Goal: Task Accomplishment & Management: Complete application form

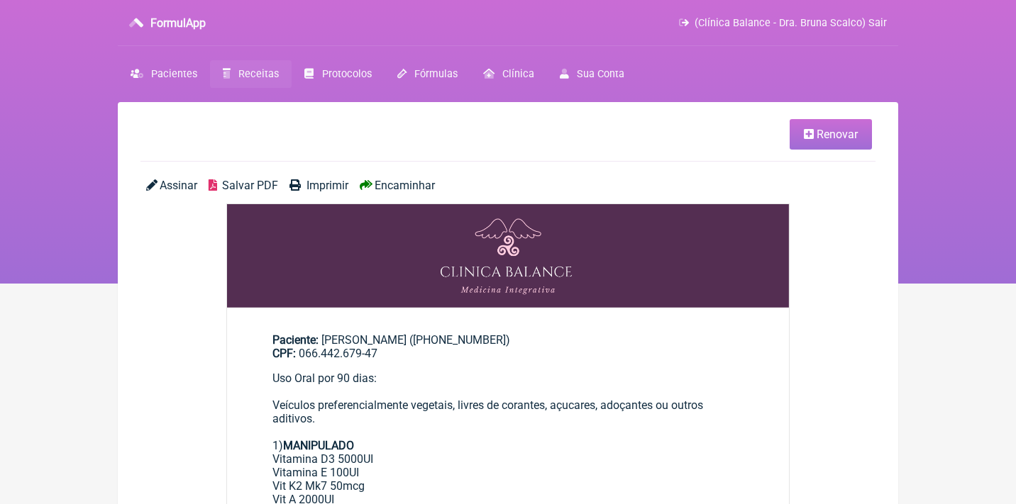
click at [251, 70] on span "Receitas" at bounding box center [258, 74] width 40 height 12
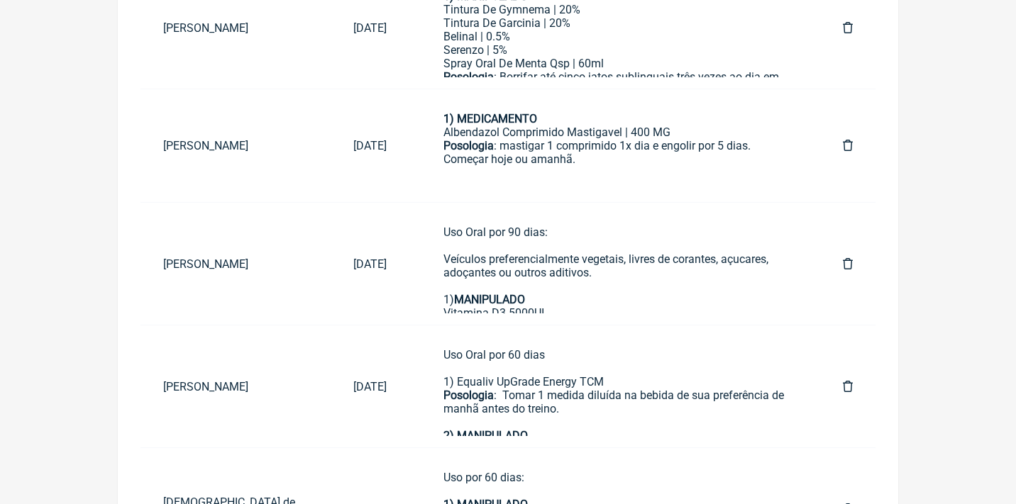
scroll to position [356, 0]
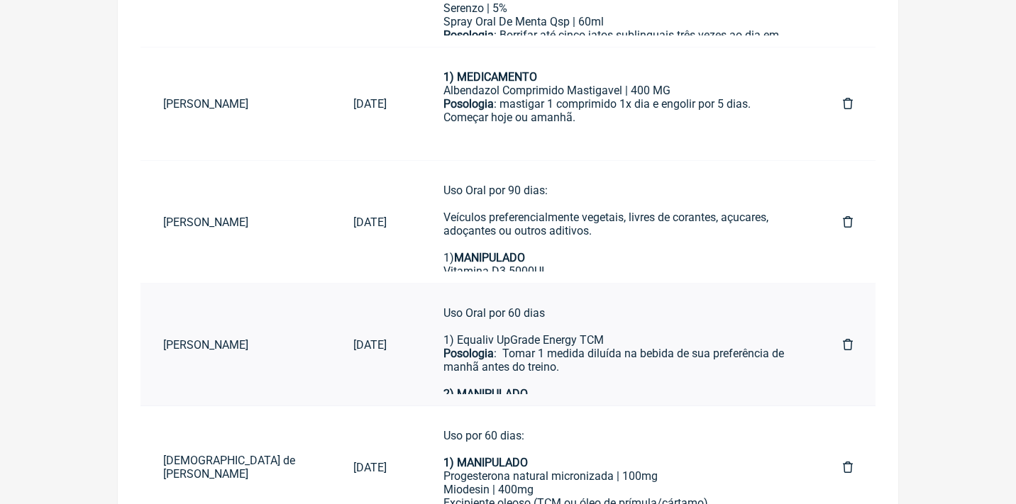
click at [533, 345] on div "Uso Oral por 60 dias 1) Equaliv UpGrade Energy TCM Posologia : Tomar 1 medida d…" at bounding box center [614, 353] width 343 height 94
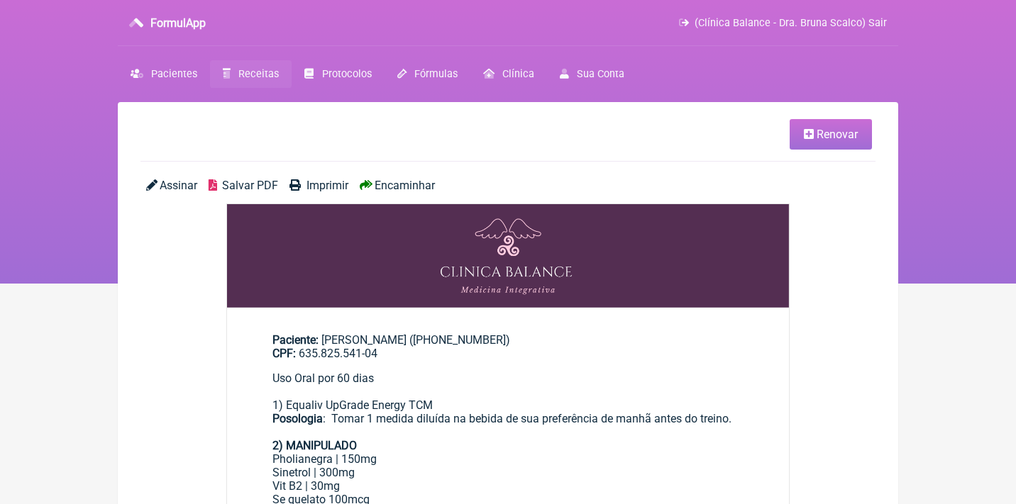
click at [823, 148] on link "Renovar" at bounding box center [830, 134] width 82 height 30
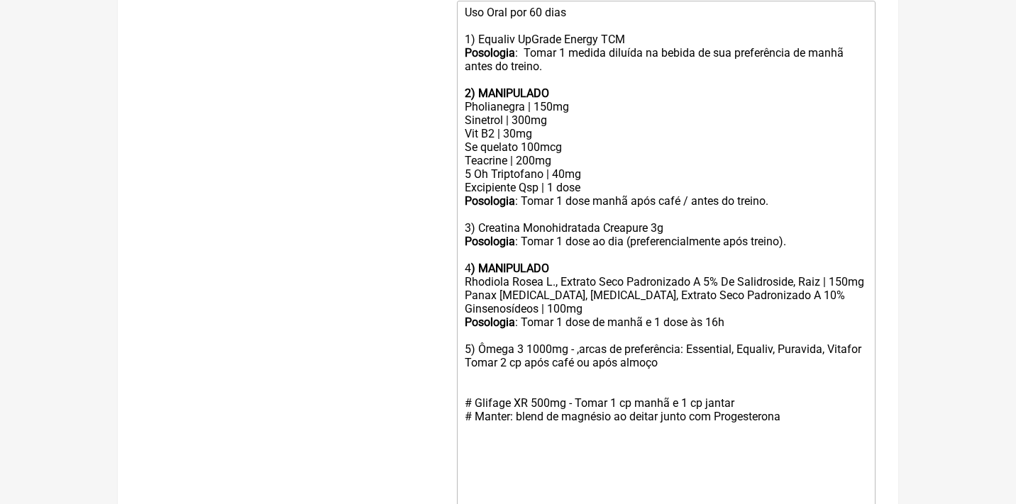
scroll to position [516, 0]
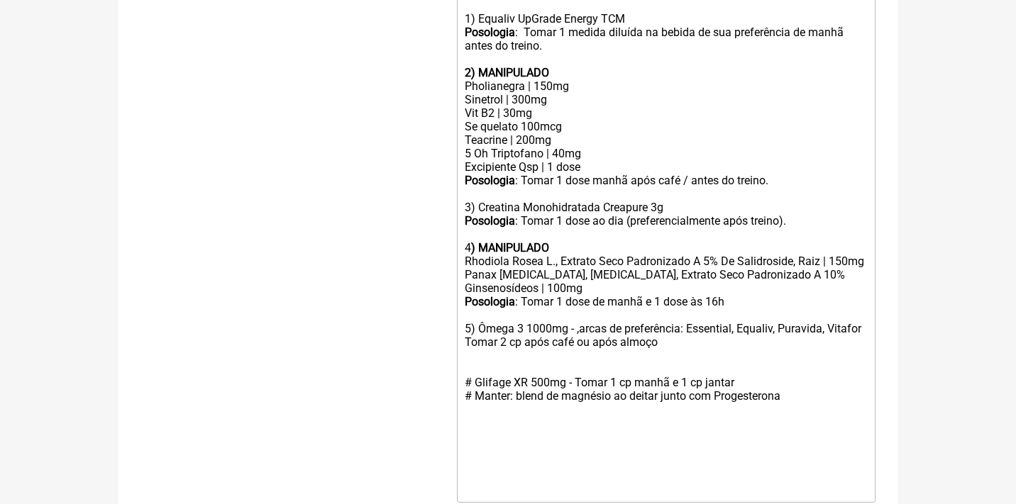
click at [688, 357] on div "# Glifage XR 500mg - Tomar 1 cp manhã e 1 cp jantar # Manter: blend de magnésio…" at bounding box center [666, 382] width 403 height 67
type trix-editor "<div>Uso Oral por 60 dias<br><br>1) Equaliv UpGrade Energy TCM<br><strong>Posol…"
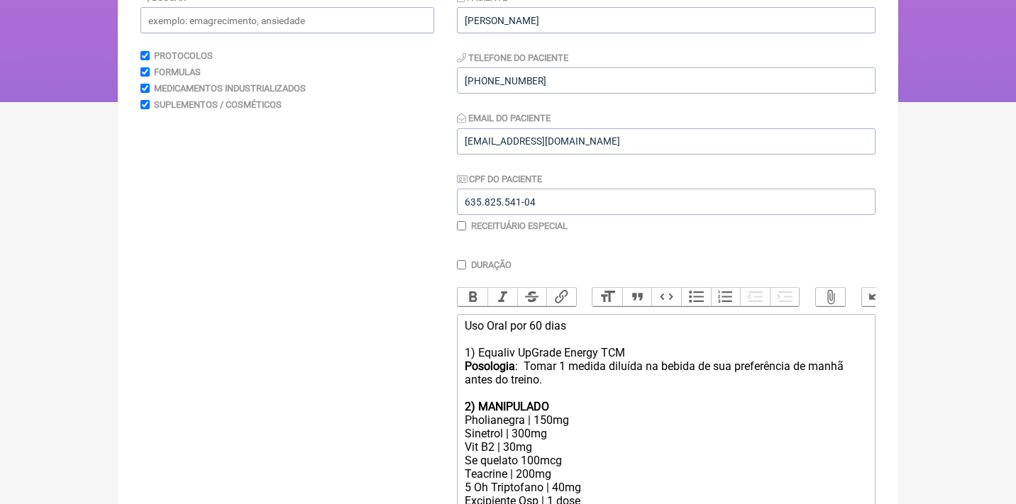
scroll to position [78, 0]
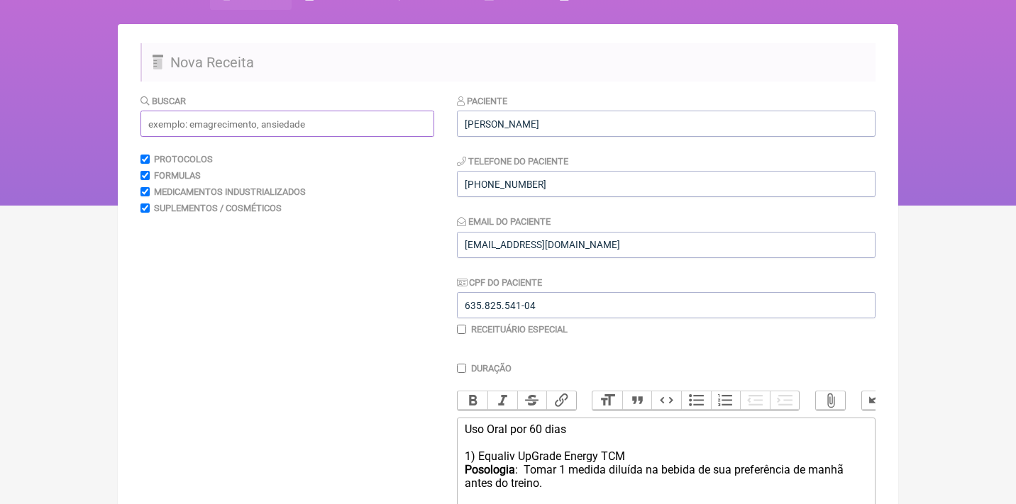
click at [321, 129] on input "text" at bounding box center [287, 124] width 294 height 26
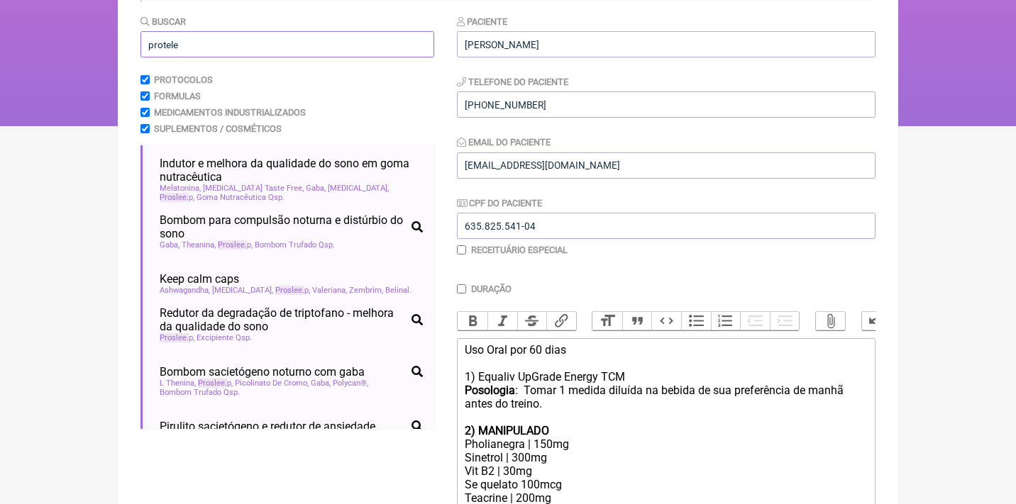
scroll to position [131, 0]
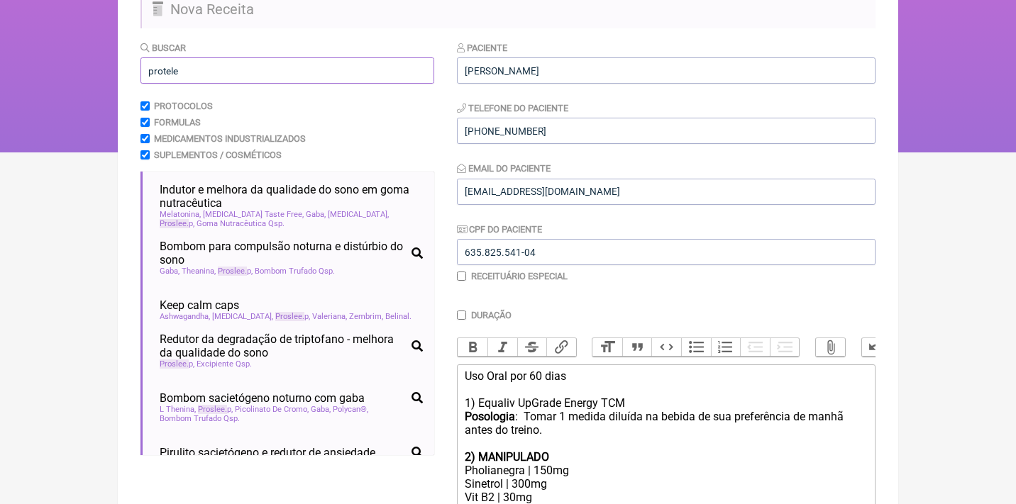
drag, startPoint x: 200, startPoint y: 69, endPoint x: 103, endPoint y: 57, distance: 97.8
click at [106, 60] on div "FormulApp (Clínica Balance - Dra. Bruna Scalco) Sair Pacientes Receitas Protoco…" at bounding box center [508, 11] width 1016 height 284
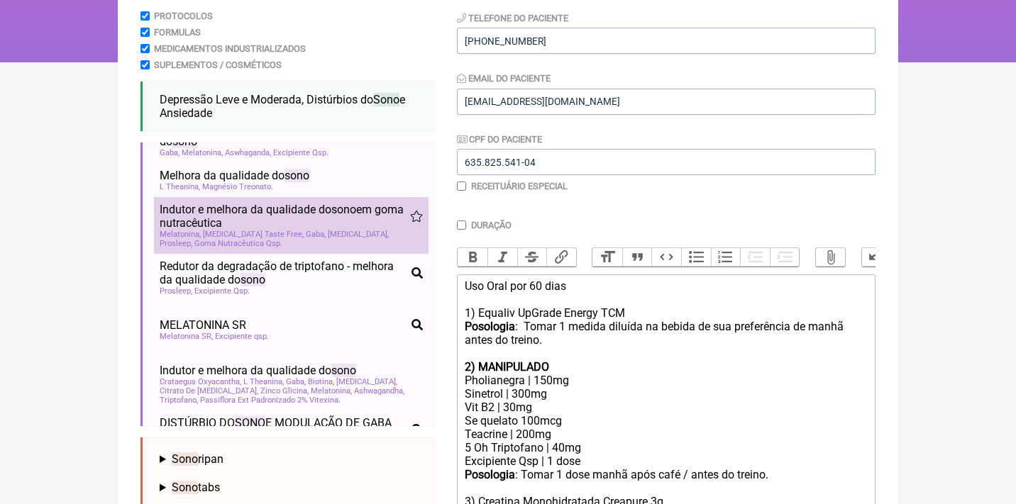
scroll to position [122, 0]
type input "sono"
click at [234, 218] on span "Indutor e melhora da qualidade do sono em goma nutracêutica" at bounding box center [285, 215] width 250 height 27
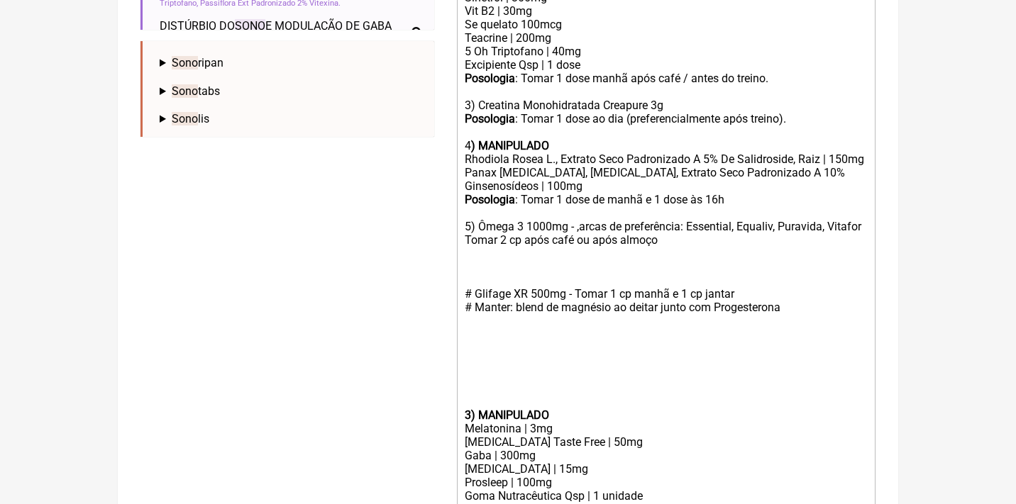
scroll to position [648, 0]
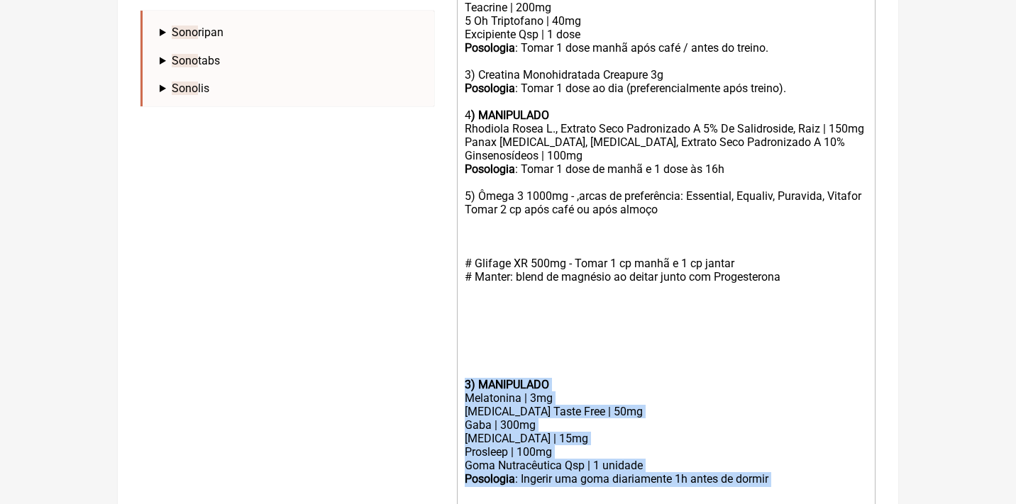
drag, startPoint x: 814, startPoint y: 470, endPoint x: 459, endPoint y: 379, distance: 366.6
click at [459, 379] on trix-editor "Uso Oral por 60 dias 1) Equaliv UpGrade Energy TCM Posologia : Tomar 1 medida d…" at bounding box center [666, 177] width 418 height 659
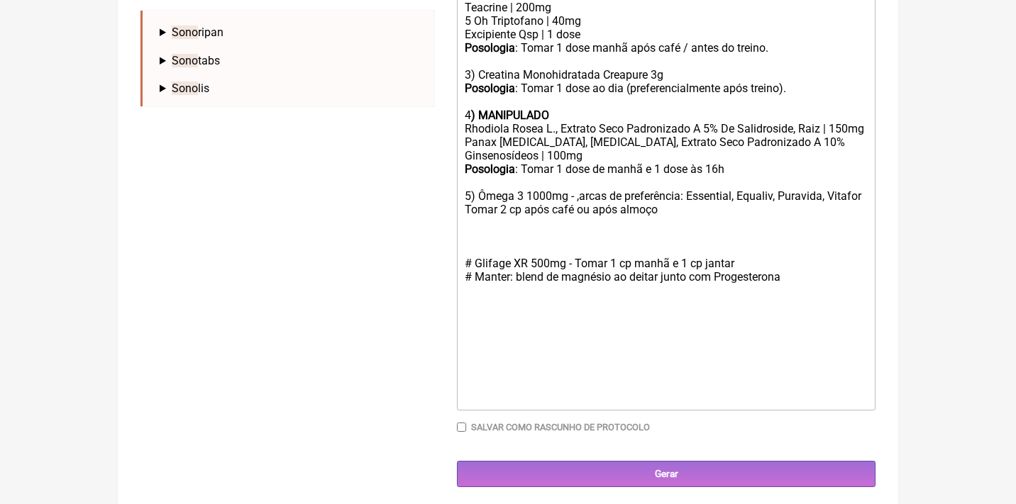
click at [709, 216] on div "Posologia : Tomar 1 dose de manhã e 1 dose às 16h 5) Ômega 3 1000mg - ,arcas de…" at bounding box center [666, 189] width 403 height 54
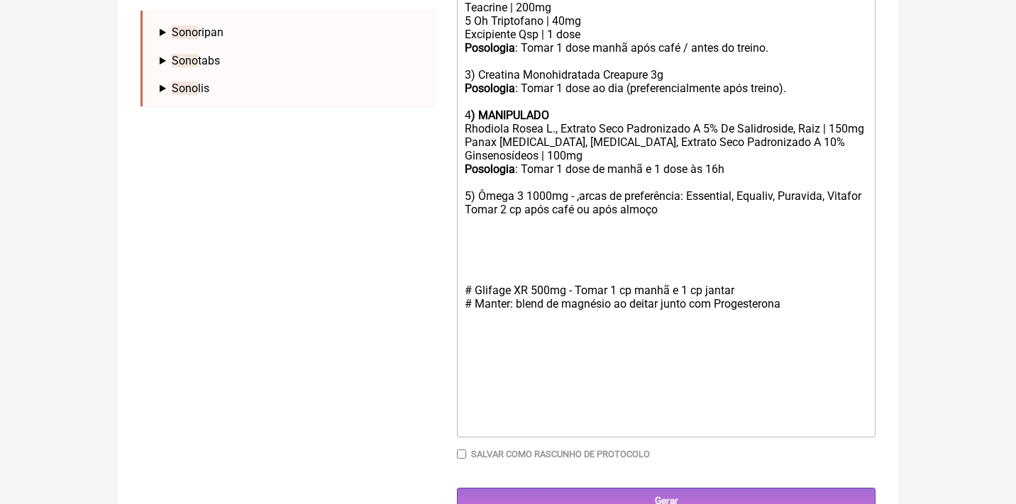
paste trix-editor "strong>3) MANIPULADO</strong></div><div>Melatonina | 3mg</div><div>Magnesio Tas…"
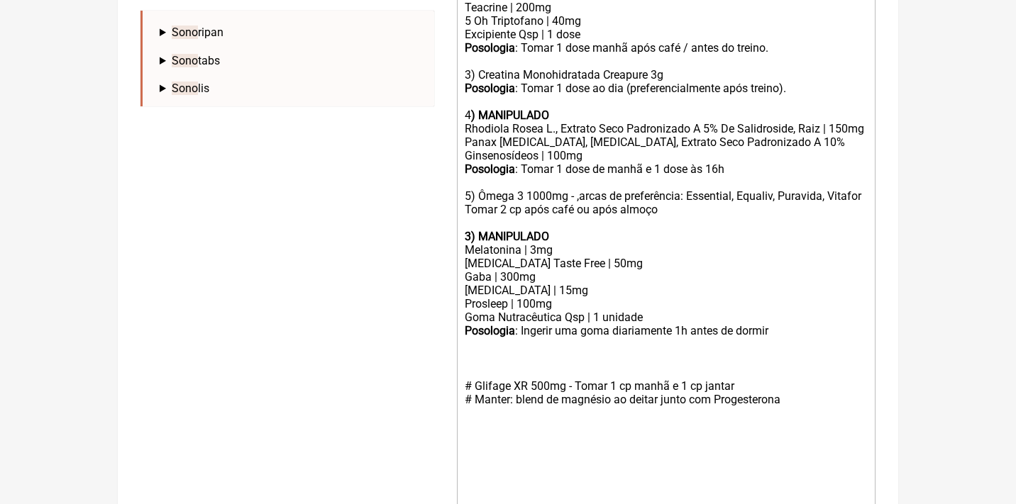
click at [469, 238] on strong "3) MANIPULADO" at bounding box center [507, 236] width 84 height 13
drag, startPoint x: 562, startPoint y: 255, endPoint x: 443, endPoint y: 250, distance: 118.5
click at [444, 253] on form "Buscar sono Protocolos Formulas Medicamentos Industrializados Suplementos / Cos…" at bounding box center [507, 66] width 735 height 1087
click at [598, 253] on div "Melatonina | 3mg" at bounding box center [666, 249] width 403 height 13
drag, startPoint x: 629, startPoint y: 270, endPoint x: 455, endPoint y: 250, distance: 175.6
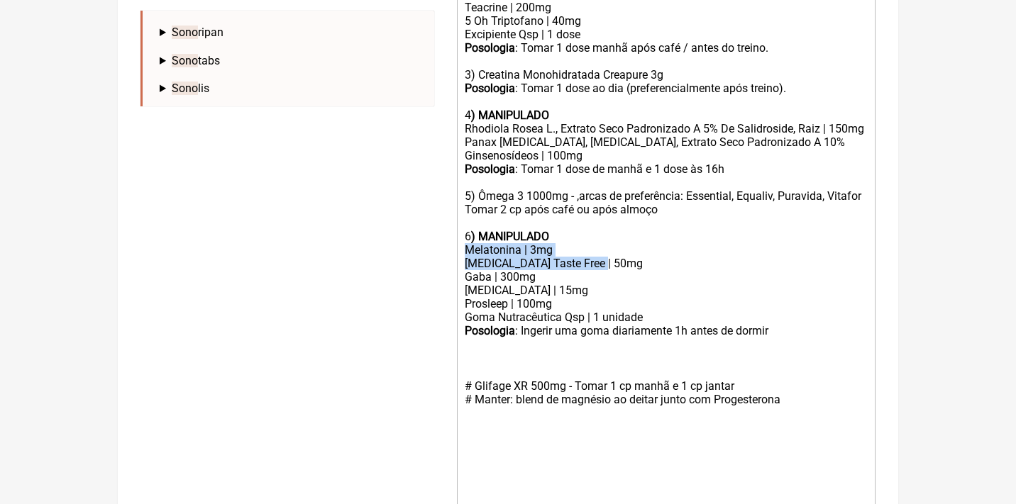
click at [455, 250] on form "Buscar sono Protocolos Formulas Medicamentos Industrializados Suplementos / Cos…" at bounding box center [507, 66] width 735 height 1087
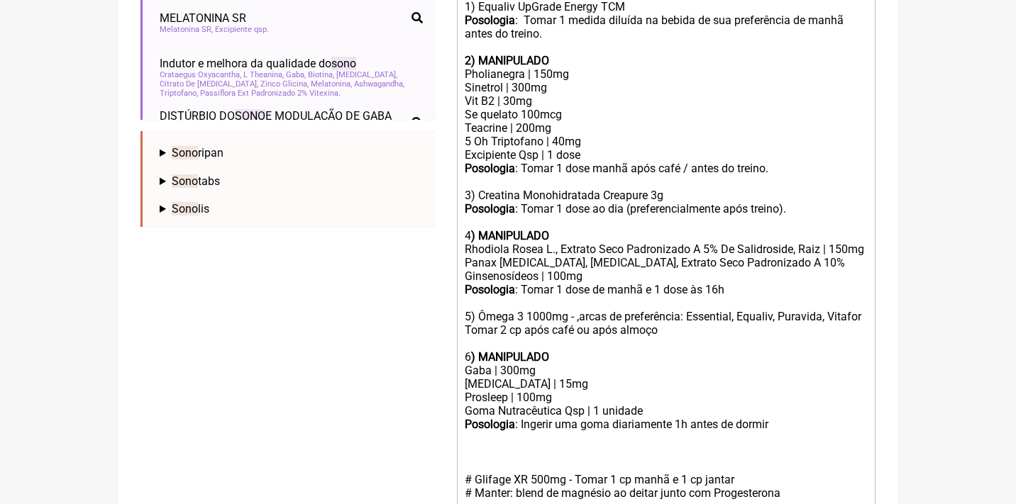
scroll to position [535, 0]
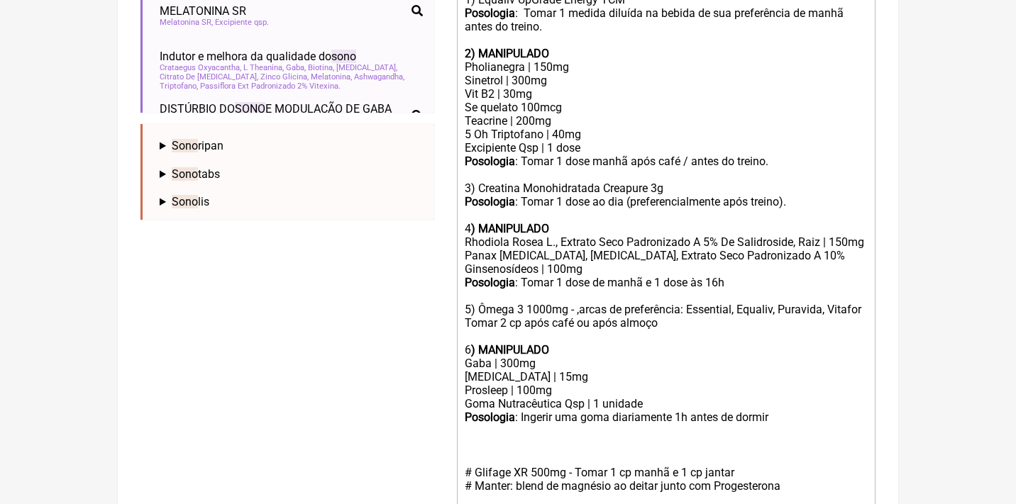
click at [786, 418] on div "Posologia : Ingerir uma goma diariamente 1h antes de dormir ㅤ" at bounding box center [666, 418] width 403 height 15
drag, startPoint x: 522, startPoint y: 419, endPoint x: 392, endPoint y: 416, distance: 129.8
click at [392, 416] on form "Buscar sono Protocolos Formulas Medicamentos Industrializados Suplementos / Cos…" at bounding box center [507, 166] width 735 height 1058
copy div "Posologia :"
click at [465, 328] on div "Posologia : Tomar 1 dose de manhã e 1 dose às 16h 5) Ômega 3 1000mg - ,arcas de…" at bounding box center [666, 316] width 403 height 81
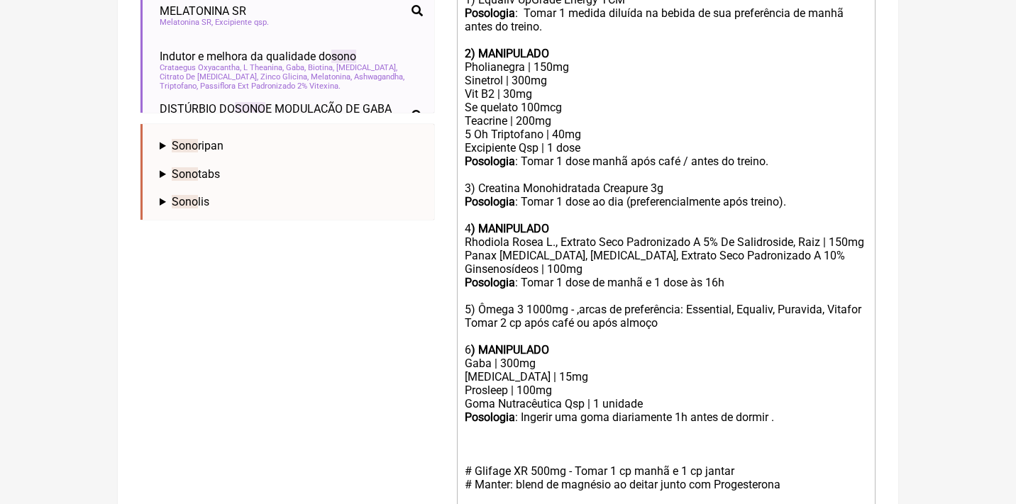
paste trix-editor "<strong>Posologia</strong>:"
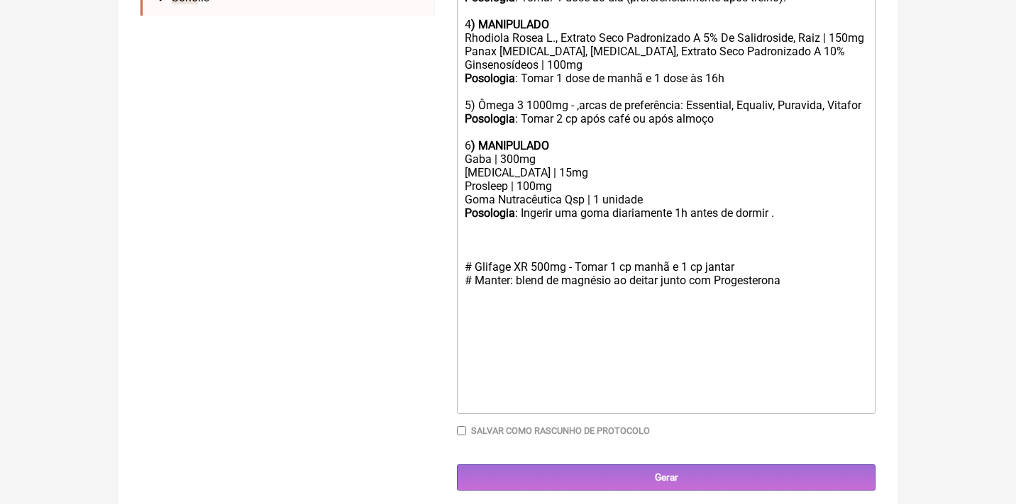
scroll to position [738, 0]
click at [801, 284] on div "# Glifage XR 500mg - Tomar 1 cp manhã e 1 cp jantar # Manter: blend de magnésio…" at bounding box center [666, 261] width 403 height 81
click at [580, 267] on div "# Glifage XR 500mg - Tomar 1 cp manhã e 1 cp jantar # Manter: blend de magnésio…" at bounding box center [666, 261] width 403 height 81
click at [812, 279] on div "# Glifage XR 500mg: Tomar 1 cp manhã e 1 cp jantar # Manter: blend de magnésio …" at bounding box center [666, 261] width 403 height 81
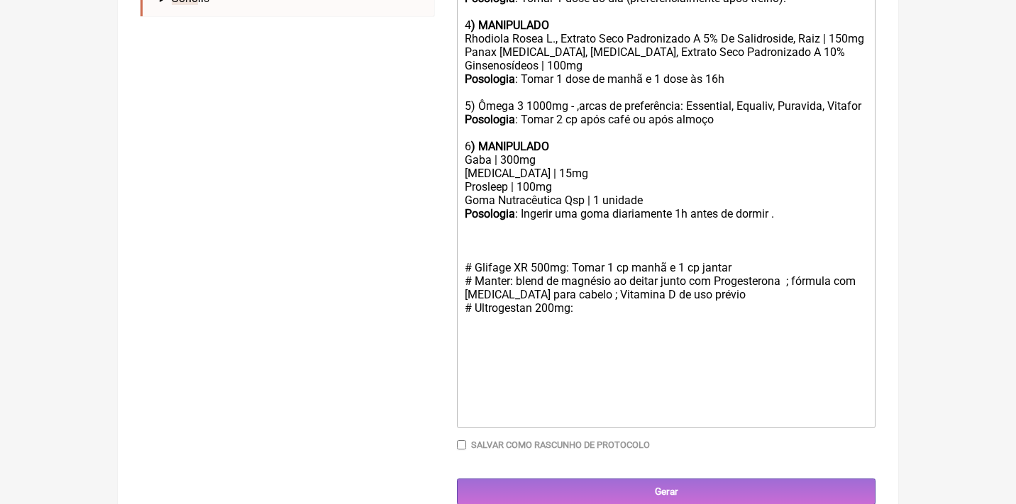
click at [593, 300] on div "# Glifage XR 500mg: Tomar 1 cp manhã e 1 cp jantar # Manter: blend de magnésio …" at bounding box center [666, 268] width 403 height 94
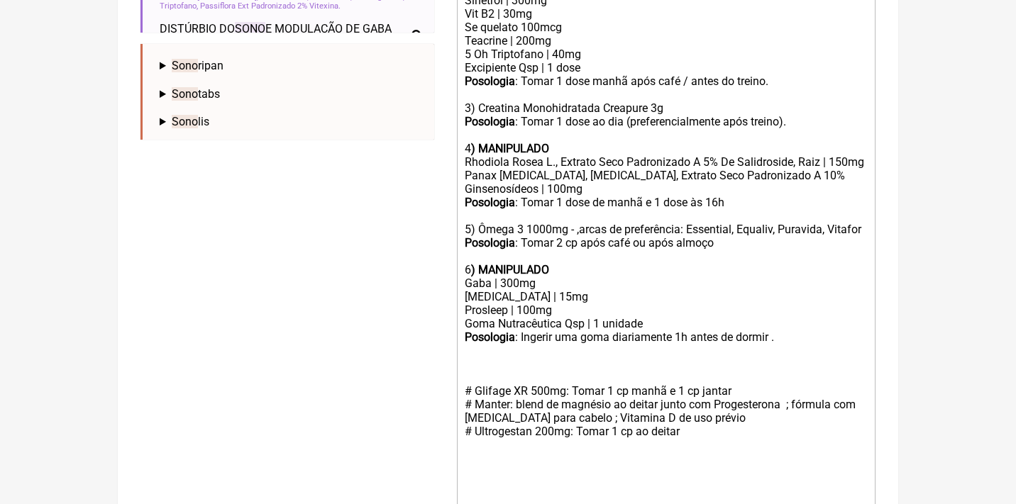
scroll to position [618, 0]
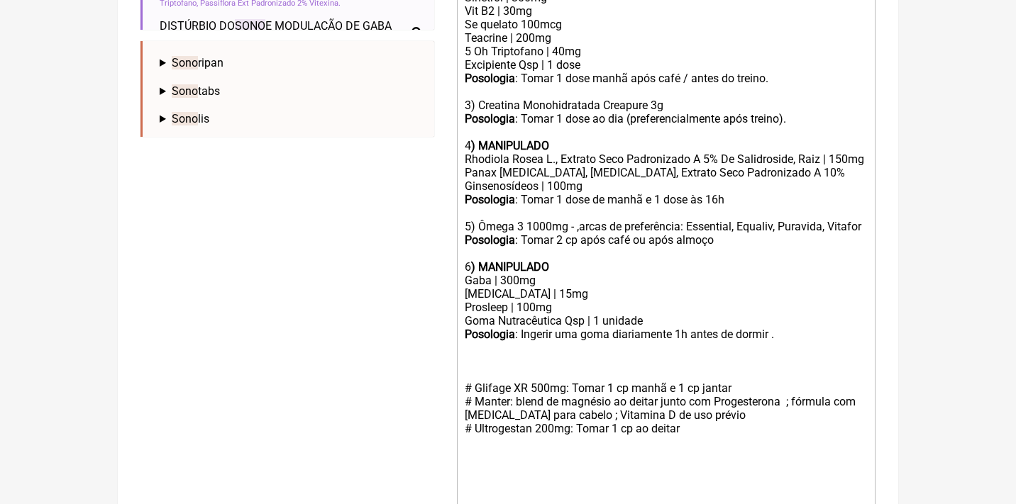
click at [723, 194] on div "Posologia : Tomar 1 dose de manhã e 1 dose às 16h 5) Ômega 3 1000mg - ,arcas de…" at bounding box center [666, 233] width 403 height 81
drag, startPoint x: 732, startPoint y: 198, endPoint x: 460, endPoint y: 134, distance: 279.7
click at [460, 134] on trix-editor "Uso Oral por 60 dias 1) Equaliv UpGrade Energy TCM Posologia : Tomar 1 medida d…" at bounding box center [666, 213] width 418 height 671
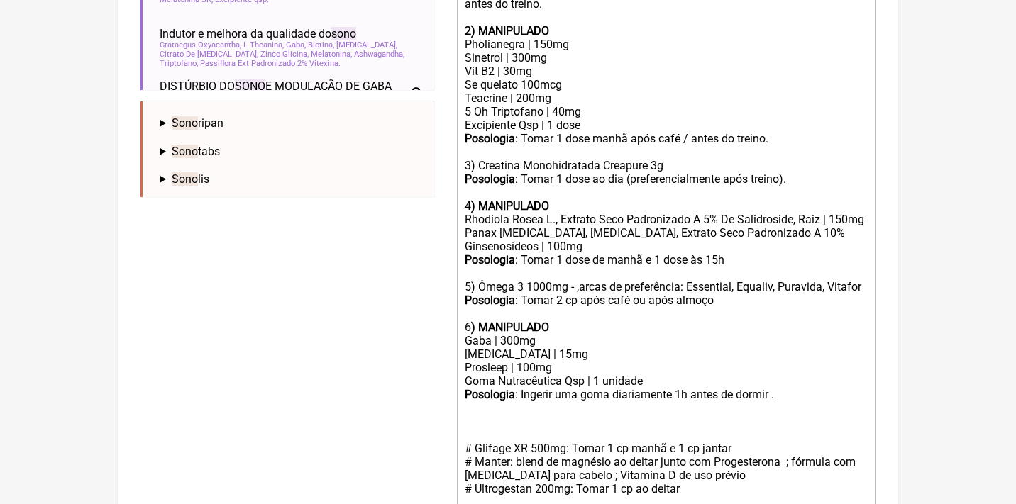
scroll to position [552, 0]
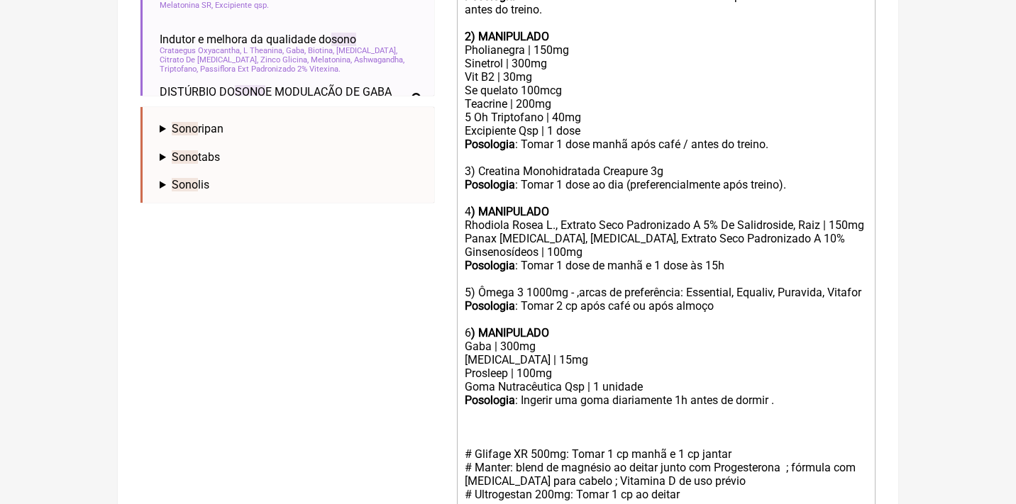
click at [757, 236] on div "Panax [MEDICAL_DATA], [MEDICAL_DATA], Extrato Seco Padronizado A 10% Ginsenosíd…" at bounding box center [666, 245] width 403 height 27
drag, startPoint x: 748, startPoint y: 256, endPoint x: 651, endPoint y: 266, distance: 97.7
click at [651, 266] on div "Posologia : Tomar 1 dose de manhã e 1 dose às 15h 5) Ômega 3 1000mg - ,arcas de…" at bounding box center [666, 299] width 403 height 81
click at [693, 266] on div "Posologia : Tomar 1 dose de manhã e 1 dose às 15h 5) Ômega 3 1000mg - ,arcas de…" at bounding box center [666, 299] width 403 height 81
drag, startPoint x: 733, startPoint y: 262, endPoint x: 596, endPoint y: 264, distance: 137.6
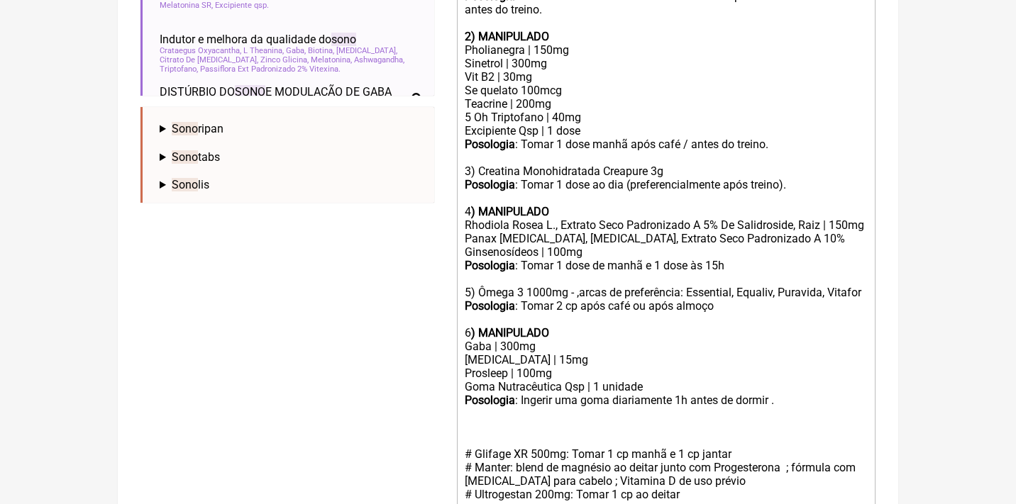
click at [596, 264] on div "Posologia : Tomar 1 dose de manhã e 1 dose às 15h 5) Ômega 3 1000mg - ,arcas de…" at bounding box center [666, 299] width 403 height 81
type trix-editor "<div>Uso Oral por 60 dias<br><br>1) Equaliv UpGrade Energy TCM<br><strong>Posol…"
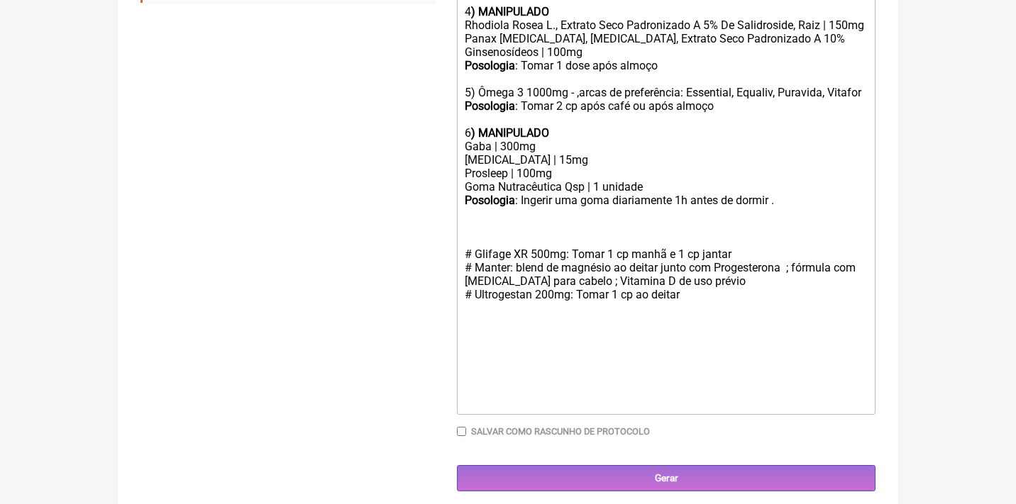
scroll to position [751, 0]
click at [703, 296] on div "# Glifage XR 500mg: Tomar 1 cp manhã e 1 cp jantar # Manter: blend de magnésio …" at bounding box center [666, 255] width 403 height 94
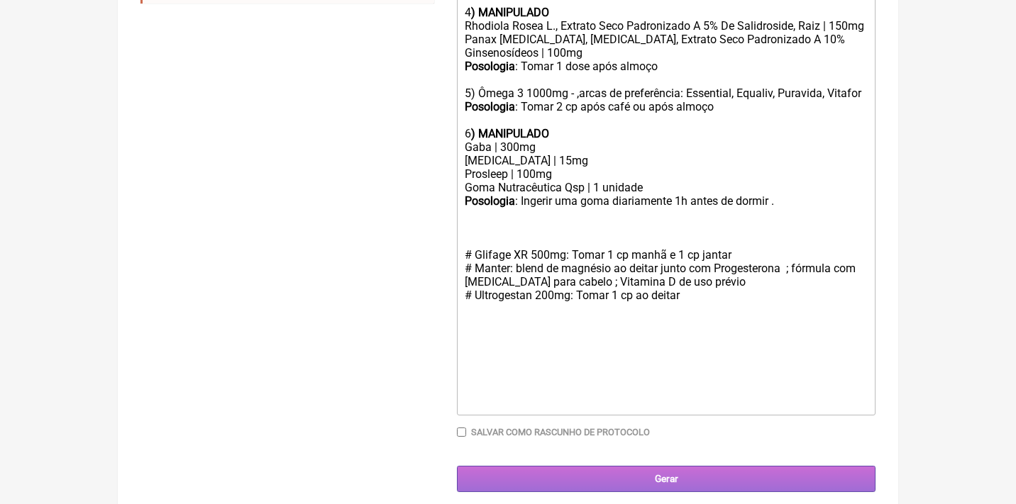
click at [669, 466] on input "Gerar" at bounding box center [666, 479] width 418 height 26
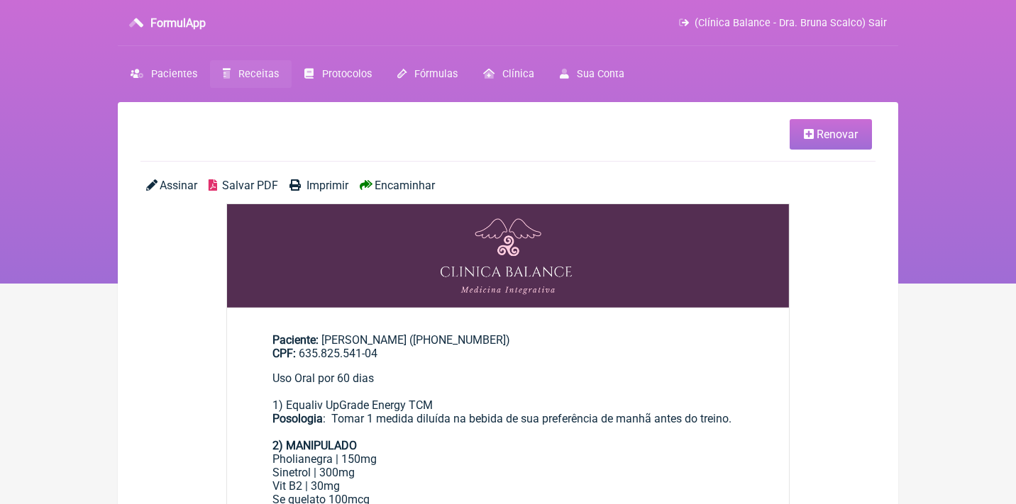
click at [170, 184] on span "Assinar" at bounding box center [179, 185] width 38 height 13
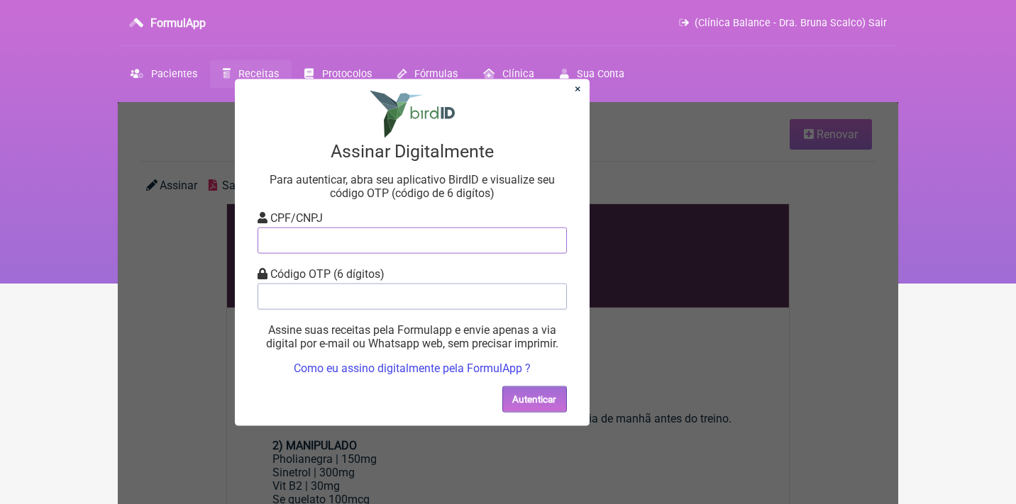
click at [299, 245] on input "tel" at bounding box center [411, 240] width 309 height 26
click at [576, 91] on link "×" at bounding box center [578, 88] width 6 height 13
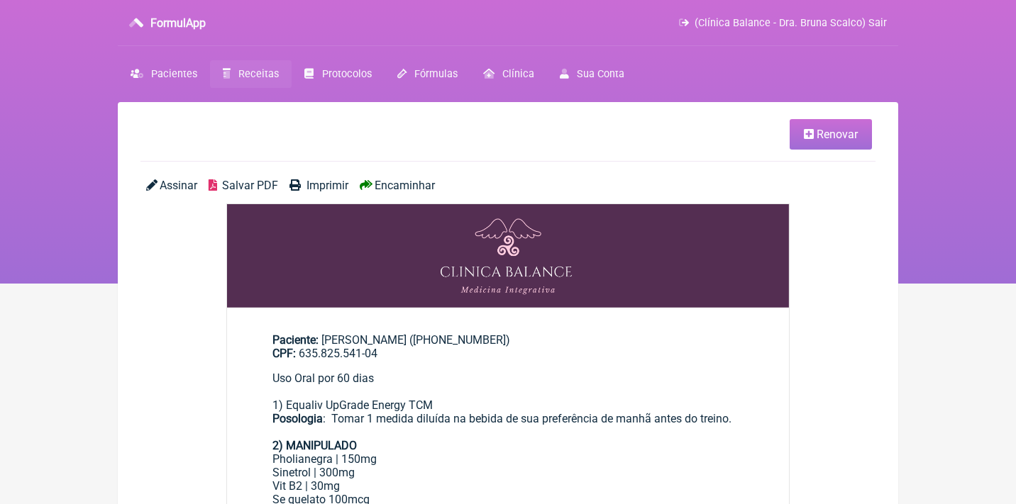
click at [261, 184] on span "Salvar PDF" at bounding box center [250, 185] width 56 height 13
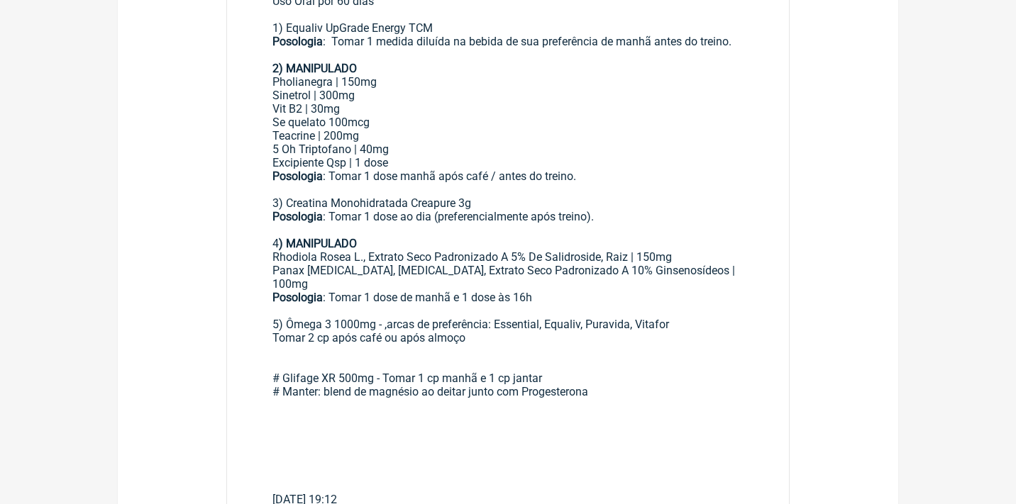
scroll to position [377, 0]
drag, startPoint x: 551, startPoint y: 269, endPoint x: 264, endPoint y: 213, distance: 292.5
click at [268, 216] on main "Paciente: [PERSON_NAME] ([PHONE_NUMBER]) CPF: 635.825.541-04 Uso Oral por 60 di…" at bounding box center [508, 226] width 562 height 584
click at [365, 265] on div "Panax [MEDICAL_DATA], [MEDICAL_DATA], Extrato Seco Padronizado A 10% Ginsenosíd…" at bounding box center [507, 278] width 471 height 27
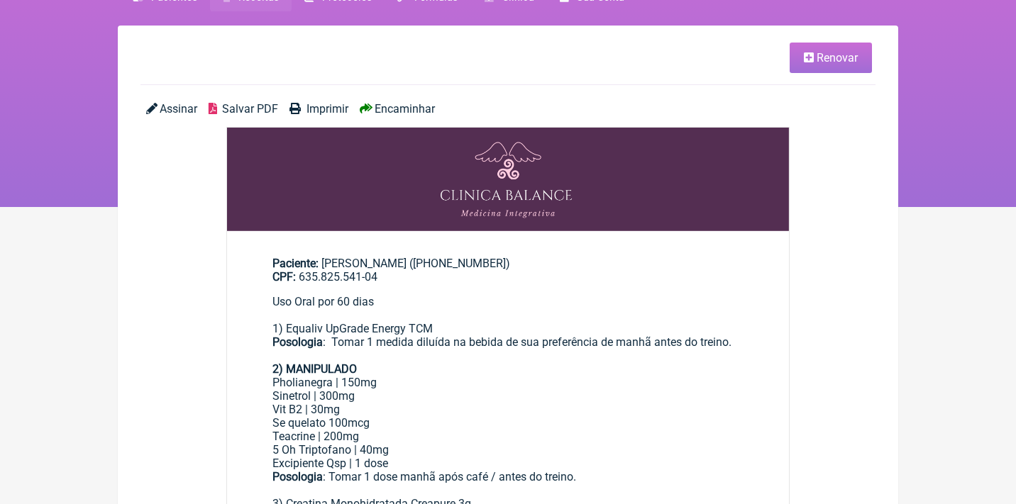
scroll to position [6, 0]
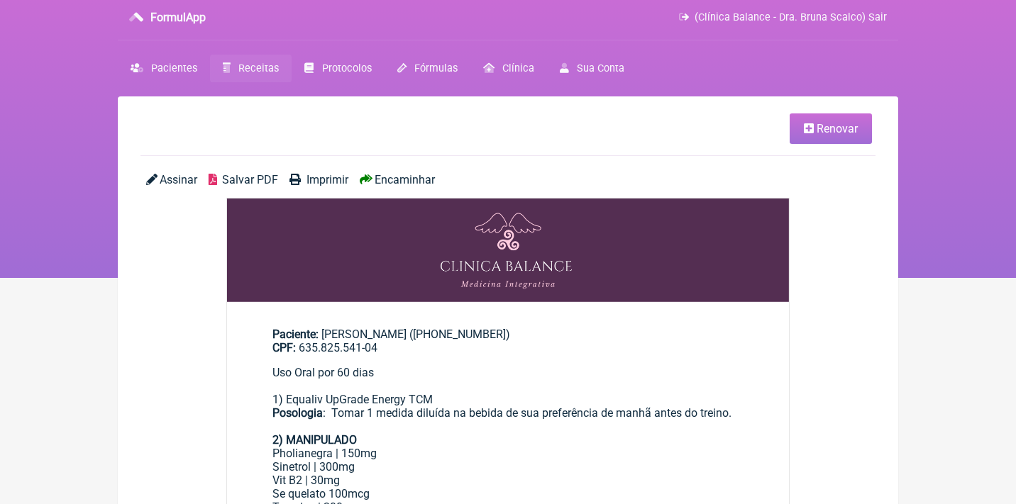
click at [254, 68] on span "Receitas" at bounding box center [258, 68] width 40 height 12
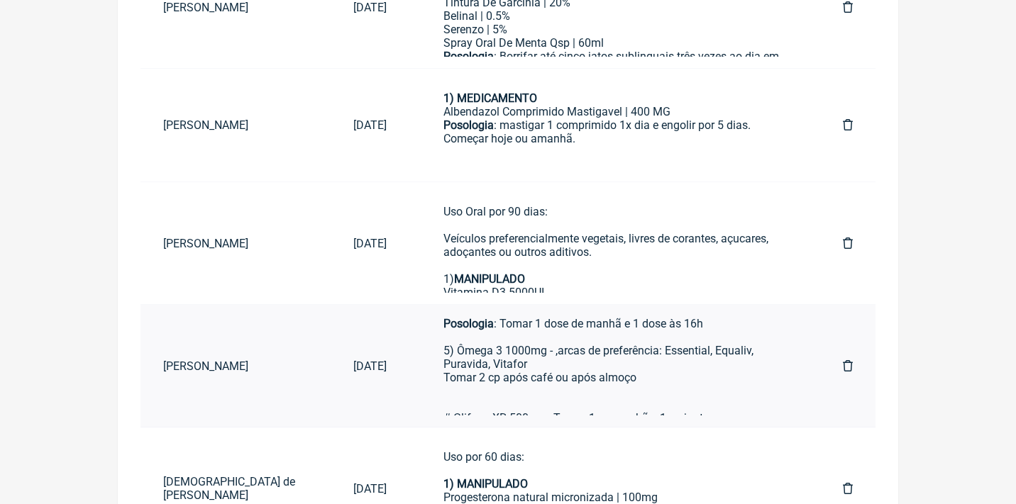
scroll to position [362, 0]
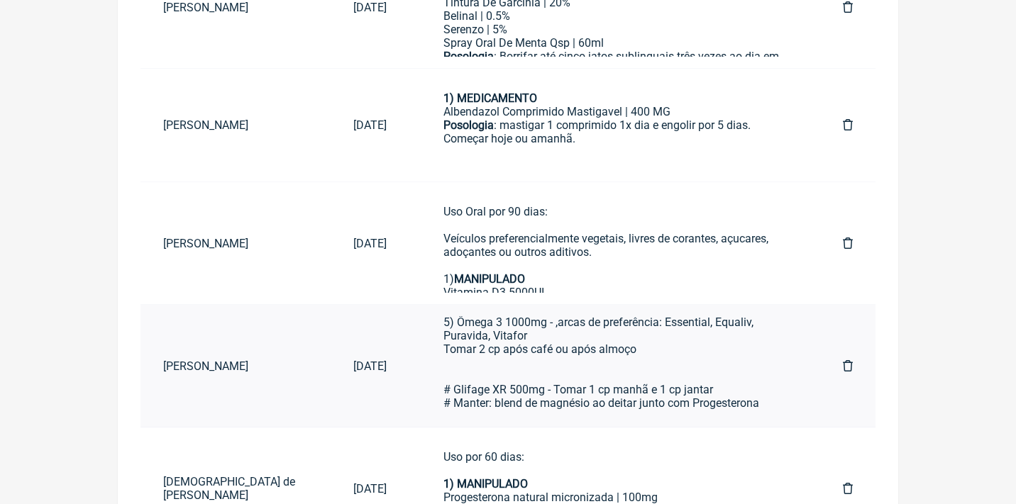
click at [848, 360] on icon at bounding box center [848, 365] width 10 height 11
click at [850, 361] on icon at bounding box center [848, 365] width 10 height 11
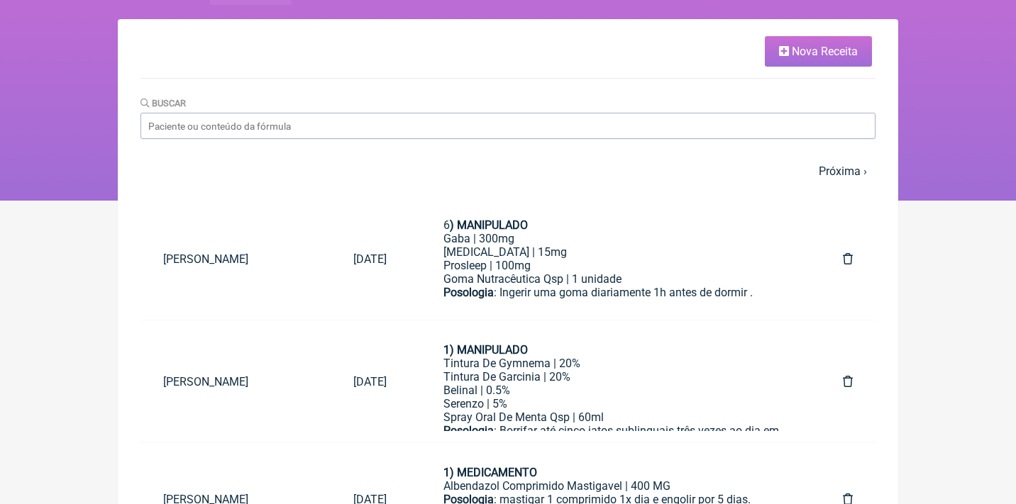
scroll to position [84, 0]
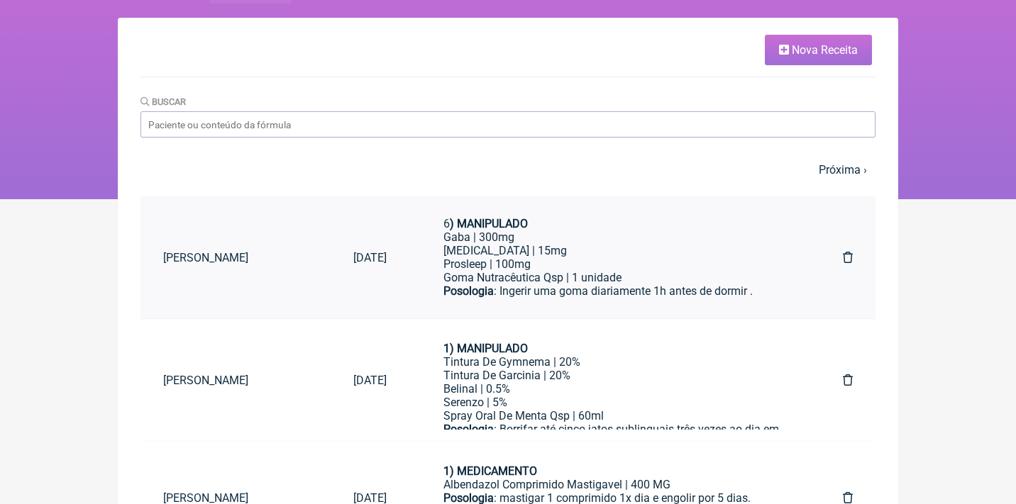
click at [482, 257] on div "Prosleep | 100mg" at bounding box center [614, 263] width 343 height 13
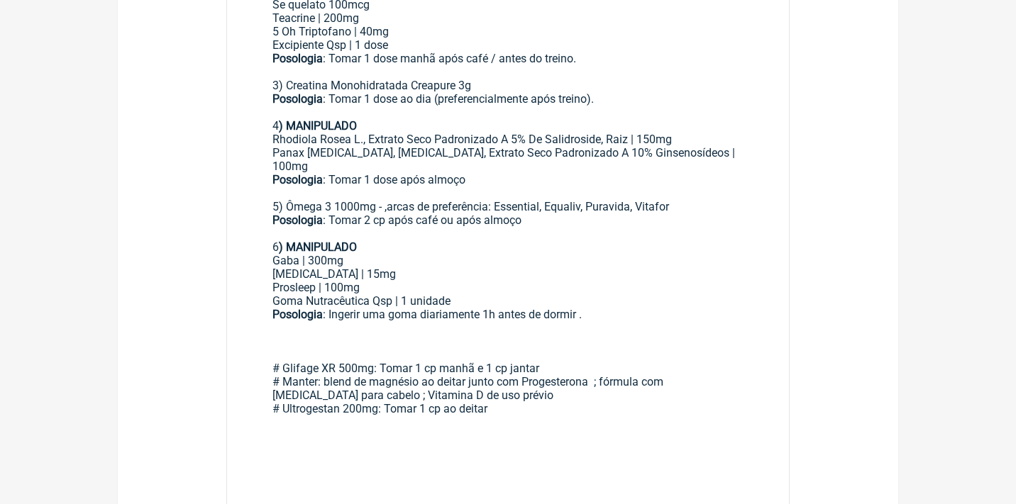
scroll to position [497, 0]
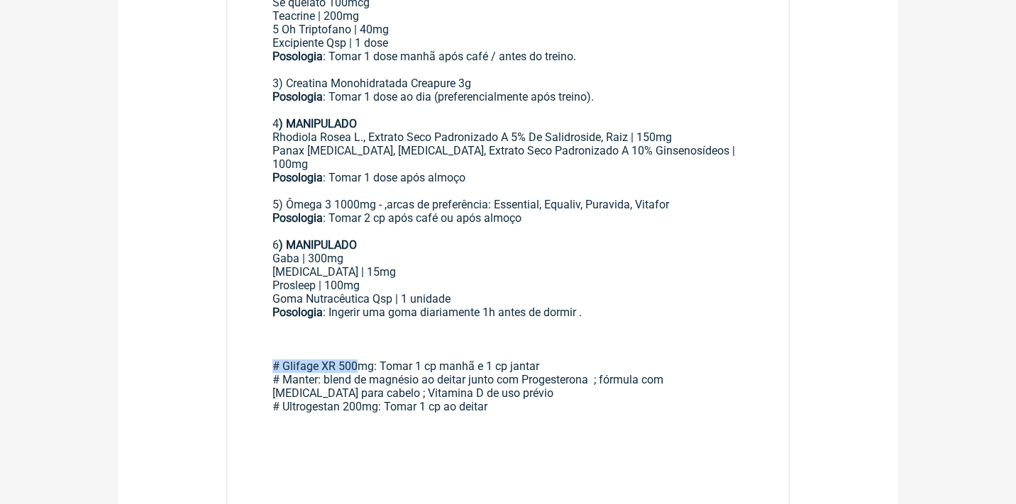
drag, startPoint x: 271, startPoint y: 321, endPoint x: 348, endPoint y: 309, distance: 77.5
click at [357, 318] on main "Paciente: Andréia Suzani da Silva ((61) 99978-3213) CPF: 635.825.541-04 Uso Ora…" at bounding box center [508, 179] width 562 height 733
click at [413, 322] on div "# Glifage XR 500mg: Tomar 1 cp manhã e 1 cp jantar # Manter: blend de magnésio …" at bounding box center [507, 366] width 471 height 94
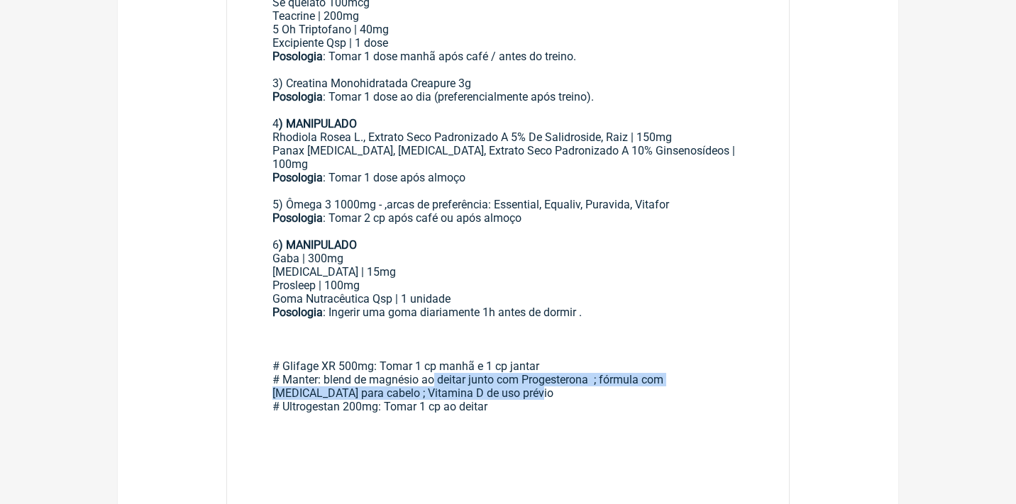
drag, startPoint x: 435, startPoint y: 333, endPoint x: 599, endPoint y: 350, distance: 164.0
click at [599, 350] on div "# Glifage XR 500mg: Tomar 1 cp manhã e 1 cp jantar # Manter: blend de magnésio …" at bounding box center [507, 366] width 471 height 94
click at [626, 414] on div at bounding box center [507, 427] width 471 height 27
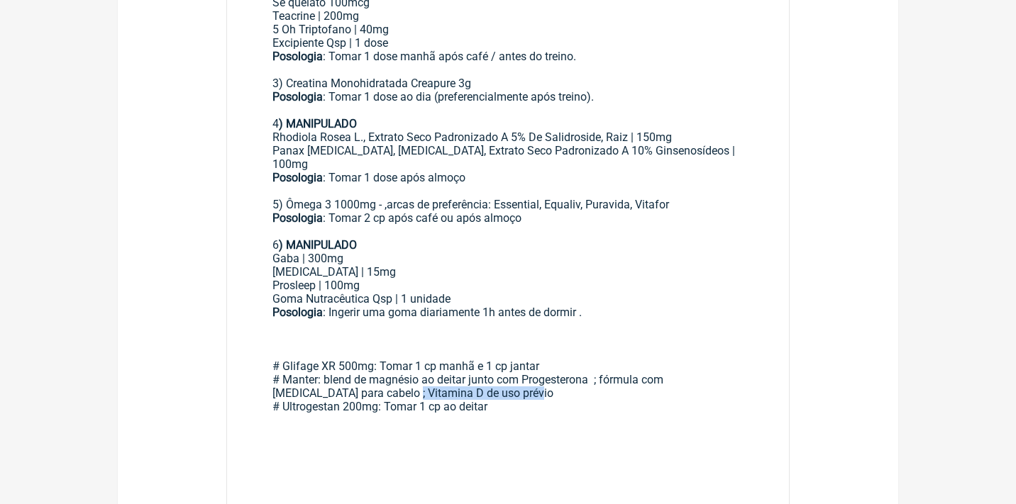
drag, startPoint x: 349, startPoint y: 348, endPoint x: 475, endPoint y: 352, distance: 126.3
click at [475, 352] on div "# Glifage XR 500mg: Tomar 1 cp manhã e 1 cp jantar # Manter: blend de magnésio …" at bounding box center [507, 366] width 471 height 94
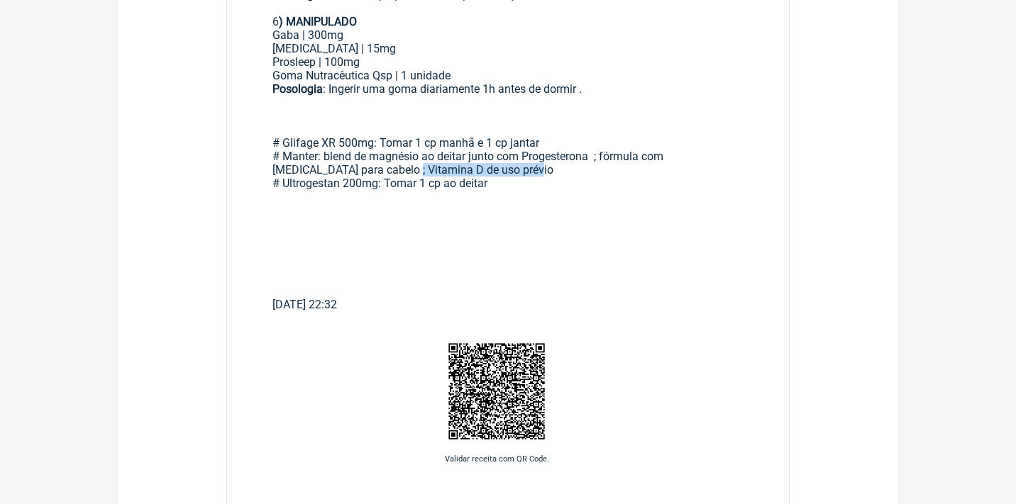
scroll to position [730, 0]
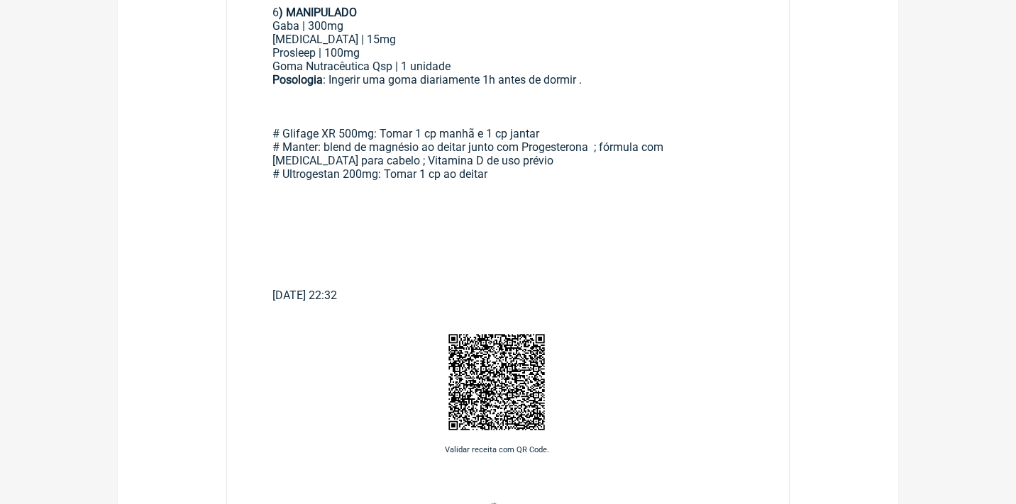
click at [357, 181] on div at bounding box center [507, 194] width 471 height 27
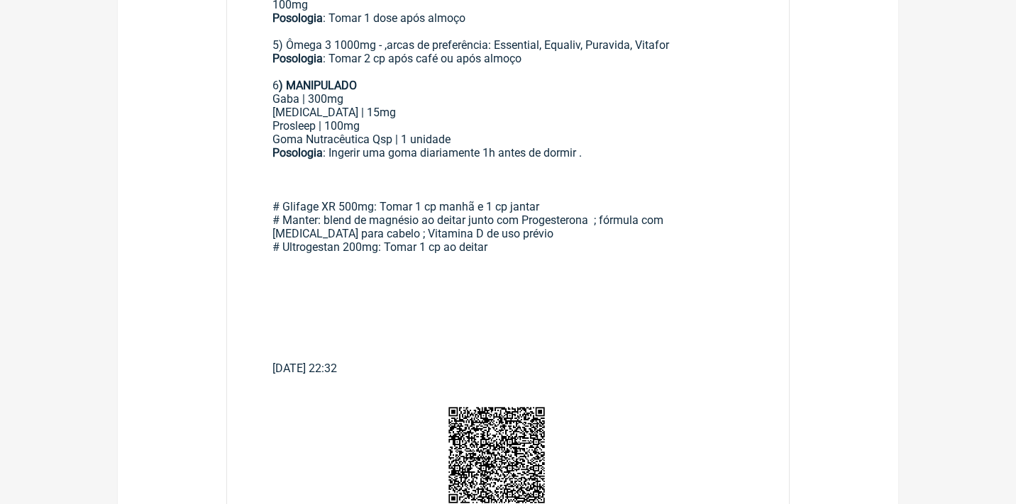
scroll to position [561, 0]
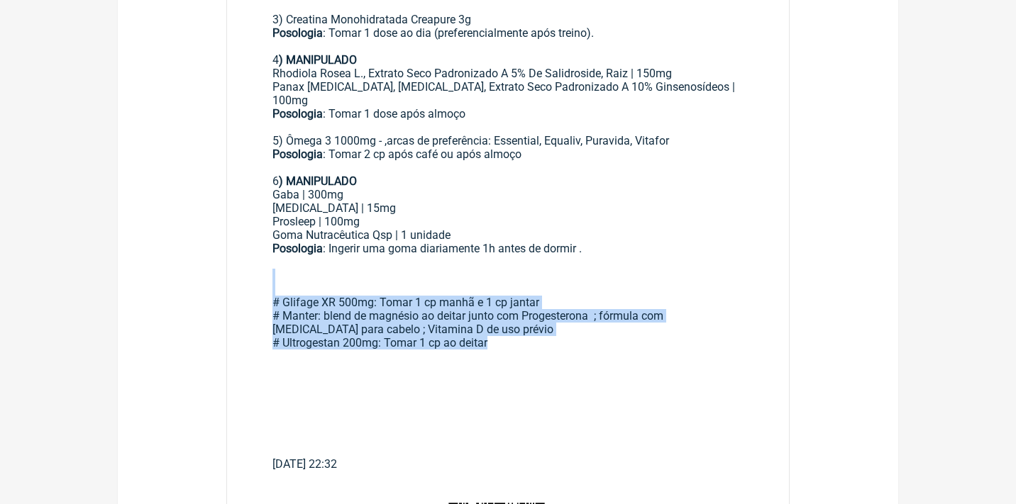
drag, startPoint x: 503, startPoint y: 306, endPoint x: 245, endPoint y: 240, distance: 266.5
click at [249, 243] on main "Paciente: Andréia Suzani da Silva ((61) 99978-3213) CPF: 635.825.541-04 Uso Ora…" at bounding box center [508, 116] width 562 height 733
click at [245, 240] on main "Paciente: Andréia Suzani da Silva ((61) 99978-3213) CPF: 635.825.541-04 Uso Ora…" at bounding box center [508, 116] width 562 height 733
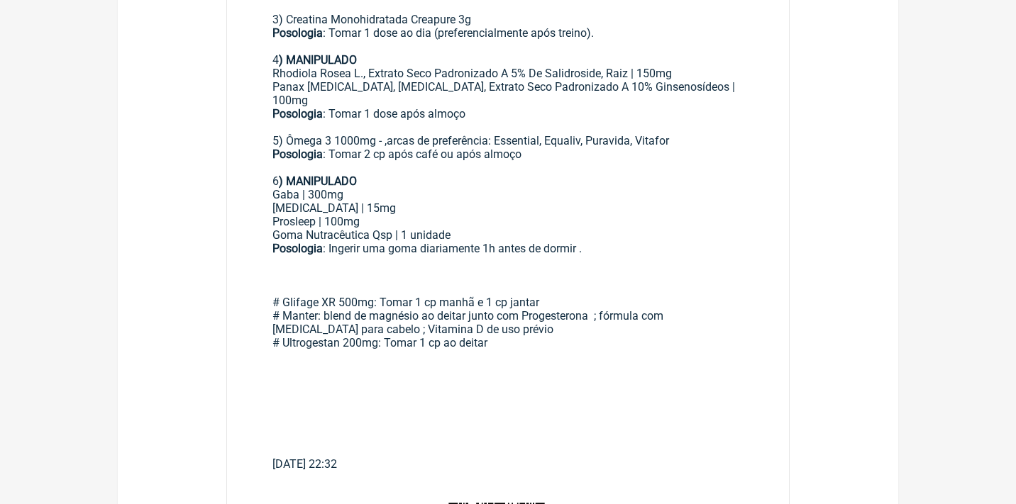
click at [245, 240] on main "Paciente: Andréia Suzani da Silva ((61) 99978-3213) CPF: 635.825.541-04 Uso Ora…" at bounding box center [508, 116] width 562 height 733
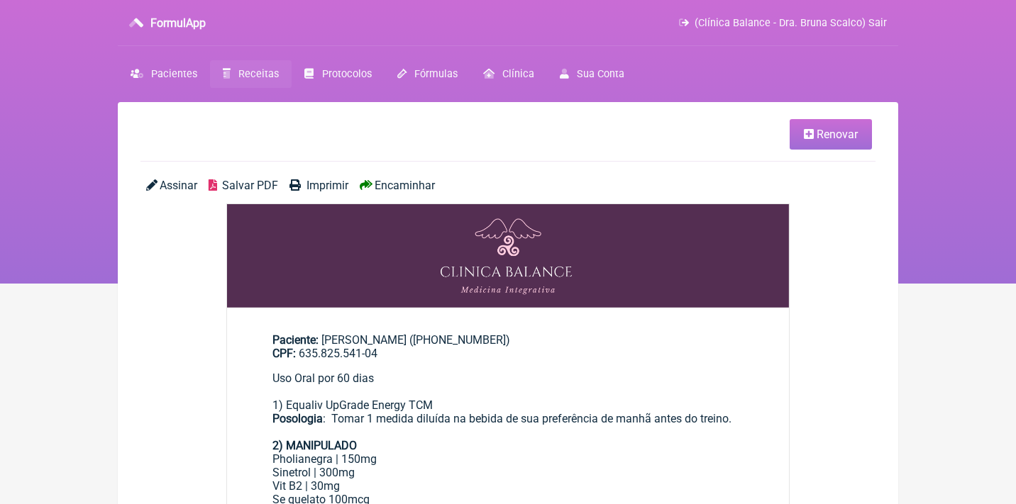
scroll to position [0, 0]
click at [252, 73] on span "Receitas" at bounding box center [258, 74] width 40 height 12
click at [579, 121] on li "Renovar" at bounding box center [505, 134] width 731 height 30
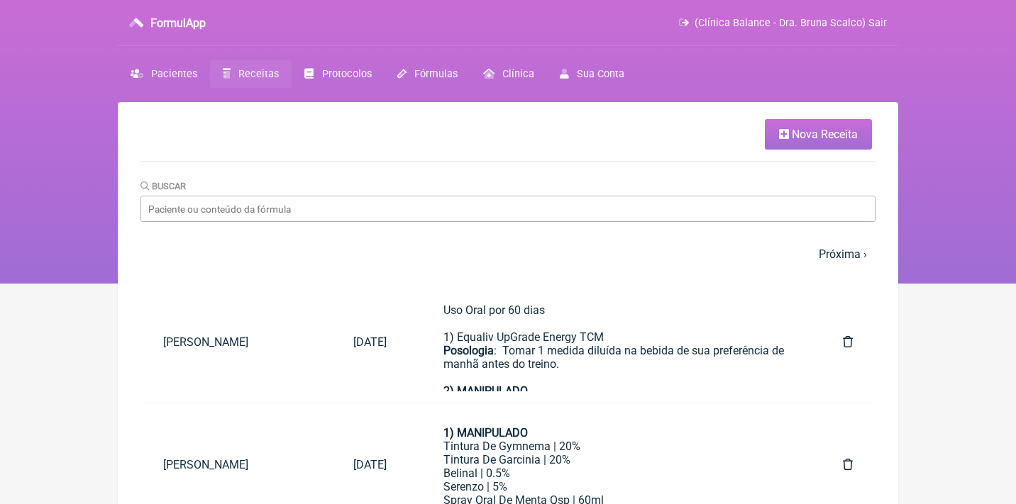
click at [817, 137] on span "Nova Receita" at bounding box center [825, 134] width 66 height 13
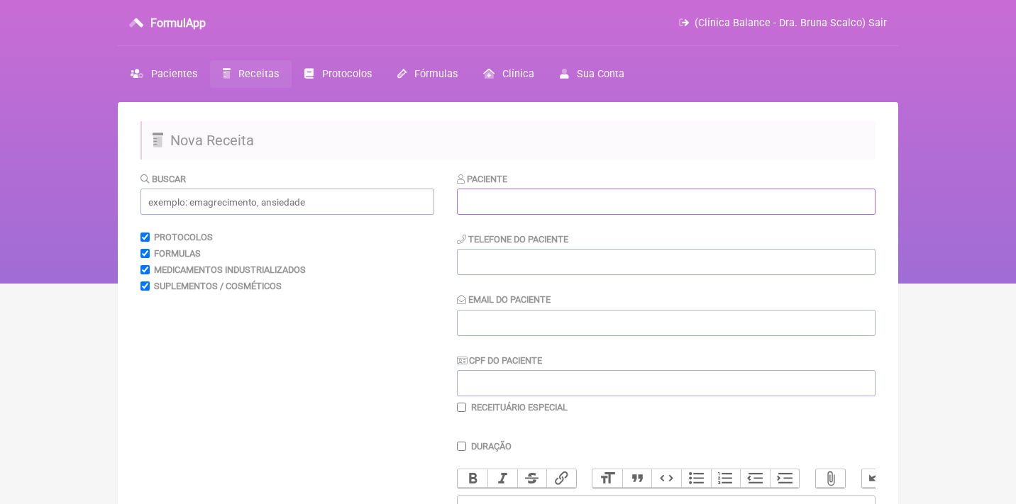
paste input "Carina Gabriela Fernandes Raposo Pereira"
type input "Carina Gabriela Fernandes Raposo Pereira"
click at [482, 370] on input "CPF do Paciente" at bounding box center [666, 383] width 418 height 26
paste input "418.622.088-32"
type input "418.622.088-32"
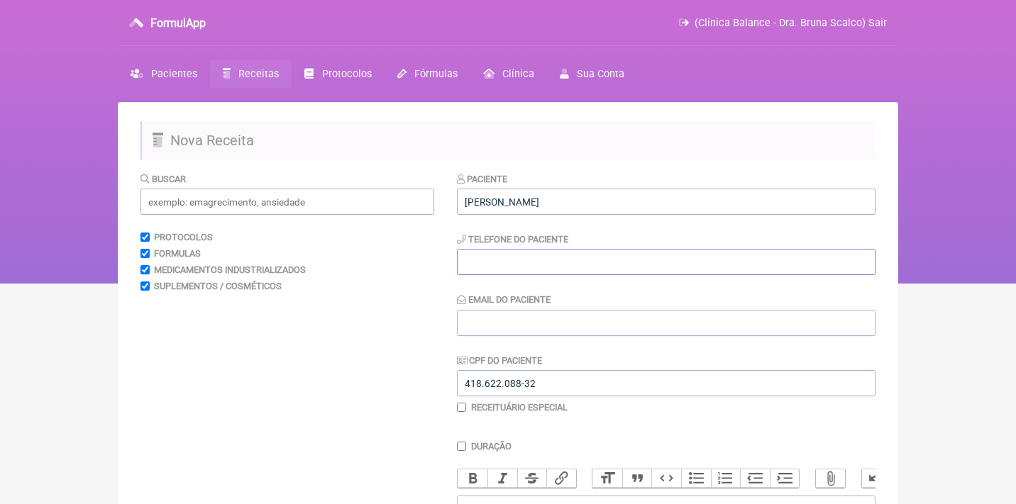
click at [484, 260] on input "tel" at bounding box center [666, 262] width 418 height 26
paste input "(11) 96189-0226"
type input "(11) 96189-0226"
click at [487, 336] on div "Paciente Carina Gabriela Fernandes Raposo Pereira Telefone do Paciente (11) 961…" at bounding box center [666, 293] width 418 height 242
paste input "ca.raposop@gmail.com"
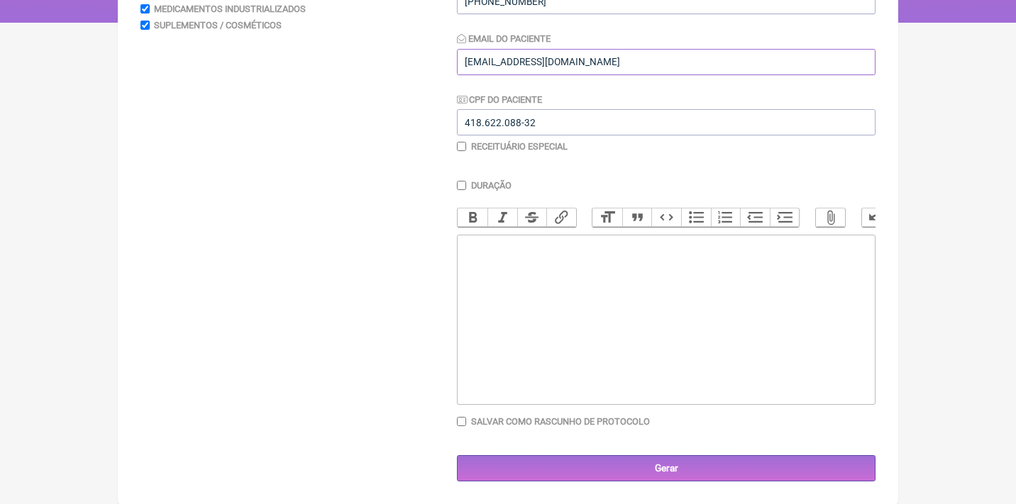
scroll to position [260, 0]
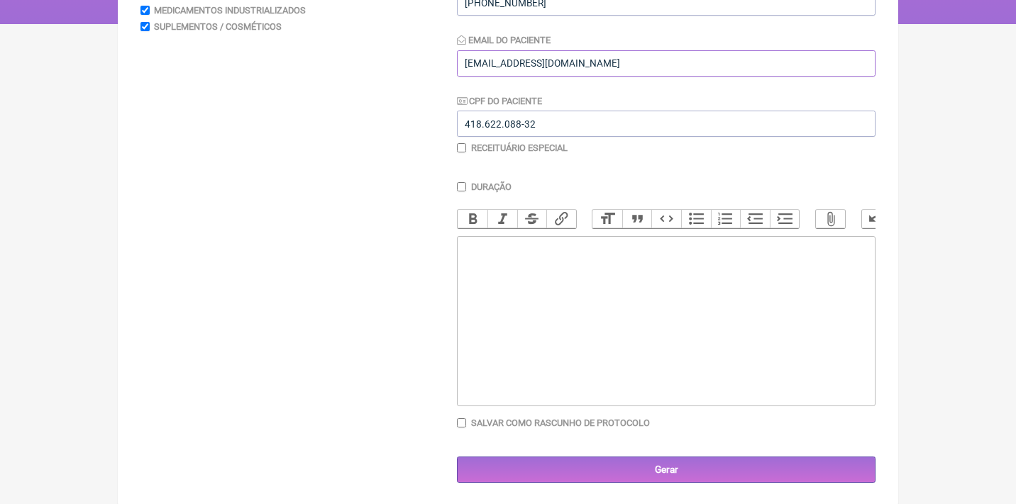
type input "ca.raposop@gmail.com"
click at [497, 259] on trix-editor at bounding box center [666, 321] width 418 height 170
click at [651, 274] on div "Uso Oral por 30 dias: Veículos vegetais / clean label 1)" at bounding box center [666, 274] width 403 height 67
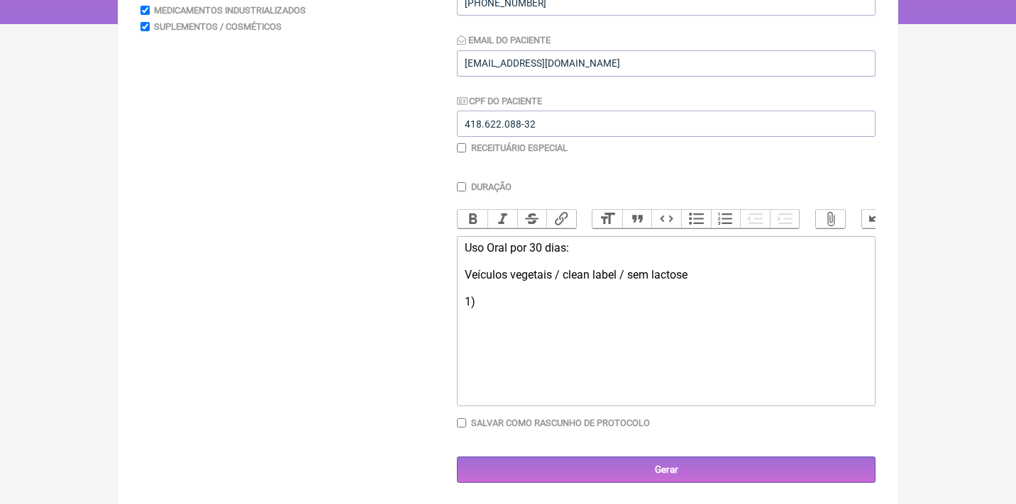
click at [498, 302] on div "Uso Oral por 30 dias: Veículos vegetais / clean label / sem lactose 1)" at bounding box center [666, 274] width 403 height 67
click at [474, 290] on div "Uso Oral por 30 dias: Veículos vegetais / clean label / sem lactose 1) Mg dimal…" at bounding box center [666, 295] width 403 height 108
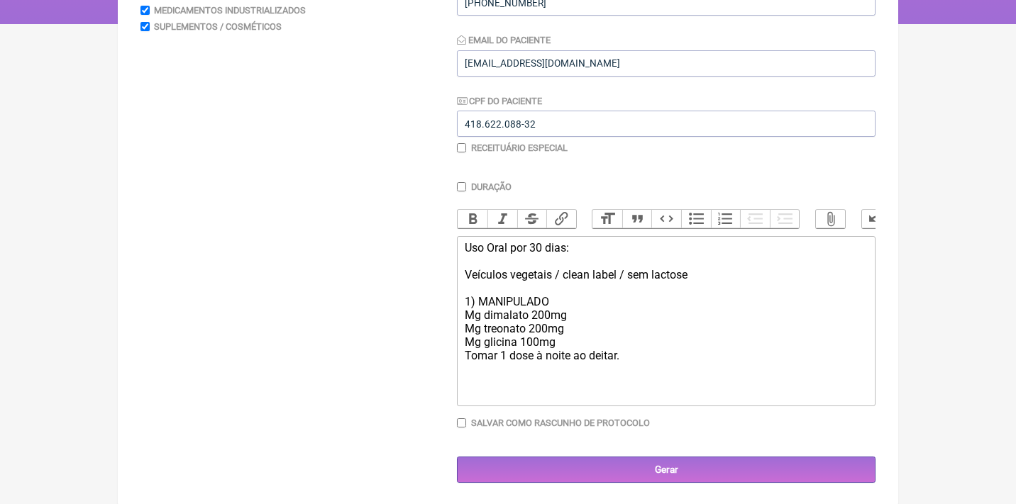
click at [504, 296] on div "Uso Oral por 30 dias: Veículos vegetais / clean label / sem lactose 1) MANIPULA…" at bounding box center [666, 301] width 403 height 121
click at [473, 221] on button "Bold" at bounding box center [472, 219] width 30 height 18
click at [468, 348] on div "Uso Oral por 30 dias: Veículos vegetais / clean label / sem lactose 1) MANIPULA…" at bounding box center [666, 301] width 403 height 121
drag, startPoint x: 518, startPoint y: 351, endPoint x: 431, endPoint y: 350, distance: 88.0
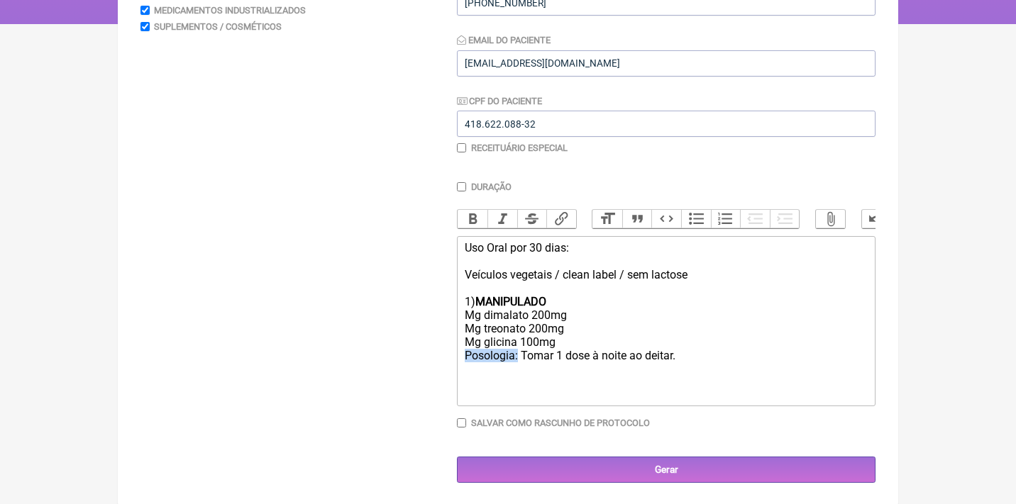
click at [431, 350] on form "Buscar Protocolos Formulas Medicamentos Industrializados Suplementos / Cosmétic…" at bounding box center [507, 198] width 735 height 572
click at [471, 221] on button "Bold" at bounding box center [472, 219] width 30 height 18
click at [703, 351] on div "Uso Oral por 30 dias: Veículos vegetais / clean label / sem lactose 1) MANIPULA…" at bounding box center [666, 301] width 403 height 121
type trix-editor "<div>Uso Oral por 30 dias:<br><br>Veículos vegetais / clean label / sem lactose…"
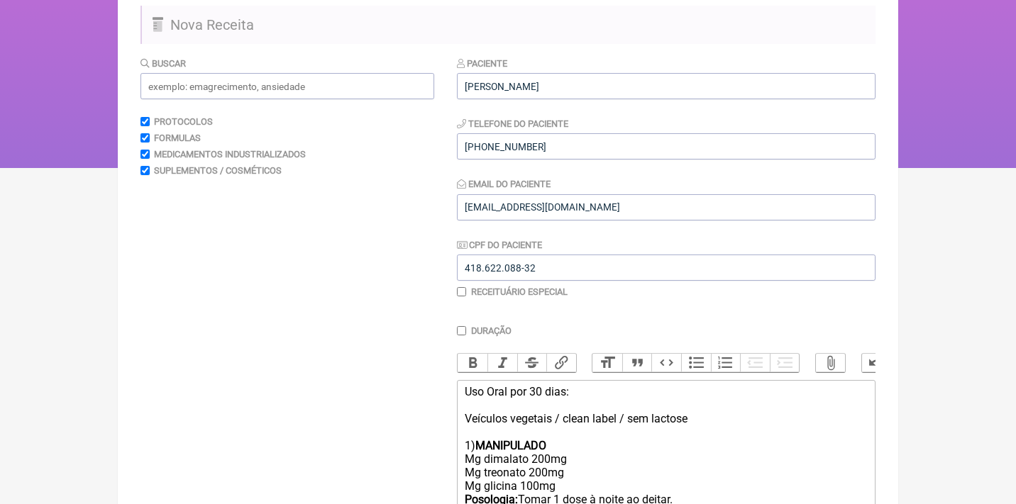
scroll to position [105, 0]
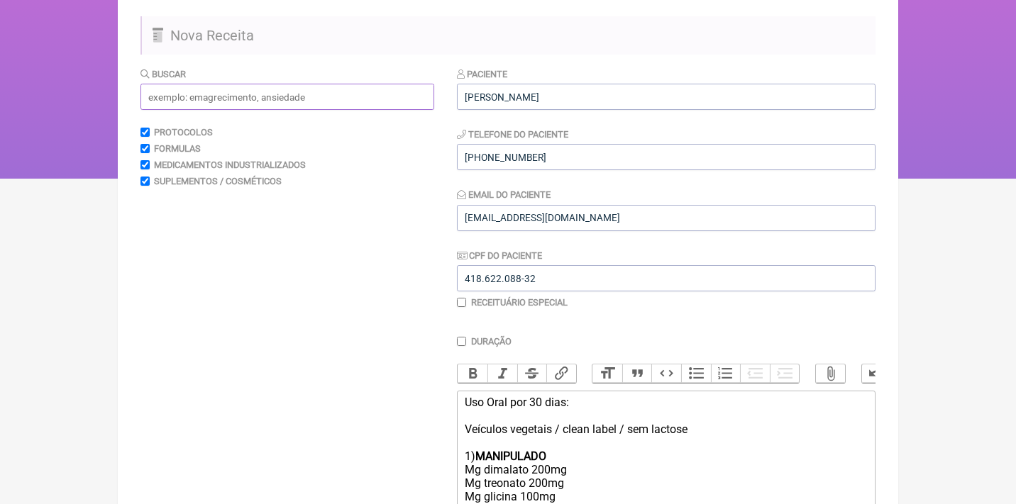
click at [217, 89] on input "text" at bounding box center [287, 97] width 294 height 26
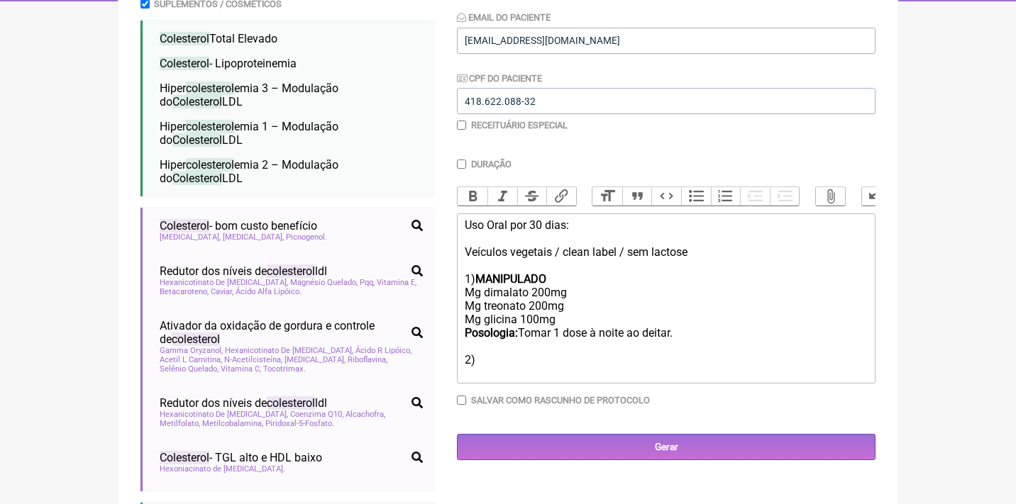
scroll to position [283, 0]
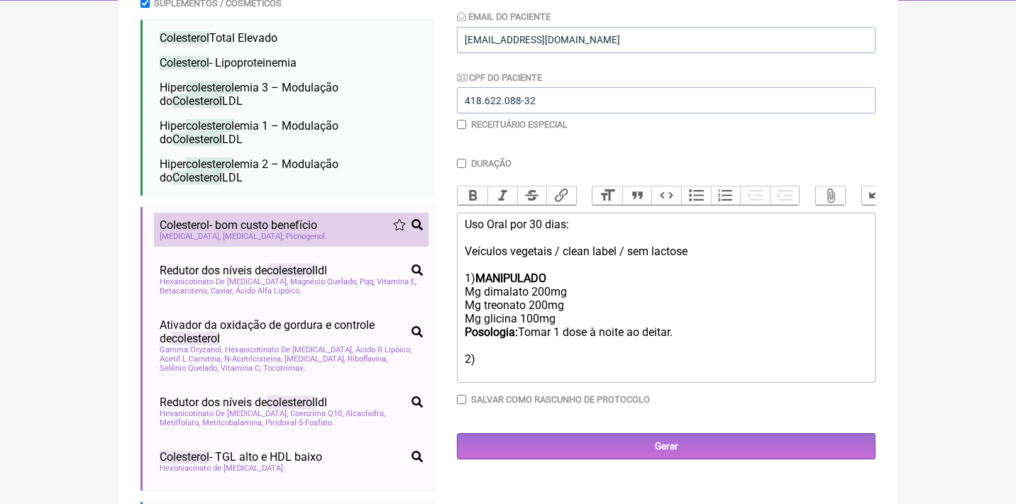
type input "colesterol"
click at [269, 235] on li "Colesterol - bom custo benefício colesterol ldl hdl Policosanol Inositol Picnog…" at bounding box center [291, 230] width 274 height 34
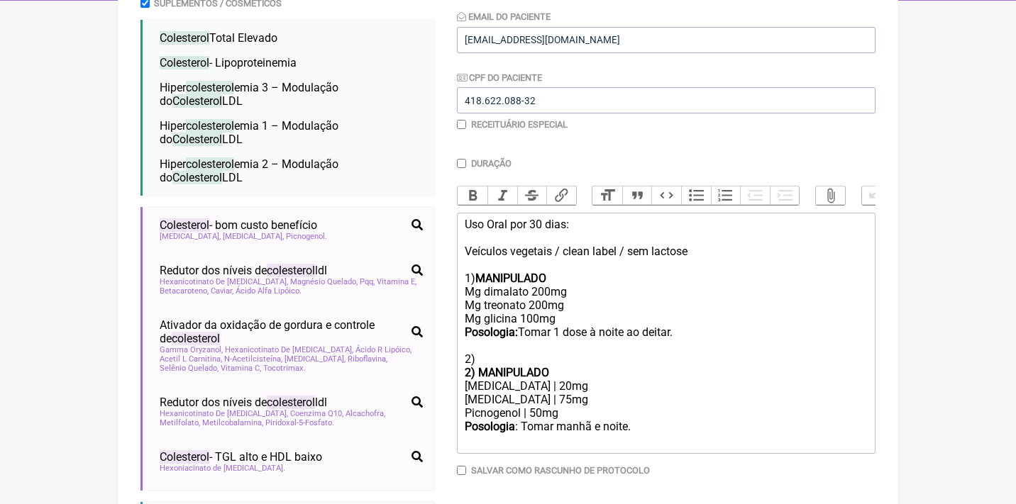
click at [482, 366] on strong "2) MANIPULADO" at bounding box center [507, 372] width 84 height 13
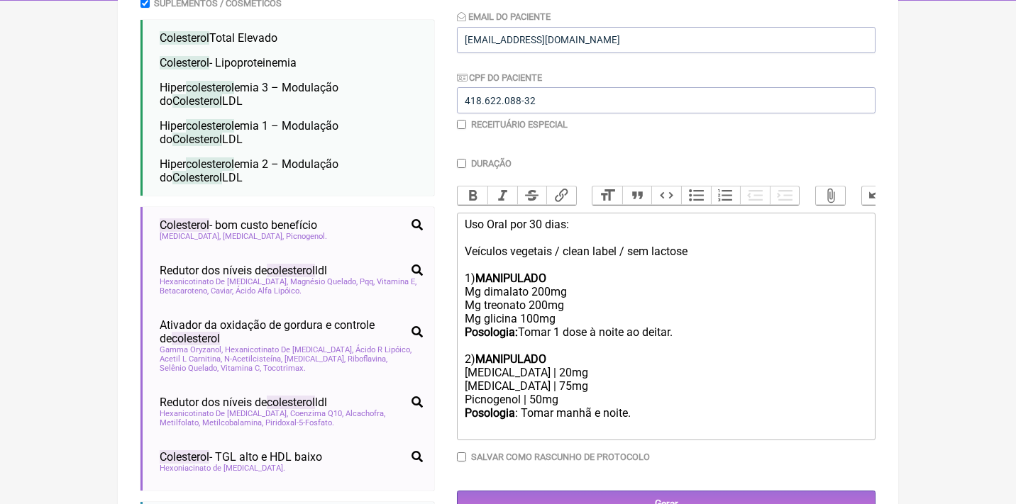
click at [663, 411] on div "Posologia : Tomar manhã e noite. ㅤ" at bounding box center [666, 420] width 403 height 28
click at [561, 406] on div "Posologia : Tomar manhã e noite. ㅤ" at bounding box center [666, 420] width 403 height 28
click at [692, 406] on div "Posologia : Tomar 1 dose manhã e noite. ㅤ" at bounding box center [666, 420] width 403 height 28
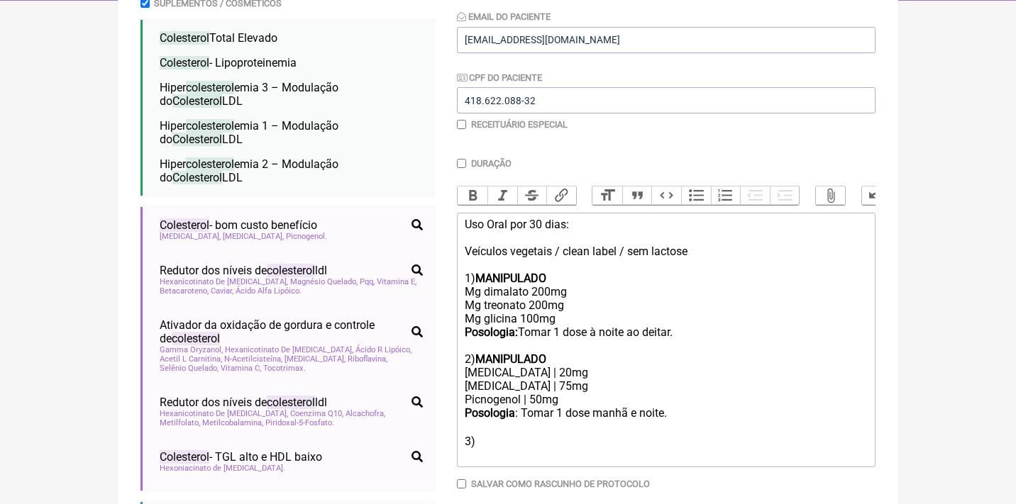
click at [526, 353] on strong "MANIPULADO" at bounding box center [510, 359] width 71 height 13
copy strong "MANIPULADO"
click at [479, 428] on div "Posologia : Tomar 1 dose manhã e noite. ㅤ 3)" at bounding box center [666, 433] width 403 height 55
paste trix-editor "strong>MANIPULADO</strong><"
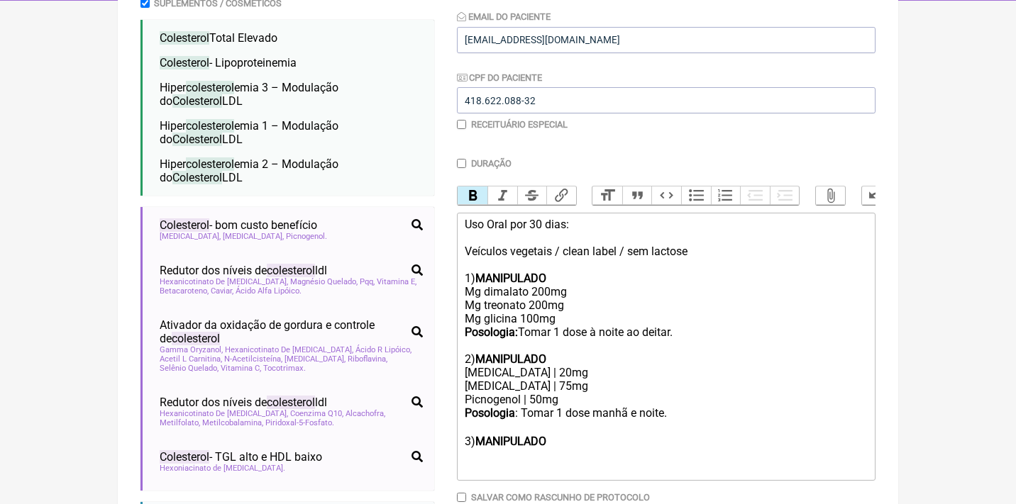
type trix-editor "<div>Uso Oral por 30 dias:<br><br>Veículos vegetais / clean label / sem lactose…"
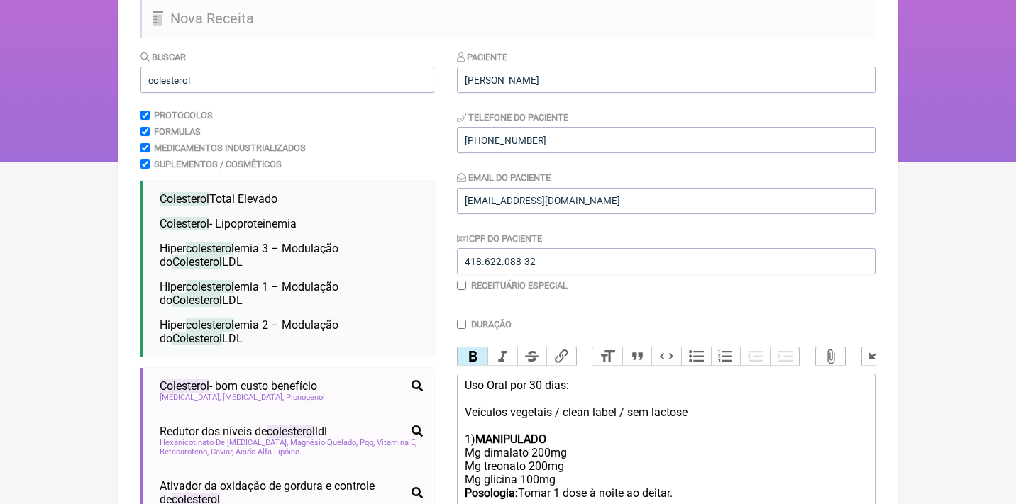
scroll to position [70, 0]
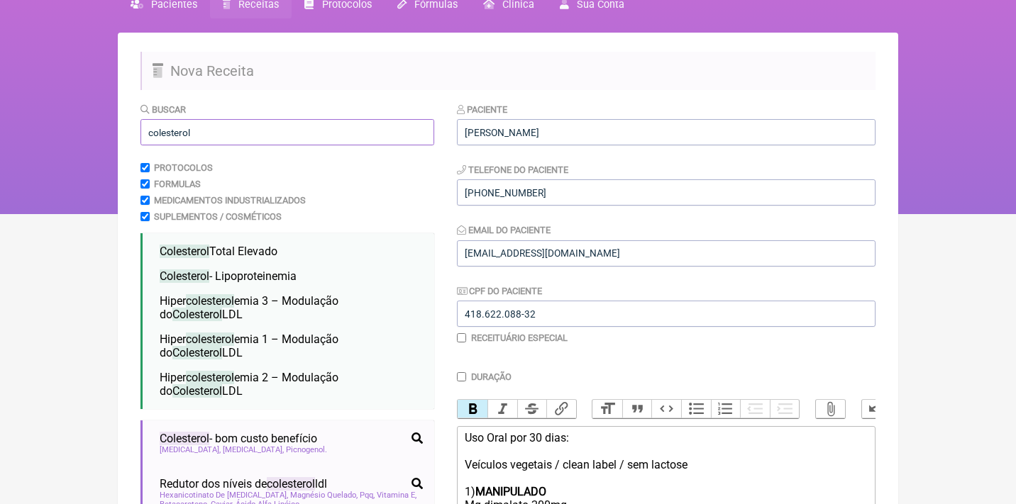
drag, startPoint x: 204, startPoint y: 131, endPoint x: 82, endPoint y: 117, distance: 123.5
click at [85, 126] on div "FormulApp (Clínica Balance - Dra. Bruna Scalco) Sair Pacientes Receitas Protoco…" at bounding box center [508, 72] width 1016 height 284
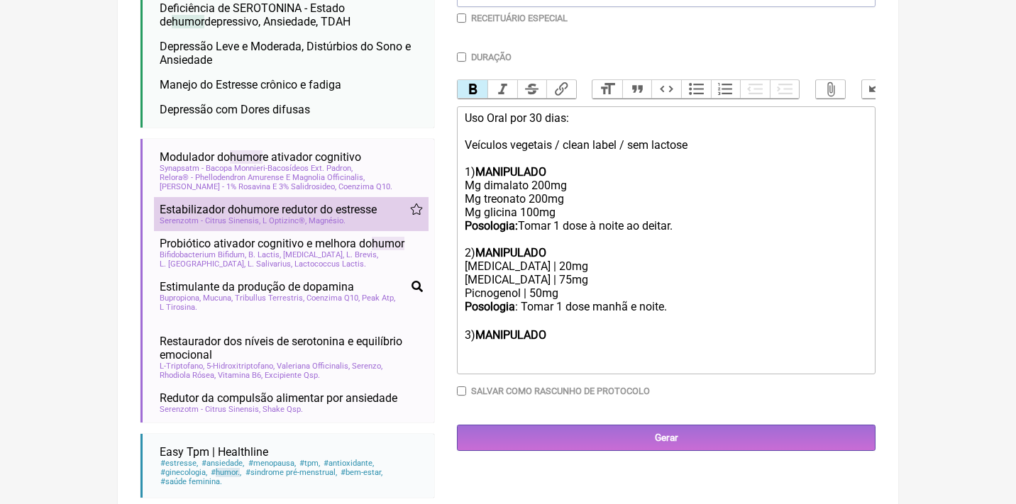
scroll to position [385, 0]
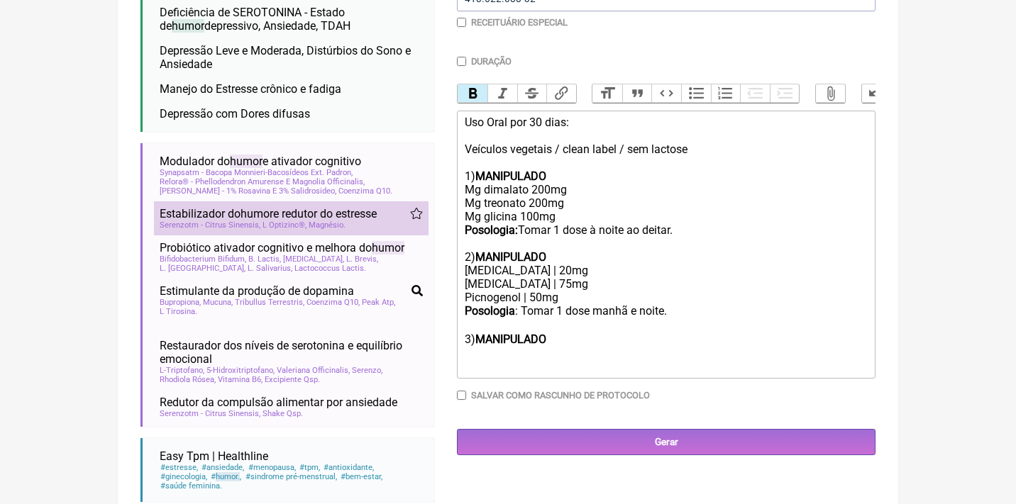
type input "humor"
click at [327, 207] on span "Estabilizador do humor e redutor do estresse" at bounding box center [268, 213] width 217 height 13
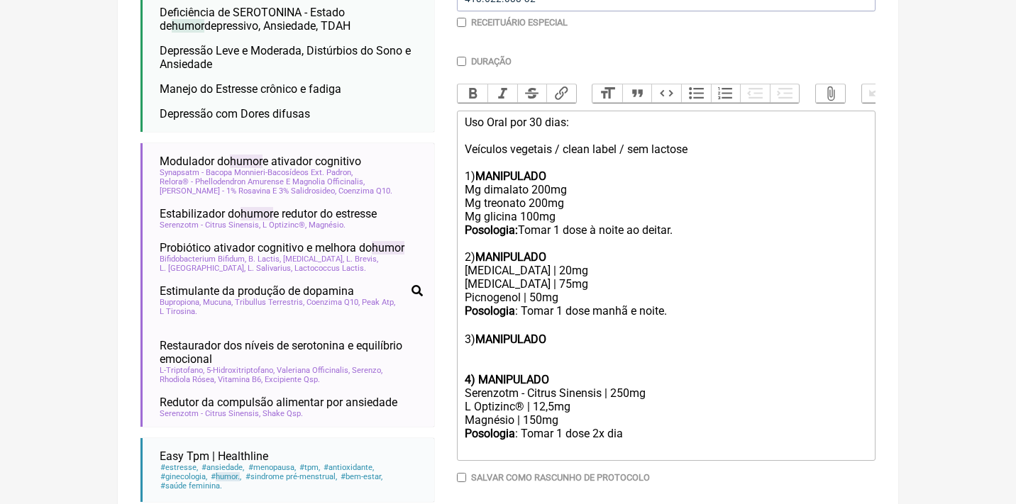
click at [480, 373] on strong "4) MANIPULADO" at bounding box center [507, 379] width 84 height 13
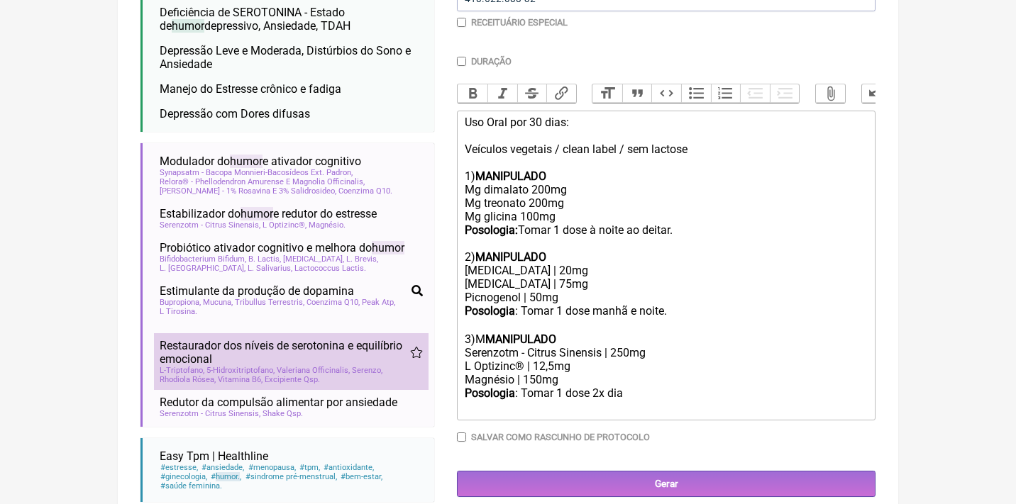
click at [323, 339] on span "Restaurador dos níveis de serotonina e equilíbrio emocional" at bounding box center [285, 352] width 250 height 27
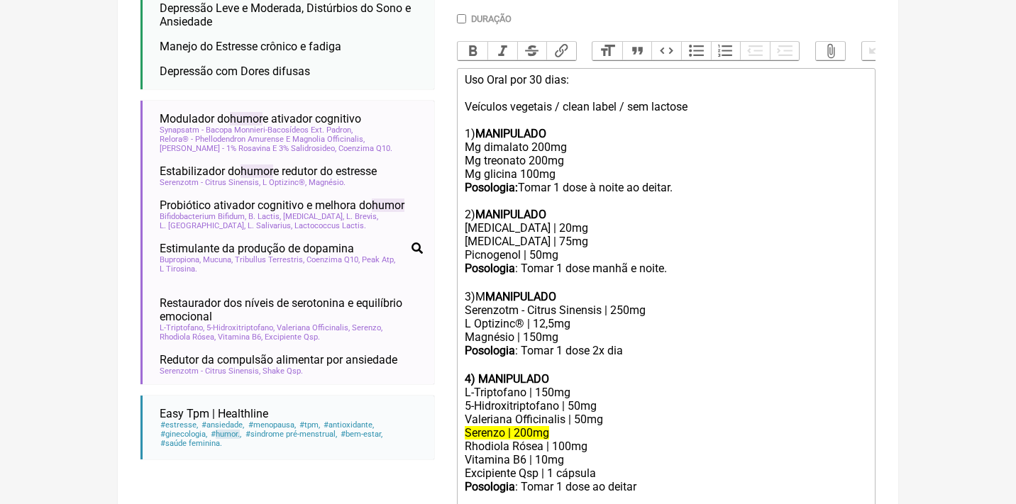
scroll to position [429, 0]
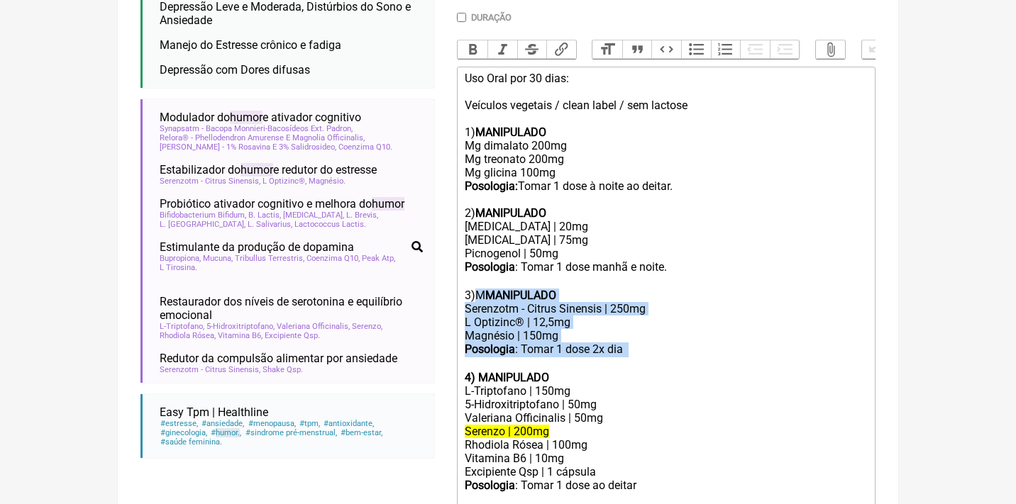
drag, startPoint x: 650, startPoint y: 338, endPoint x: 477, endPoint y: 278, distance: 183.3
click at [477, 278] on trix-editor "Uso Oral por 30 dias: Veículos vegetais / clean label / sem lactose 1) MANIPULA…" at bounding box center [666, 290] width 418 height 446
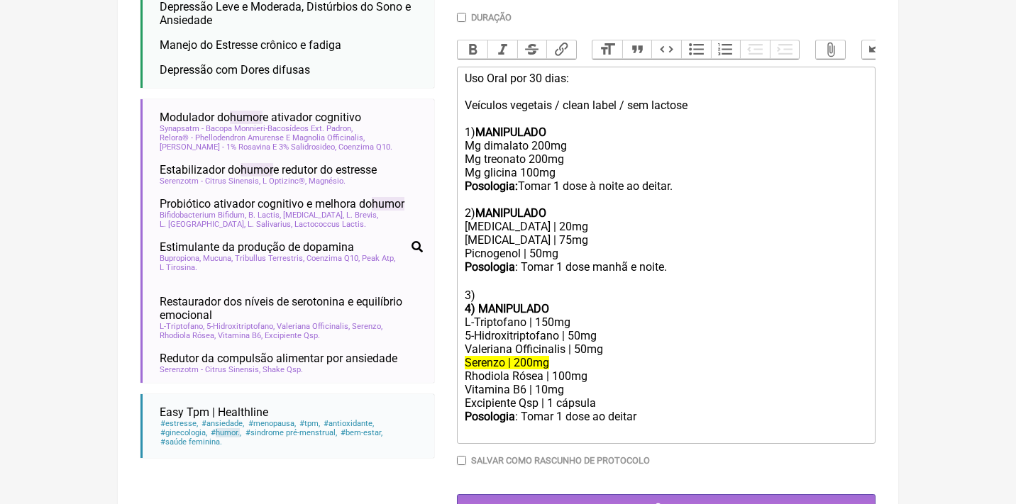
click at [479, 302] on strong "4) MANIPULADO" at bounding box center [507, 308] width 84 height 13
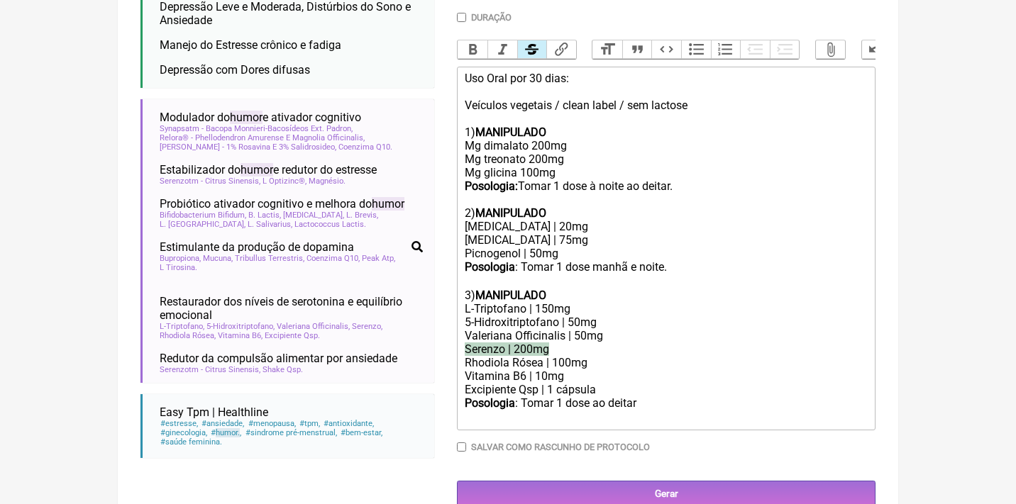
drag, startPoint x: 465, startPoint y: 331, endPoint x: 552, endPoint y: 331, distance: 87.2
click at [549, 343] on del "Serenzo | 200mg" at bounding box center [507, 349] width 84 height 13
click at [531, 51] on button "Strikethrough" at bounding box center [532, 49] width 30 height 18
click at [562, 356] on div "Rhodiola Rósea | 100mg" at bounding box center [666, 362] width 403 height 13
drag, startPoint x: 598, startPoint y: 348, endPoint x: 468, endPoint y: 346, distance: 129.8
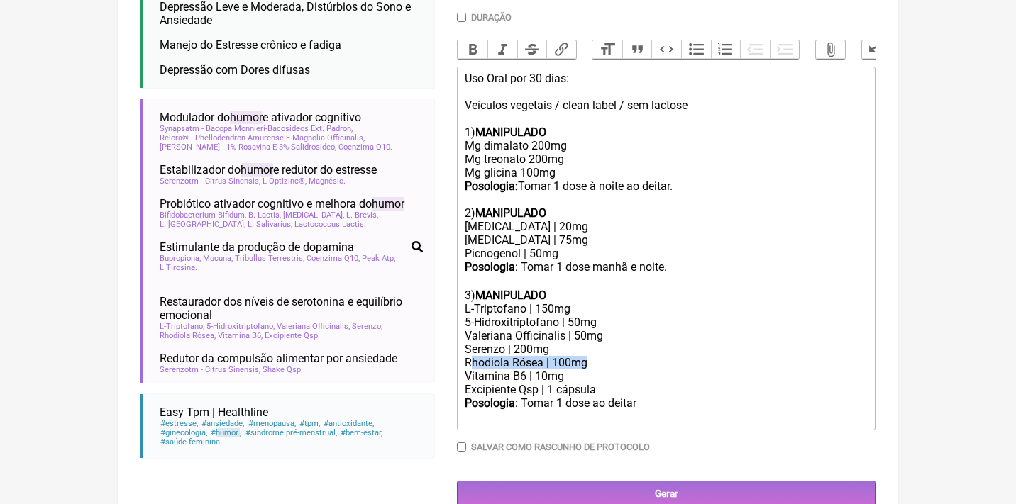
click at [469, 356] on div "Rhodiola Rósea | 100mg" at bounding box center [666, 362] width 403 height 13
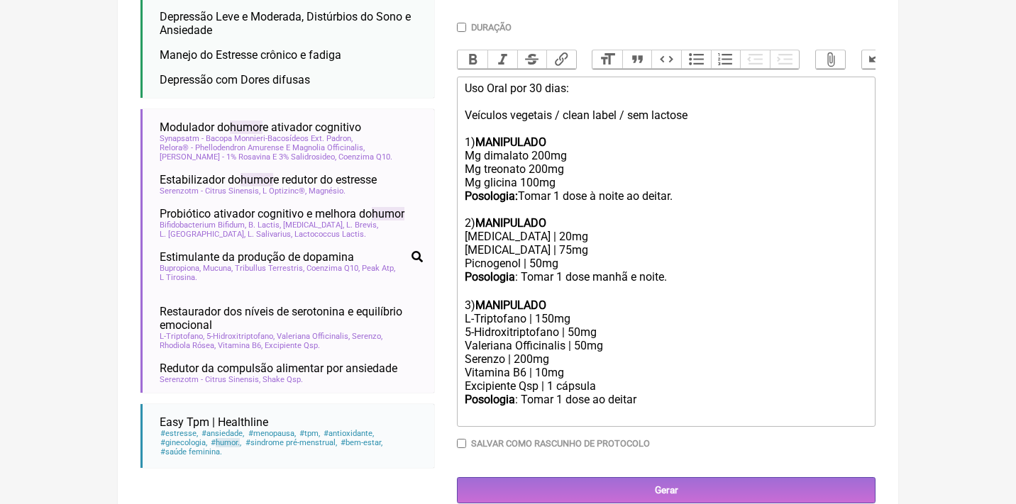
click at [550, 312] on div "L-Triptofano | 150mg" at bounding box center [666, 318] width 403 height 13
click at [518, 353] on div "Serenzo | 200mg" at bounding box center [666, 359] width 403 height 13
drag, startPoint x: 642, startPoint y: 382, endPoint x: 598, endPoint y: 379, distance: 44.0
click at [598, 393] on div "Posologia : Tomar 1 dose ao deitar ㅤ" at bounding box center [666, 407] width 403 height 28
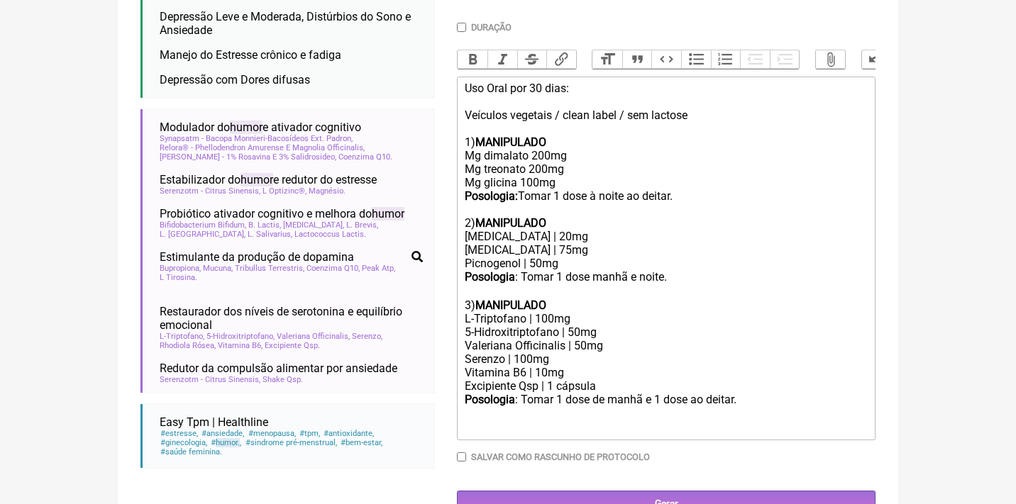
type trix-editor "<div>Uso Oral por 30 dias:<br><br>Veículos vegetais / clean label / sem lactose…"
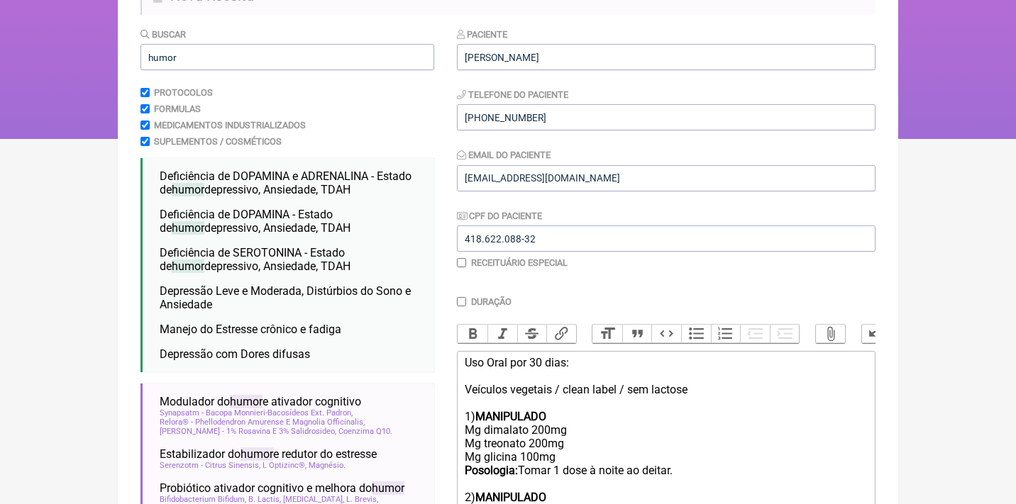
scroll to position [80, 0]
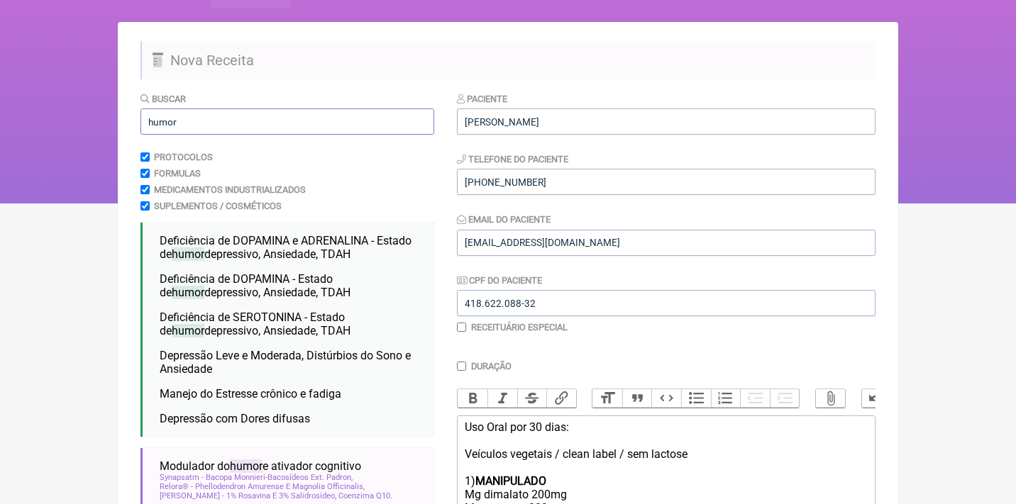
drag, startPoint x: 189, startPoint y: 124, endPoint x: 87, endPoint y: 121, distance: 102.9
click at [87, 121] on div "FormulApp (Clínica Balance - Dra. Bruna Scalco) Sair Pacientes Receitas Protoco…" at bounding box center [508, 62] width 1016 height 284
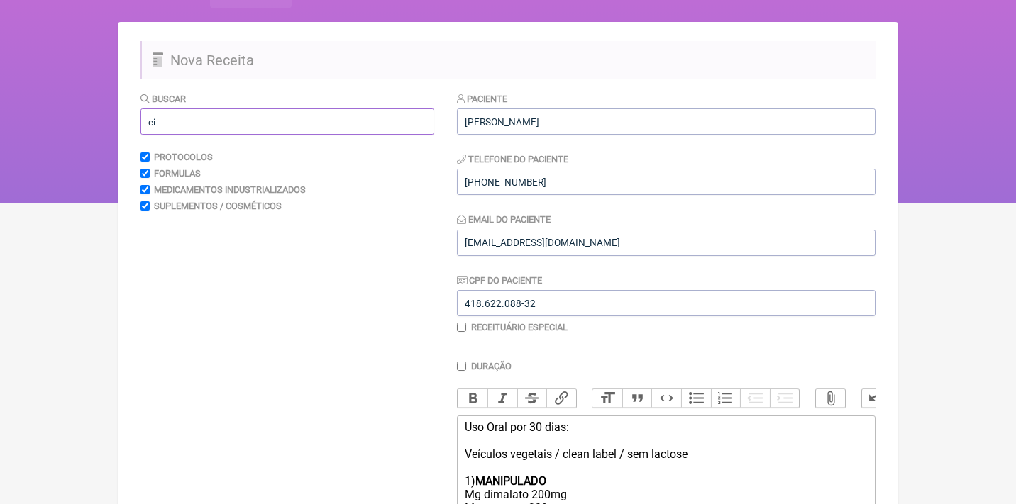
type input "c"
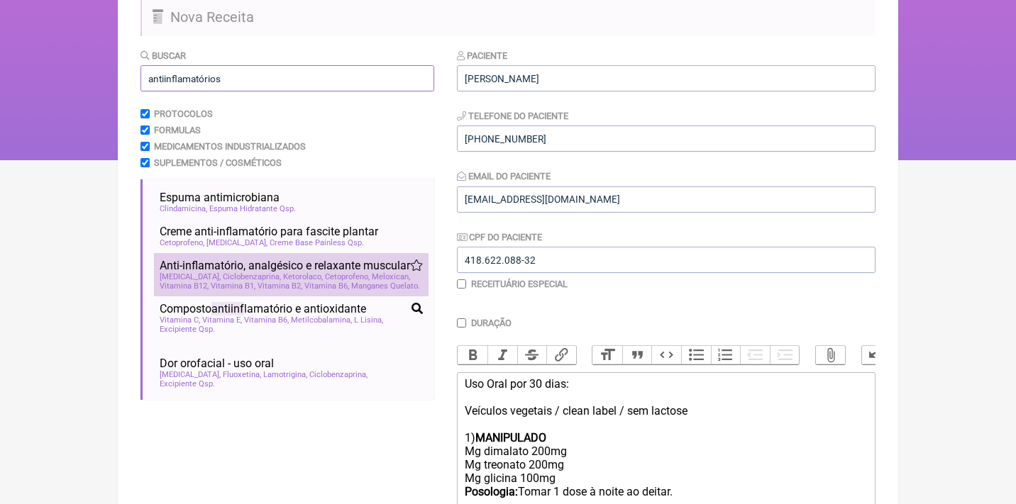
scroll to position [109, 0]
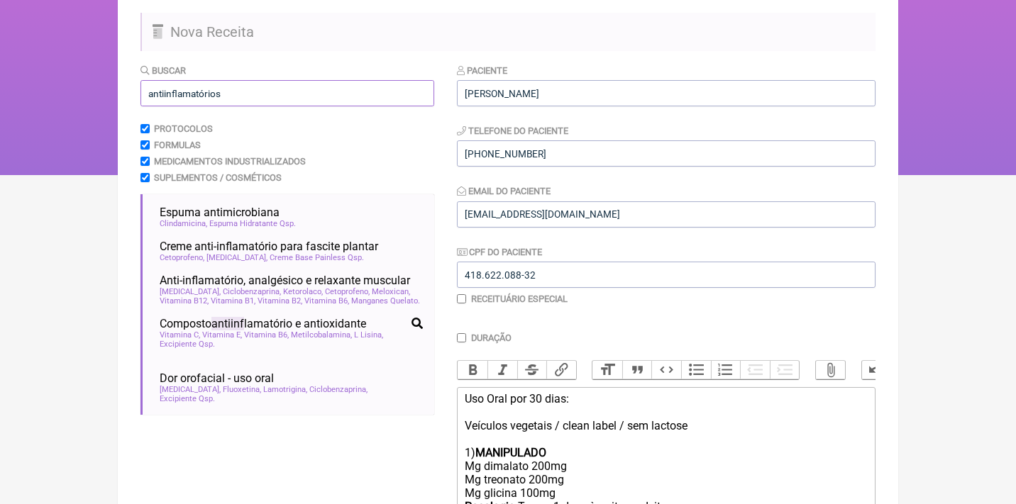
drag, startPoint x: 241, startPoint y: 92, endPoint x: 109, endPoint y: 90, distance: 131.9
click at [110, 91] on div "FormulApp (Clínica Balance - Dra. Bruna Scalco) Sair Pacientes Receitas Protoco…" at bounding box center [508, 33] width 1016 height 284
click at [247, 95] on input "antiinflamatórios" at bounding box center [287, 93] width 294 height 26
type input "antiinflamatório"
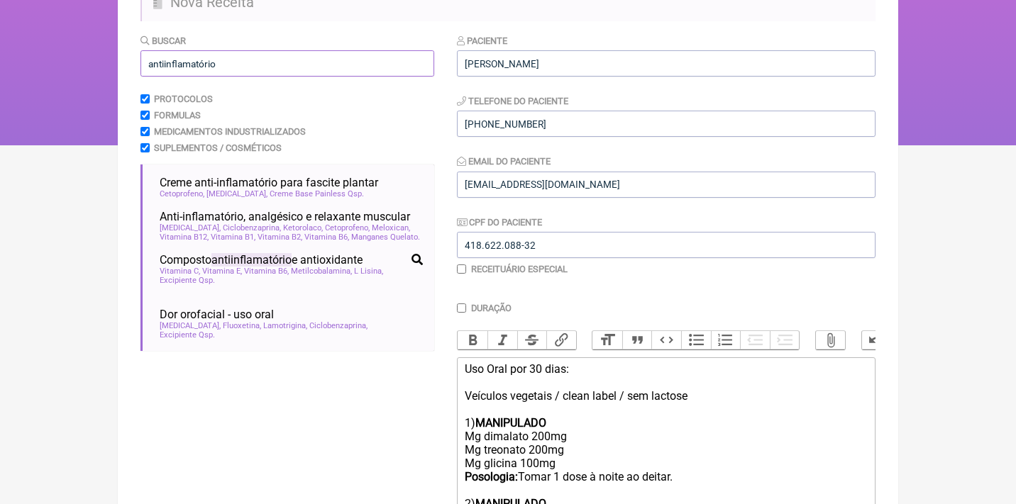
scroll to position [123, 0]
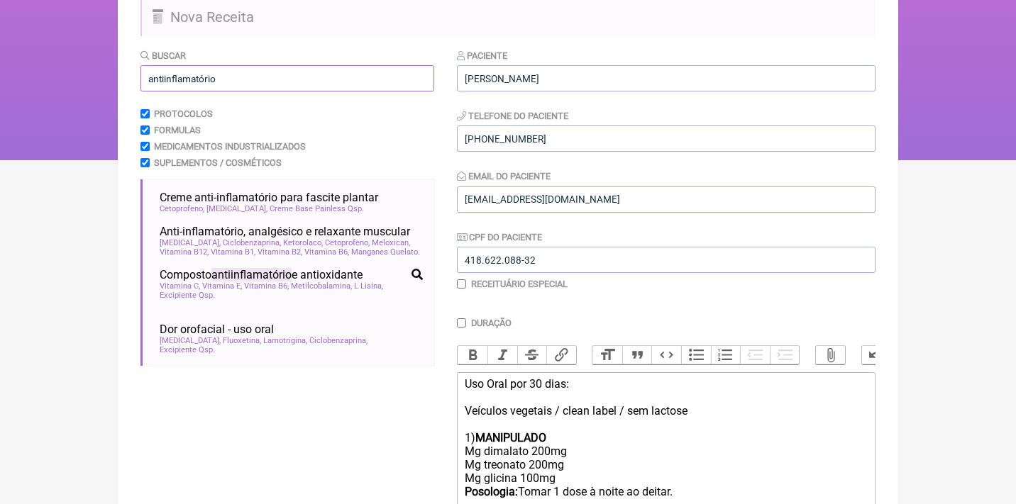
drag, startPoint x: 237, startPoint y: 81, endPoint x: 145, endPoint y: 72, distance: 92.6
click at [145, 79] on input "antiinflamatório" at bounding box center [287, 78] width 294 height 26
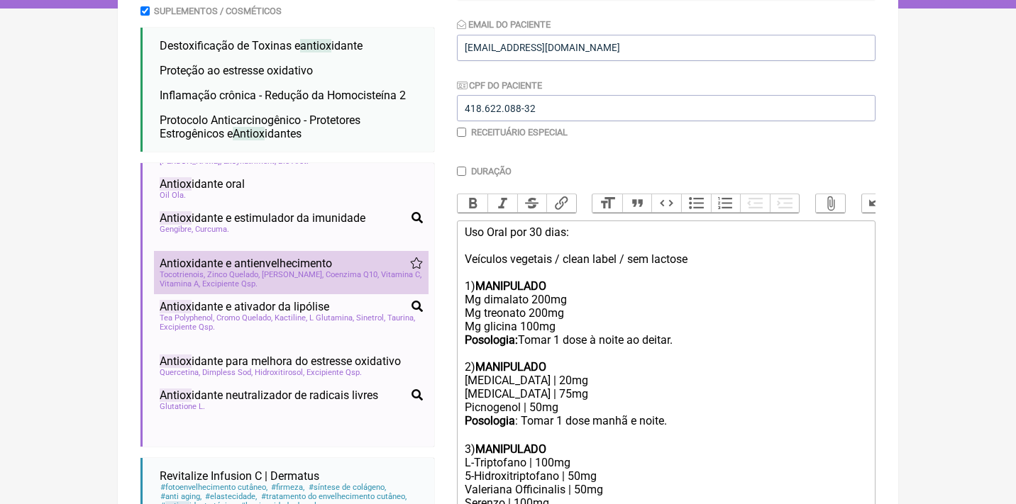
scroll to position [1169, 0]
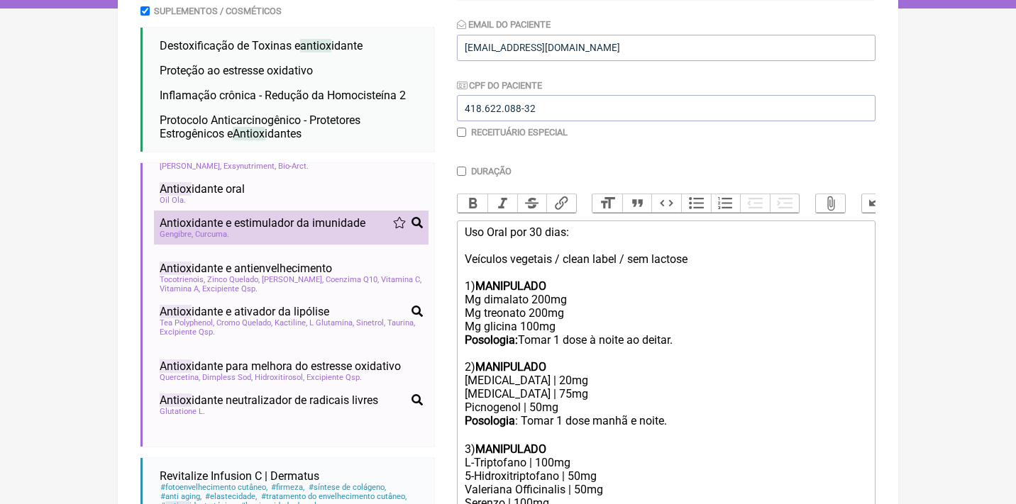
type input "antiox"
click at [299, 216] on span "Antiox idante e estimulador da imunidade" at bounding box center [263, 222] width 206 height 13
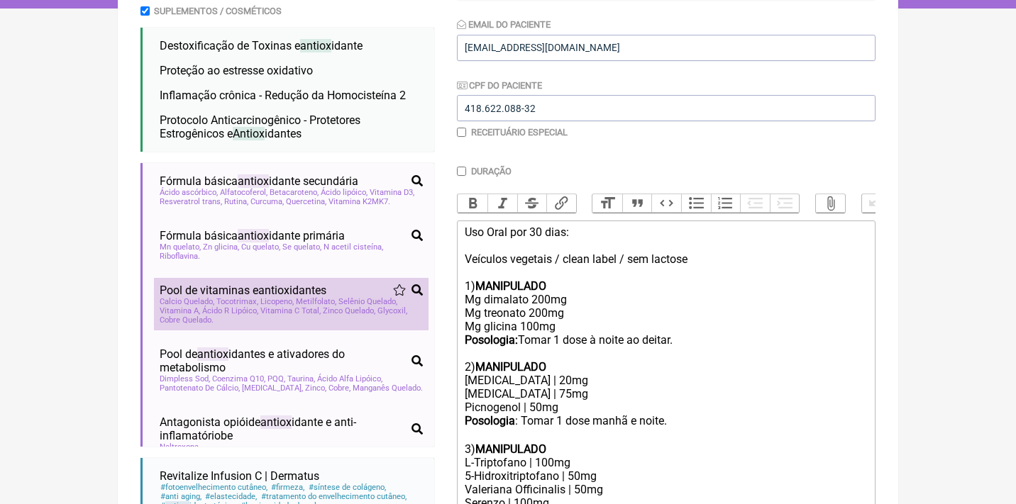
scroll to position [0, 0]
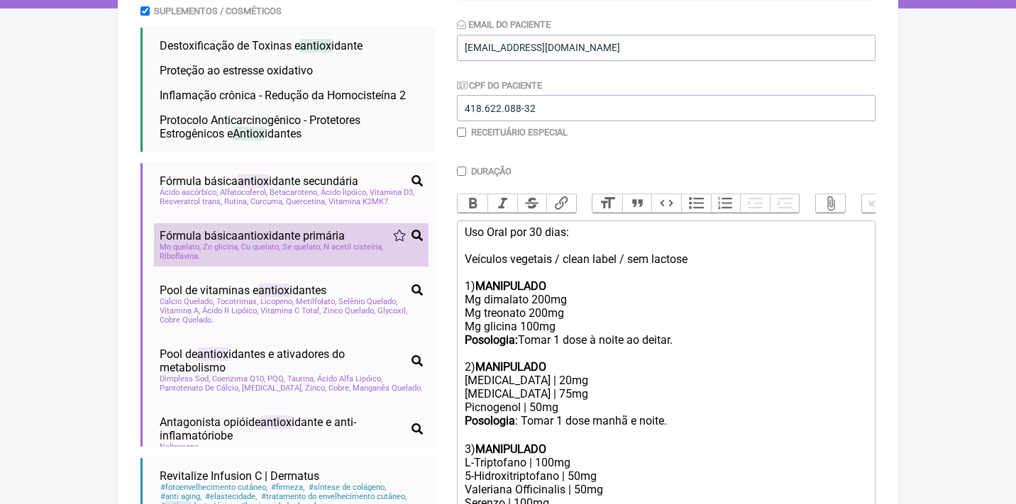
click at [314, 243] on span "Fórmula básica antiox idante primária" at bounding box center [252, 235] width 185 height 13
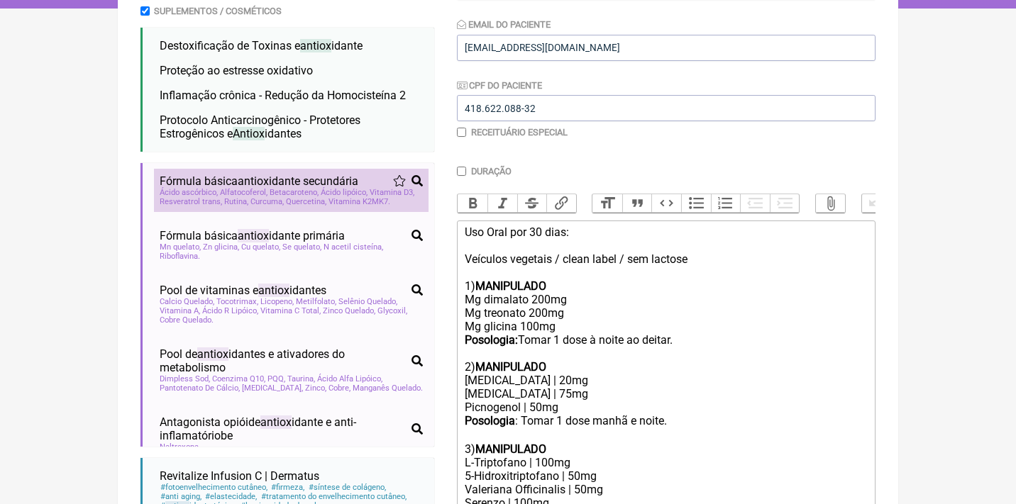
click at [323, 174] on span "Fórmula básica antiox idante secundária" at bounding box center [259, 180] width 199 height 13
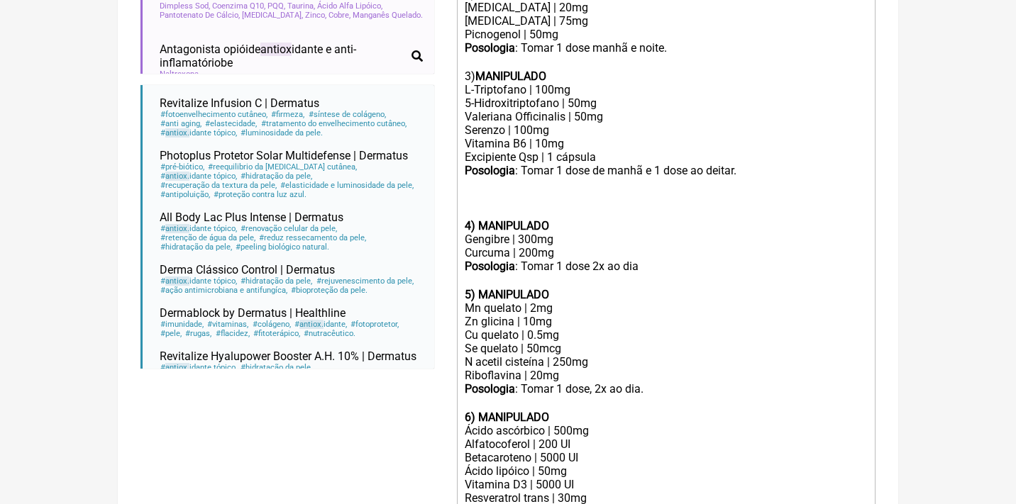
scroll to position [692, 0]
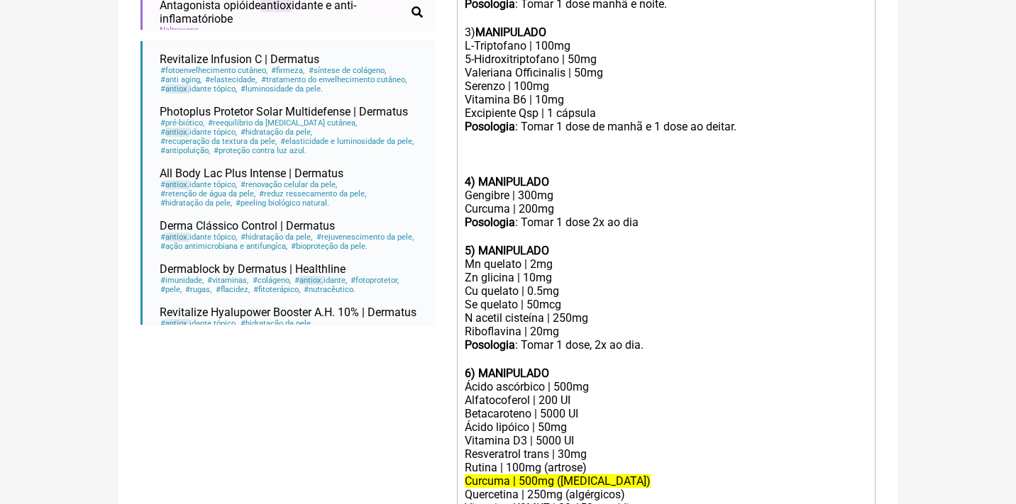
click at [462, 158] on trix-editor "Uso Oral por 30 dias: Veículos vegetais / clean label / sem lactose 1) MANIPULA…" at bounding box center [666, 176] width 418 height 745
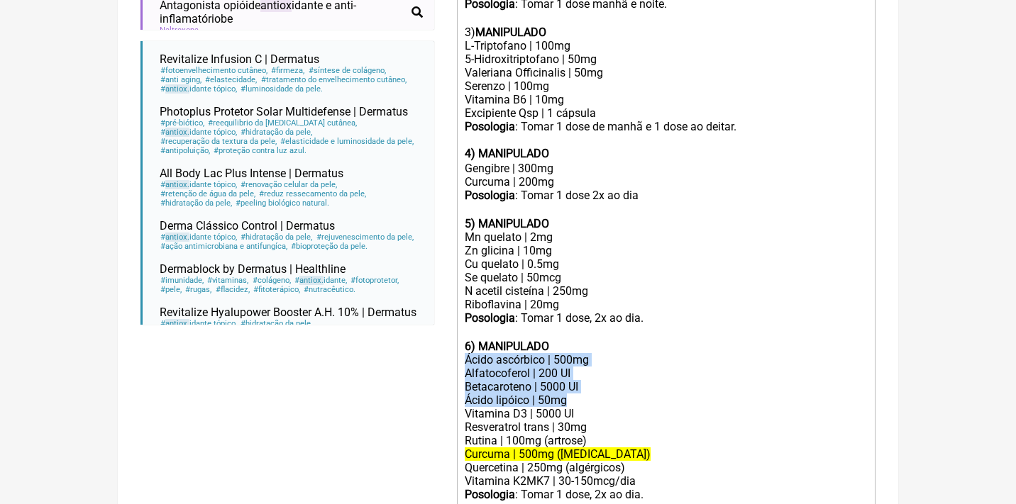
drag, startPoint x: 467, startPoint y: 322, endPoint x: 597, endPoint y: 358, distance: 134.7
click at [597, 358] on trix-editor "Uso Oral por 30 dias: Veículos vegetais / clean label / sem lactose 1) MANIPULA…" at bounding box center [666, 163] width 418 height 719
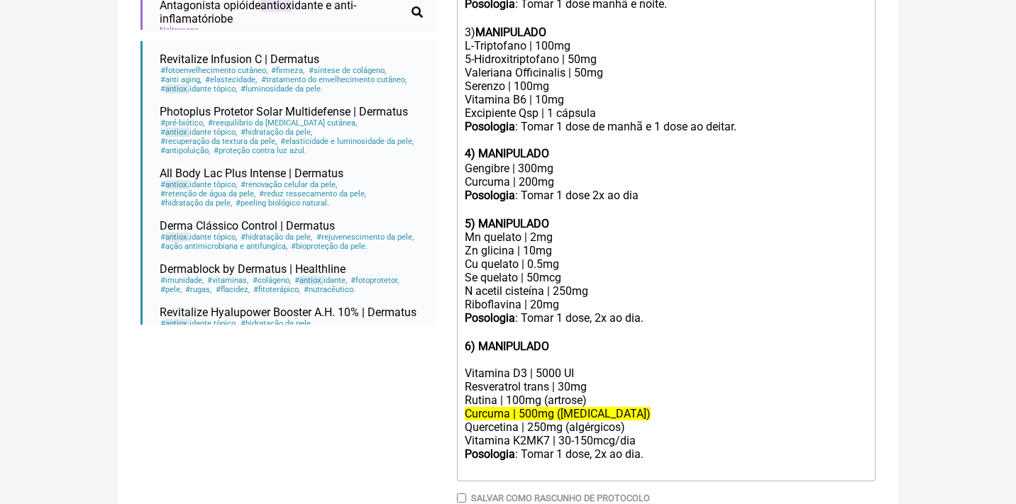
click at [577, 175] on div "Curcuma | 200mg" at bounding box center [666, 181] width 403 height 13
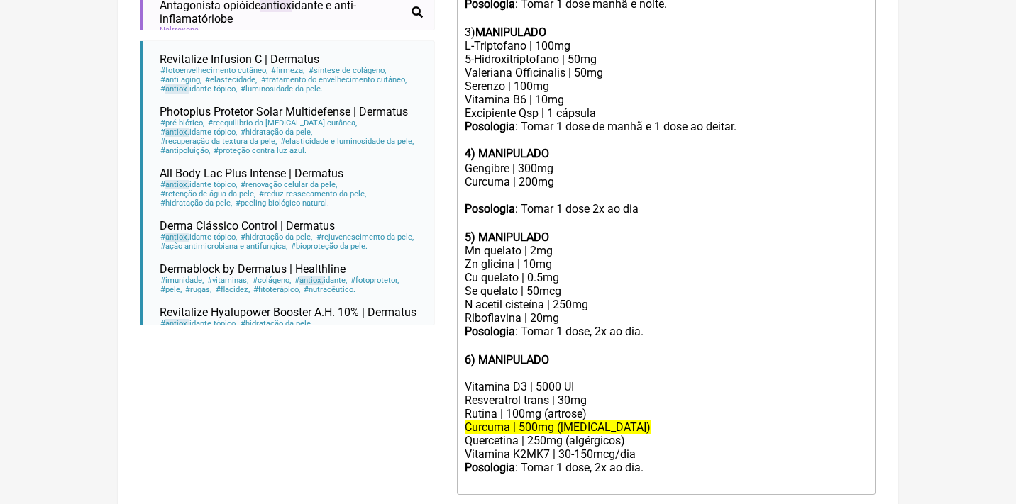
paste trix-editor "Ácido ascórbico | 500mg</div><div>Alfatocoferol | 200 UI</div><div>Betacaroteno…"
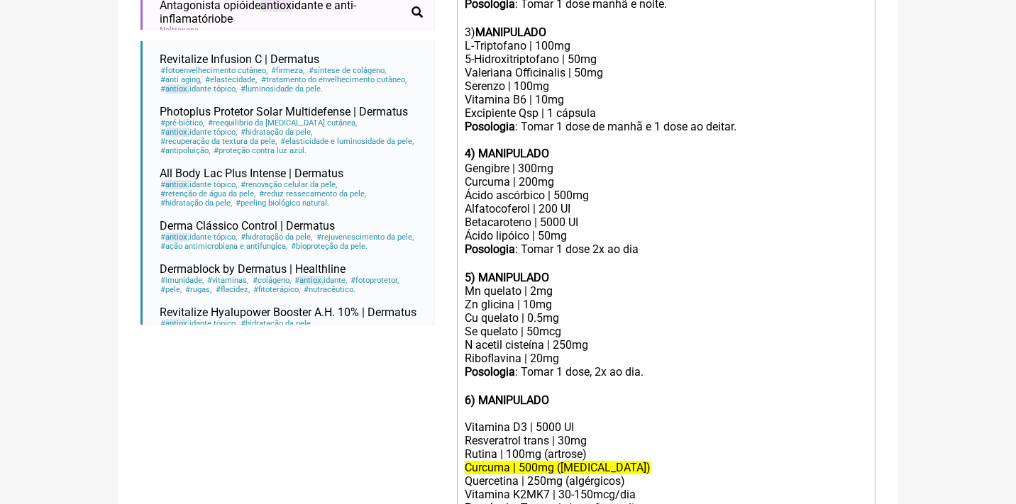
click at [509, 175] on div "Curcuma | 200mg Ácido ascórbico | 500mg" at bounding box center [666, 188] width 403 height 27
click at [595, 175] on div "Curcuma longa | 200mg Ácido ascórbico | 500mg" at bounding box center [666, 188] width 403 height 27
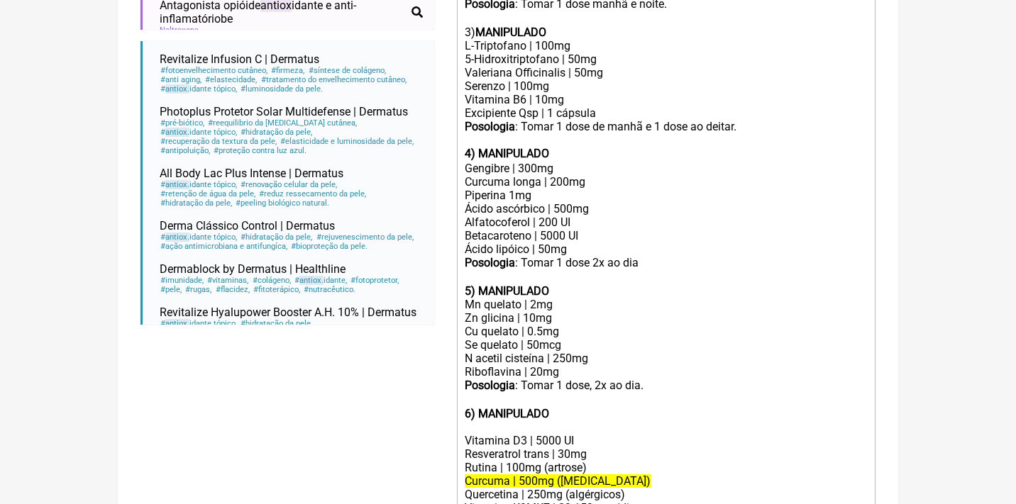
click at [547, 229] on div "Betacaroteno | 5000 UI" at bounding box center [666, 235] width 403 height 13
drag, startPoint x: 610, startPoint y: 416, endPoint x: 440, endPoint y: 414, distance: 170.3
click at [440, 415] on form "Buscar antiox Protocolos Formulas Medicamentos Industrializados Suplementos / C…" at bounding box center [507, 52] width 735 height 1146
click at [572, 243] on div "Ácido lipóico | 50mg" at bounding box center [666, 249] width 403 height 13
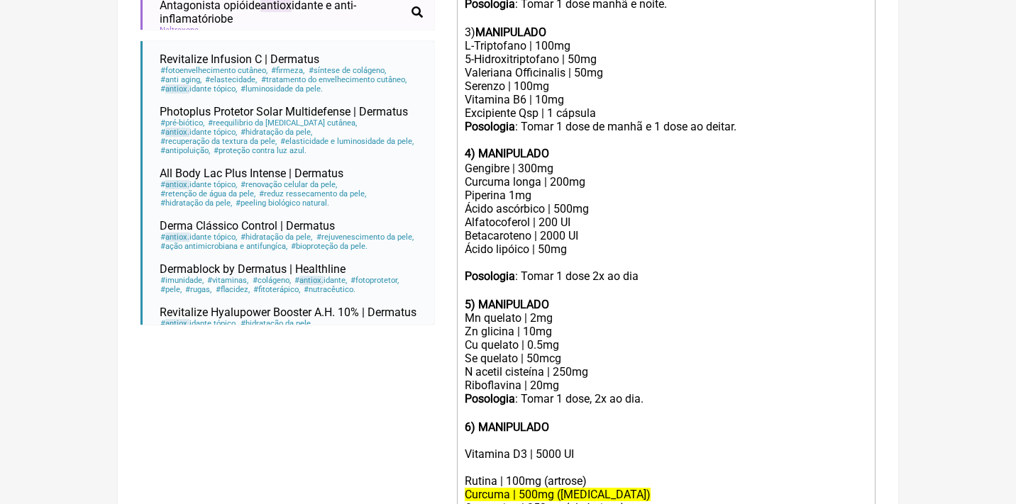
paste trix-editor "Resveratrol trans | 30mg"
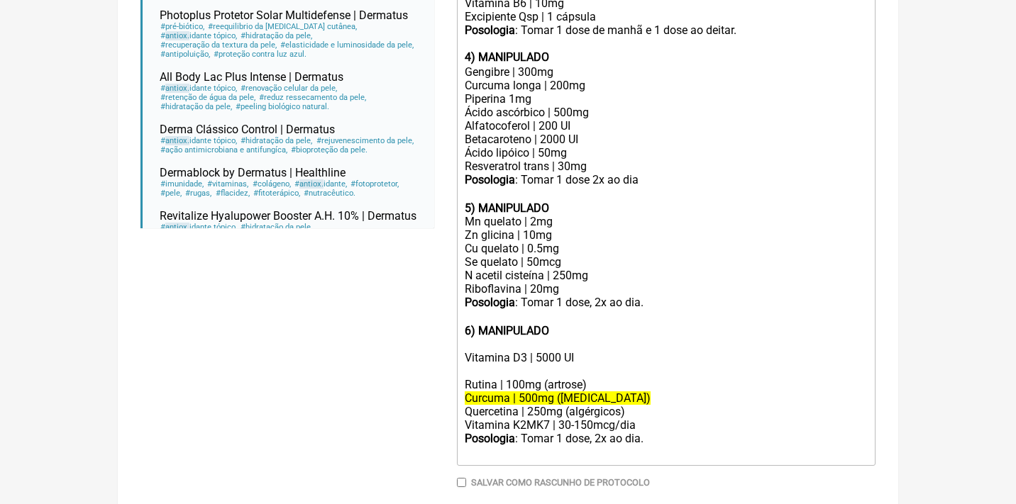
scroll to position [789, 0]
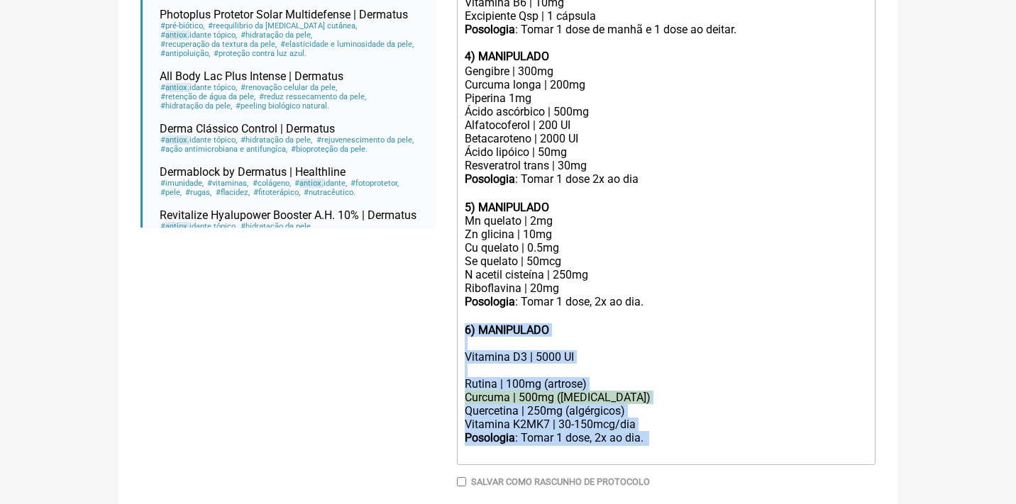
drag, startPoint x: 679, startPoint y: 413, endPoint x: 434, endPoint y: 296, distance: 271.6
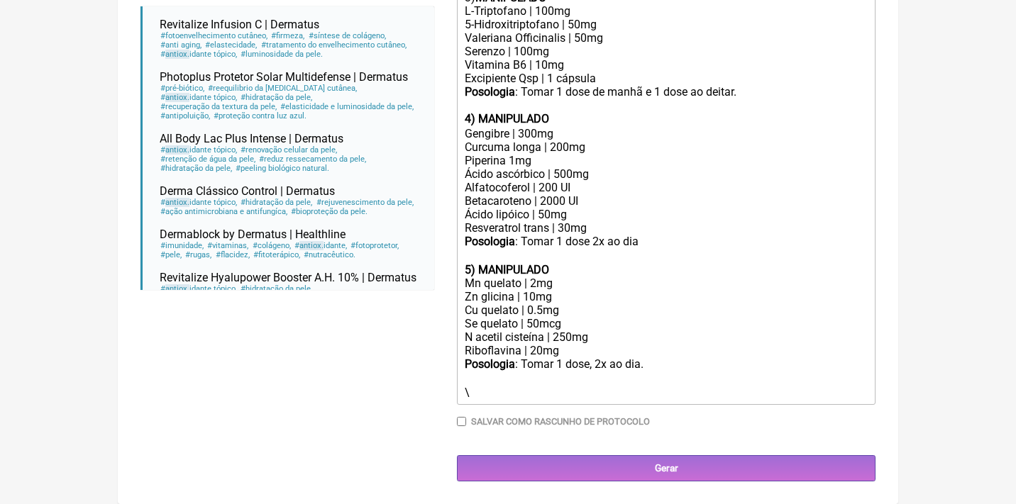
scroll to position [687, 0]
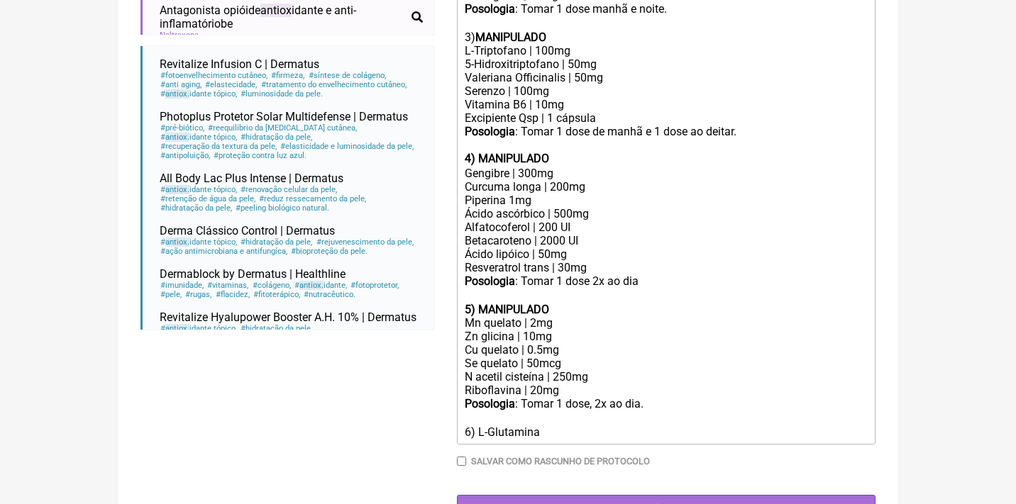
drag, startPoint x: 563, startPoint y: 390, endPoint x: 475, endPoint y: 383, distance: 88.2
click at [478, 426] on div "6) L-Glutamina" at bounding box center [666, 432] width 403 height 13
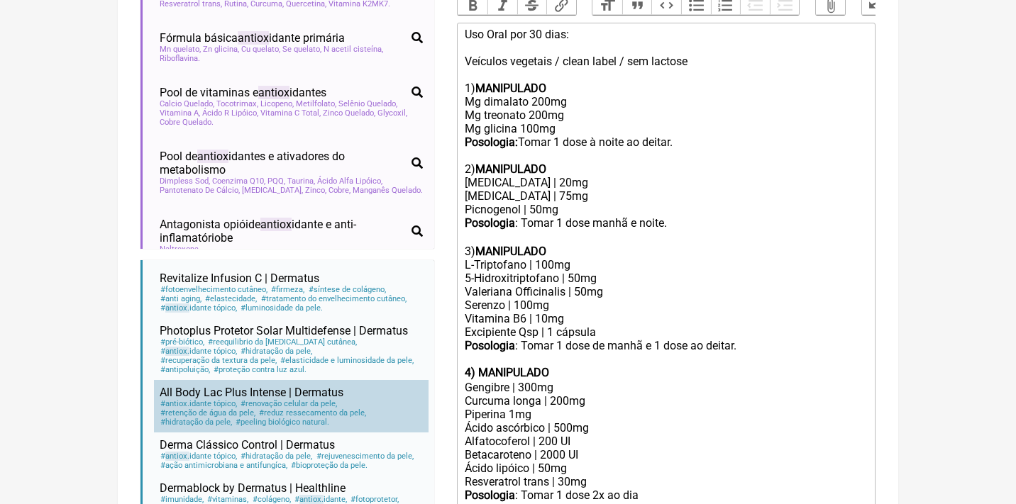
scroll to position [472, 0]
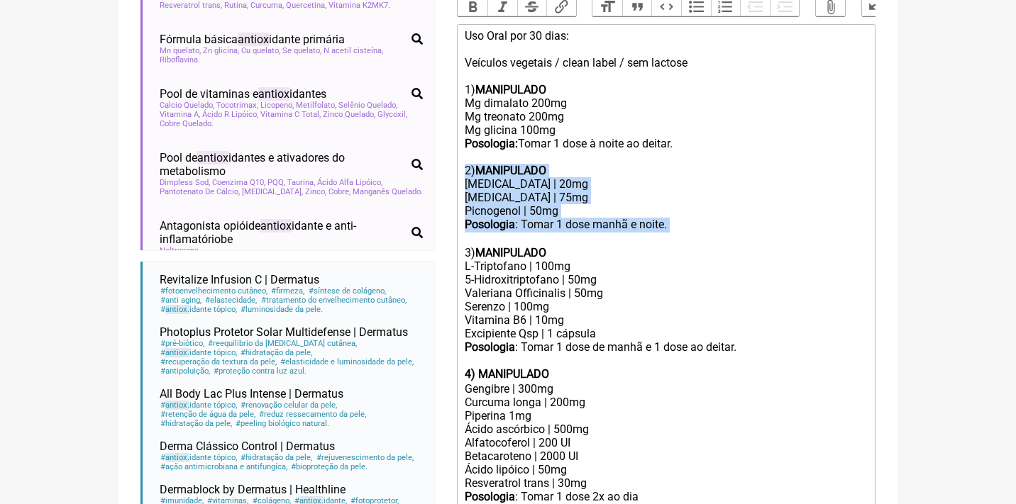
drag, startPoint x: 673, startPoint y: 210, endPoint x: 457, endPoint y: 155, distance: 223.1
click at [458, 158] on trix-editor "Uso Oral por 30 dias: Veículos vegetais / clean label / sem lactose 1) MANIPULA…" at bounding box center [666, 342] width 418 height 636
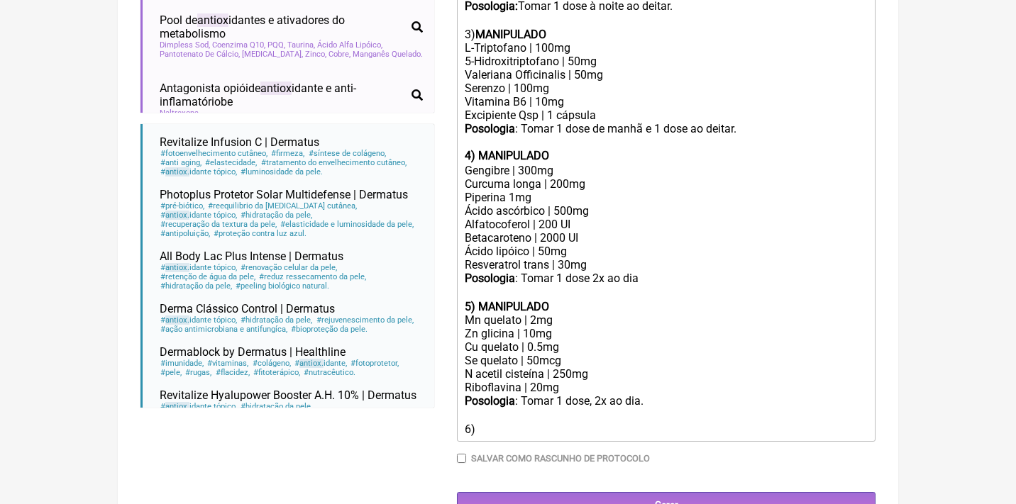
scroll to position [610, 0]
click at [503, 422] on div "6)" at bounding box center [666, 428] width 403 height 13
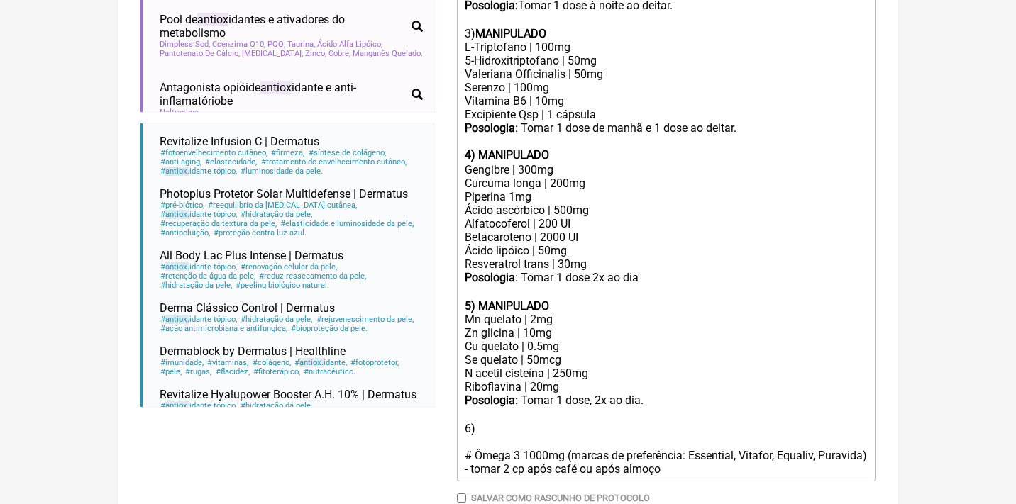
type trix-editor "<div>Uso Oral por 30 dias:<br><br>Veículos vegetais / clean label / sem lactose…"
click at [516, 422] on div "6) # Ômega 3 1000mg (marcas de preferência: Essential, Vitafor, Equaliv, Puravi…" at bounding box center [666, 449] width 403 height 54
click at [504, 422] on div "6) # Ômega 3 1000mg (marcas de preferência: Essential, Vitafor, Equaliv, Puravi…" at bounding box center [666, 449] width 403 height 54
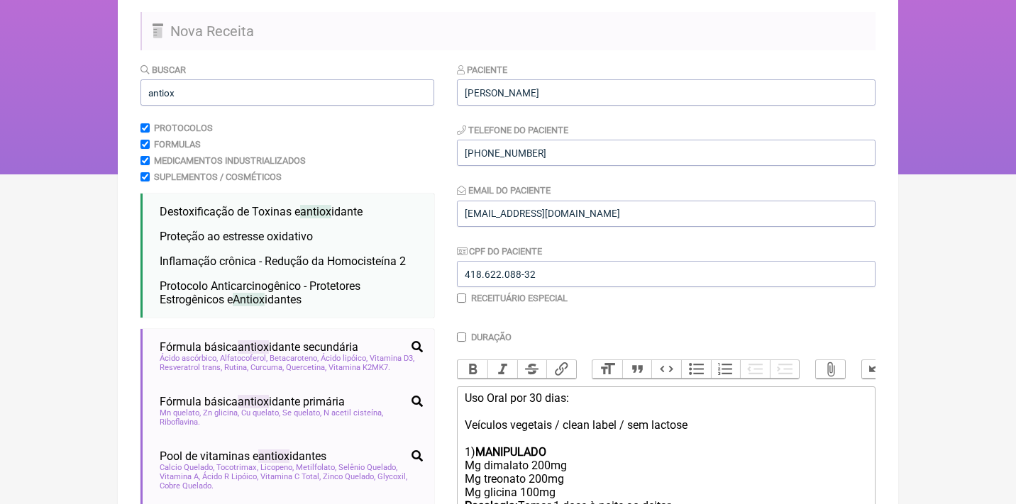
scroll to position [0, 0]
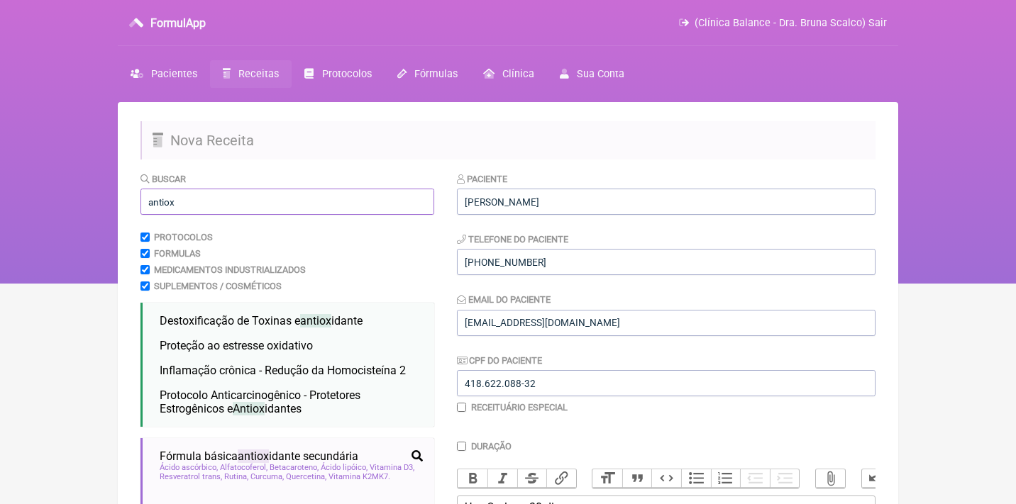
drag, startPoint x: 194, startPoint y: 203, endPoint x: 128, endPoint y: 199, distance: 65.4
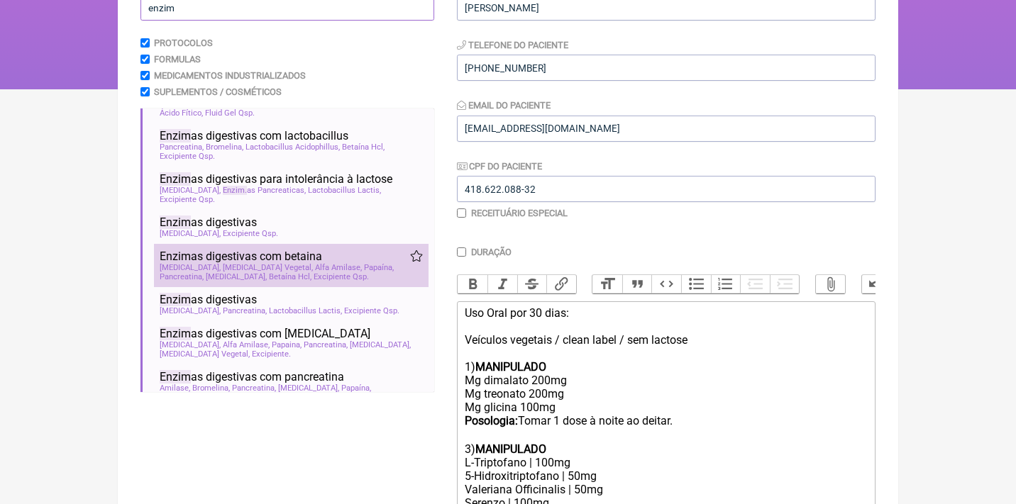
scroll to position [194, 0]
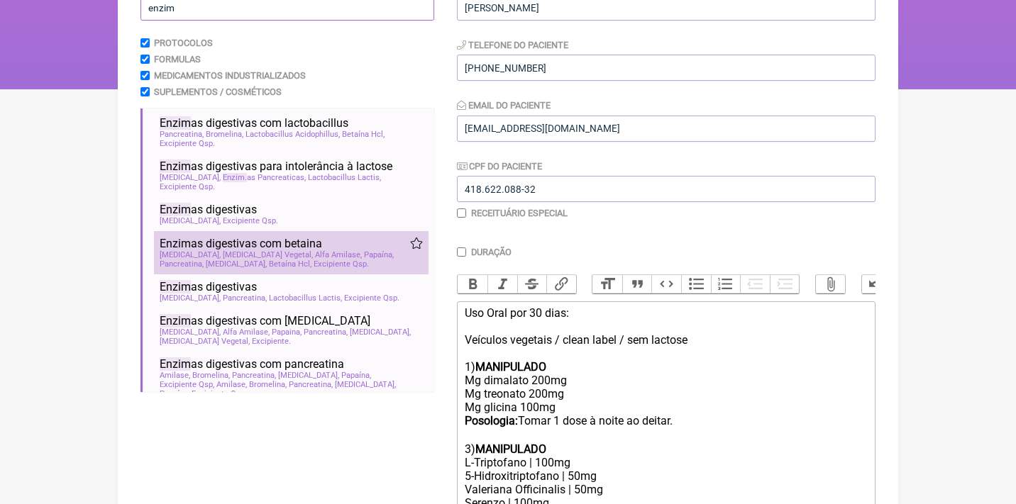
type input "enzim"
click at [315, 250] on span "Alfa Amilase" at bounding box center [338, 254] width 47 height 9
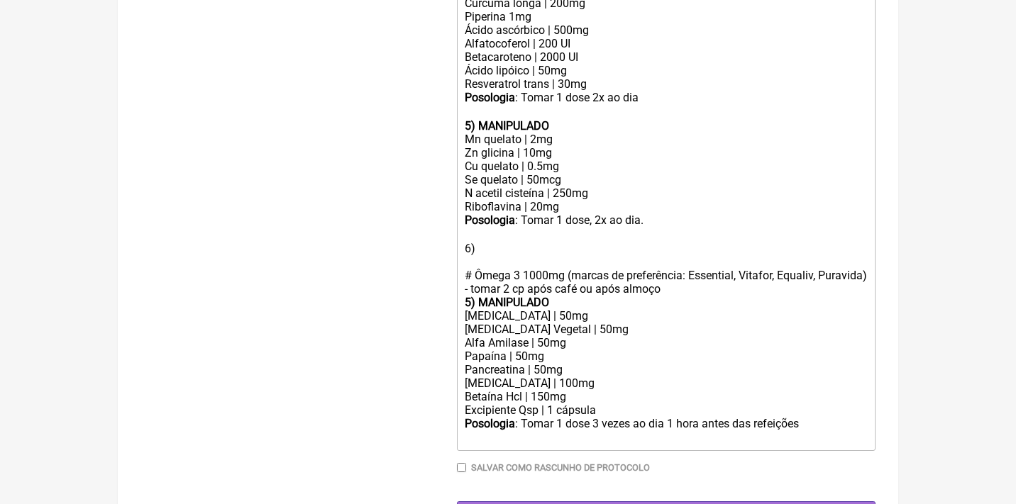
scroll to position [789, 0]
click at [737, 254] on div "6) # Ômega 3 1000mg (marcas de preferência: Essential, Vitafor, Equaliv, Puravi…" at bounding box center [666, 270] width 403 height 54
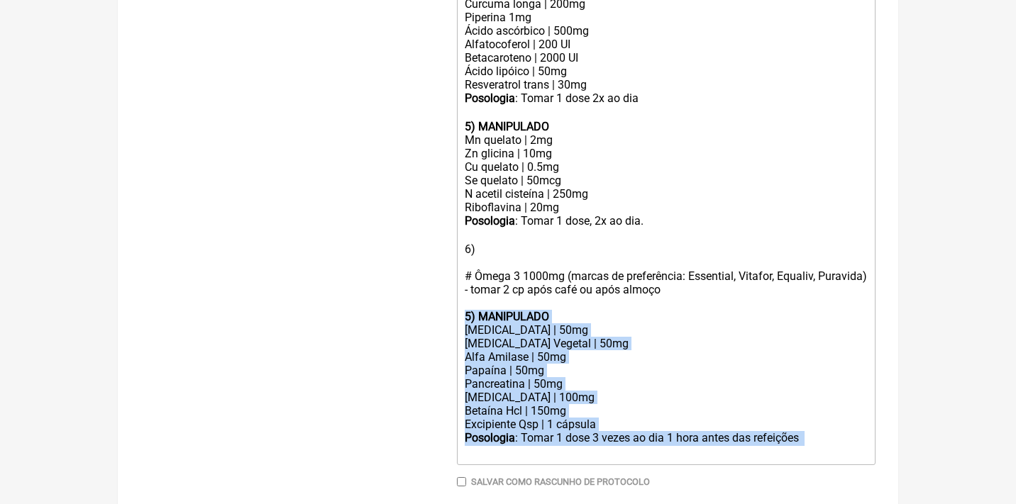
drag, startPoint x: 823, startPoint y: 399, endPoint x: 455, endPoint y: 274, distance: 388.0
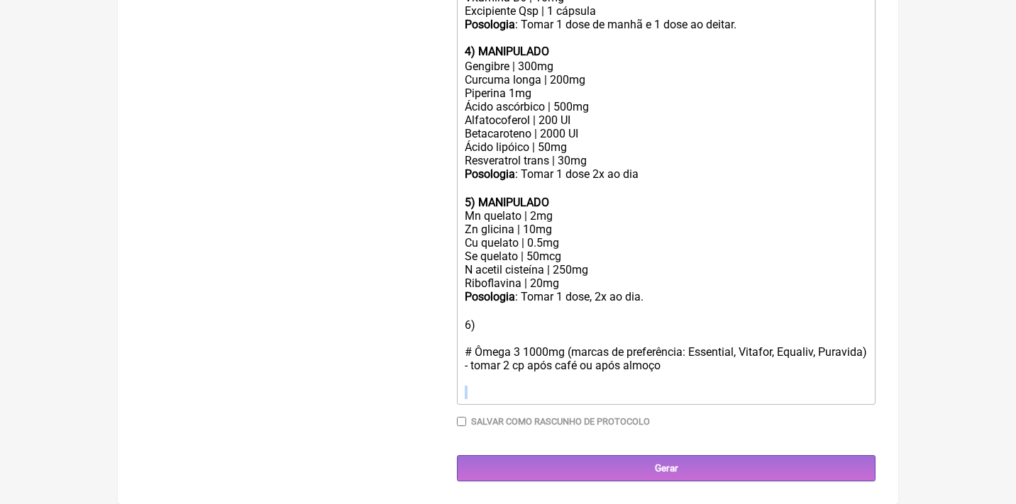
scroll to position [675, 0]
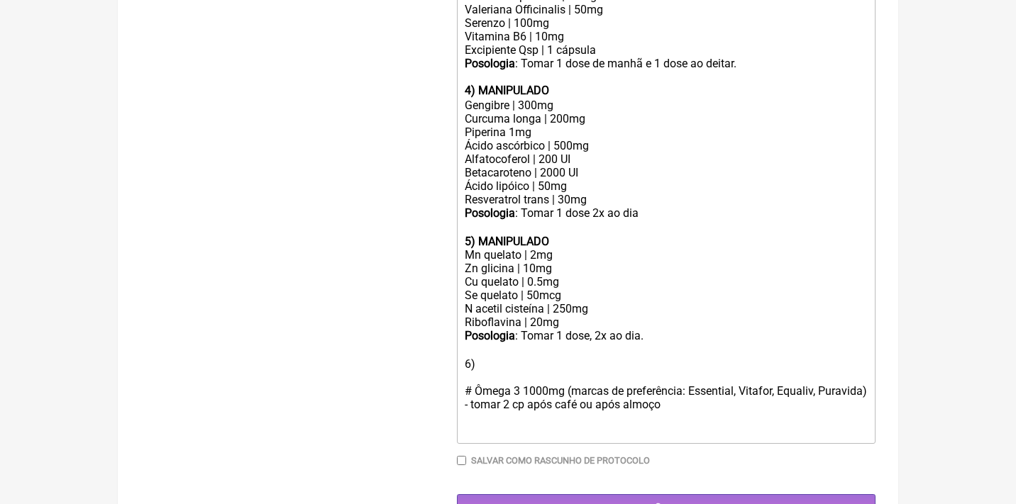
click at [484, 357] on div "6) # Ômega 3 1000mg (marcas de preferência: Essential, Vitafor, Equaliv, Puravi…" at bounding box center [666, 390] width 403 height 67
paste trix-editor "<strong>5) MANIPULADO</strong></div><div>Lipase | 50mg</div><div>Protease Veget…"
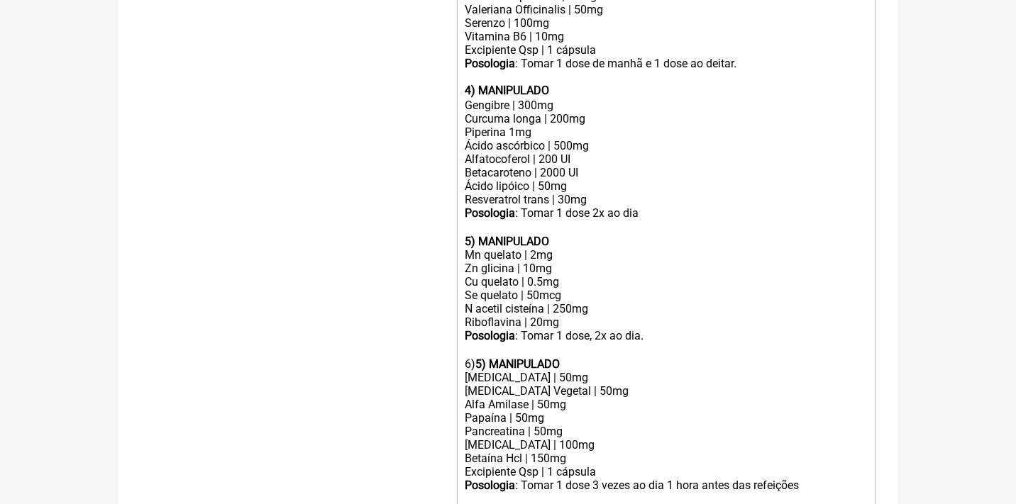
click at [494, 357] on strong "5) MANIPULADO" at bounding box center [517, 363] width 84 height 13
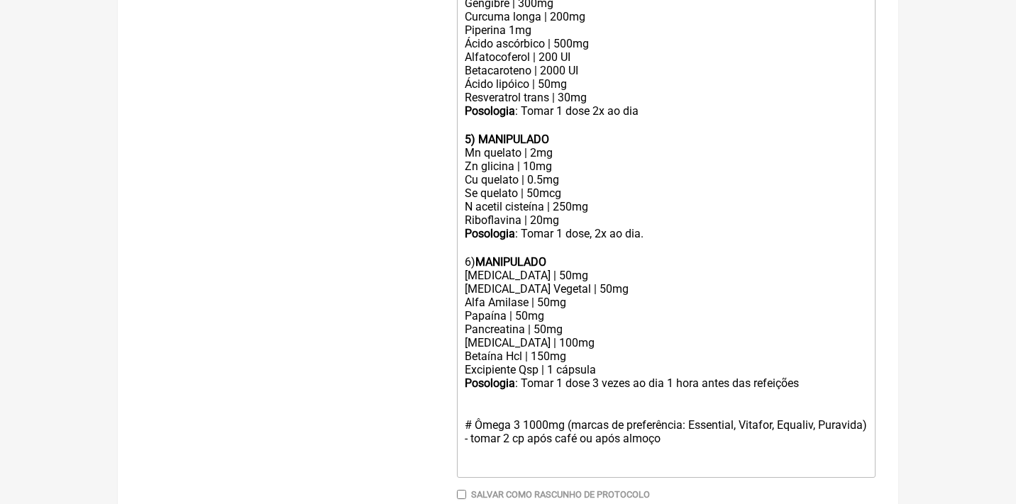
scroll to position [779, 0]
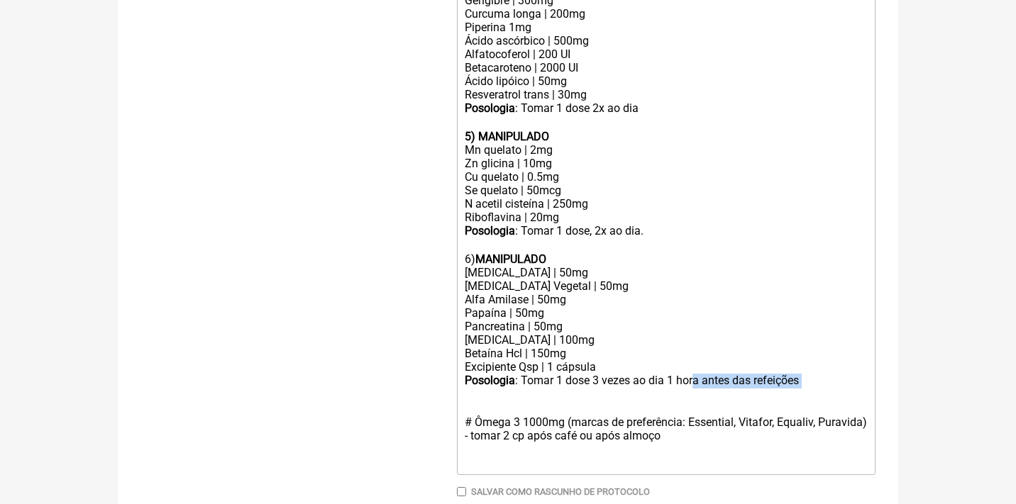
drag, startPoint x: 819, startPoint y: 340, endPoint x: 696, endPoint y: 338, distance: 123.4
click at [697, 374] on div "Posologia : Tomar 1 dose 3 vezes ao dia 1 hora antes das refeições ㅤ" at bounding box center [666, 381] width 403 height 15
click at [711, 374] on div "Posologia : Tomar 1 dose 3 vezes ao dia 1 hora antes das refeições ㅤ" at bounding box center [666, 381] width 403 height 15
click at [748, 389] on div "# Ômega 3 1000mg (marcas de preferência: Essential, Vitafor, Equaliv, Puravida)…" at bounding box center [666, 422] width 403 height 67
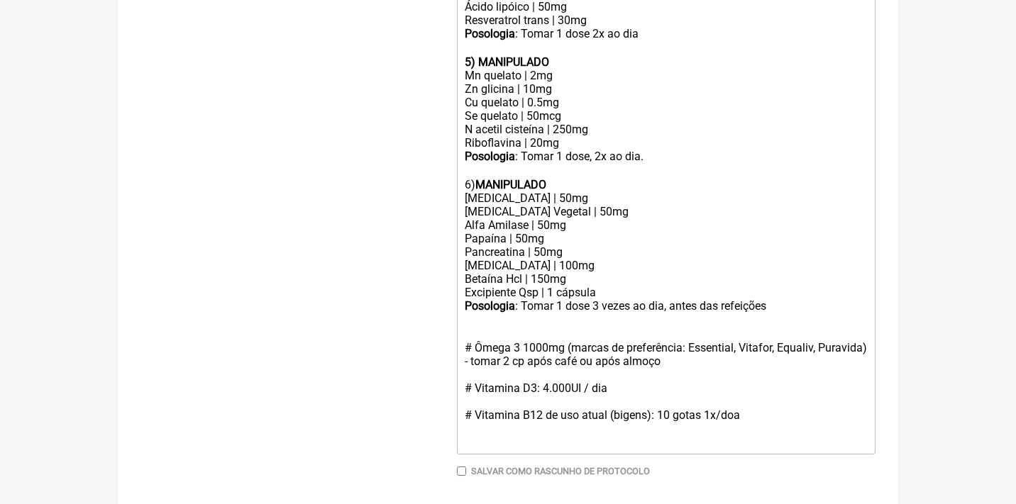
scroll to position [853, 0]
click at [729, 375] on div "# Ômega 3 1000mg (marcas de preferência: Essential, Vitafor, Equaliv, Puravida)…" at bounding box center [666, 375] width 403 height 121
click at [731, 370] on div "# Ômega 3 1000mg (marcas de preferência: Essential, Vitafor, Equaliv, Puravida)…" at bounding box center [666, 375] width 403 height 121
click at [535, 340] on div "# Ômega 3 1000mg (marcas de preferência: Essential, Vitafor, Equaliv, Puravida)…" at bounding box center [666, 375] width 403 height 121
type trix-editor "<div>Uso Oral por 30 dias:<br><br>Veículos vegetais / clean label / sem lactose…"
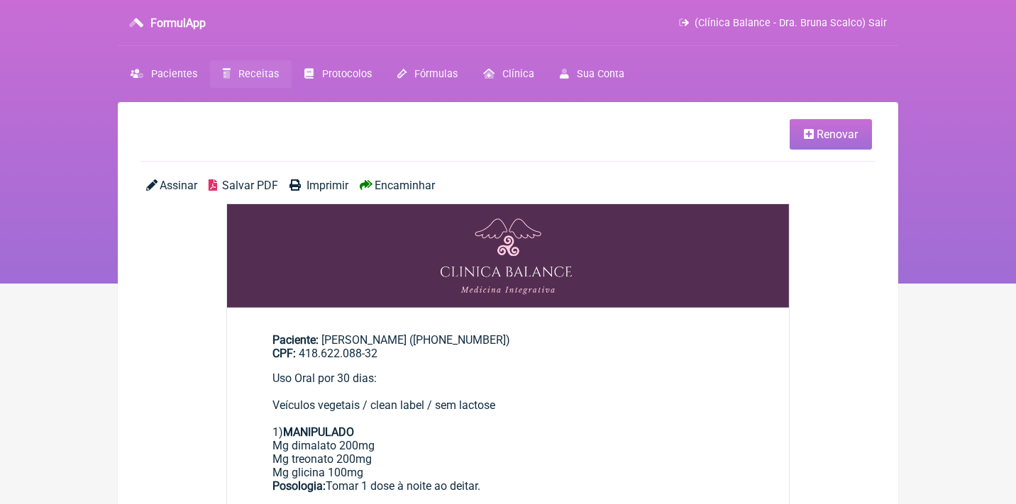
click at [828, 139] on span "Renovar" at bounding box center [836, 134] width 41 height 13
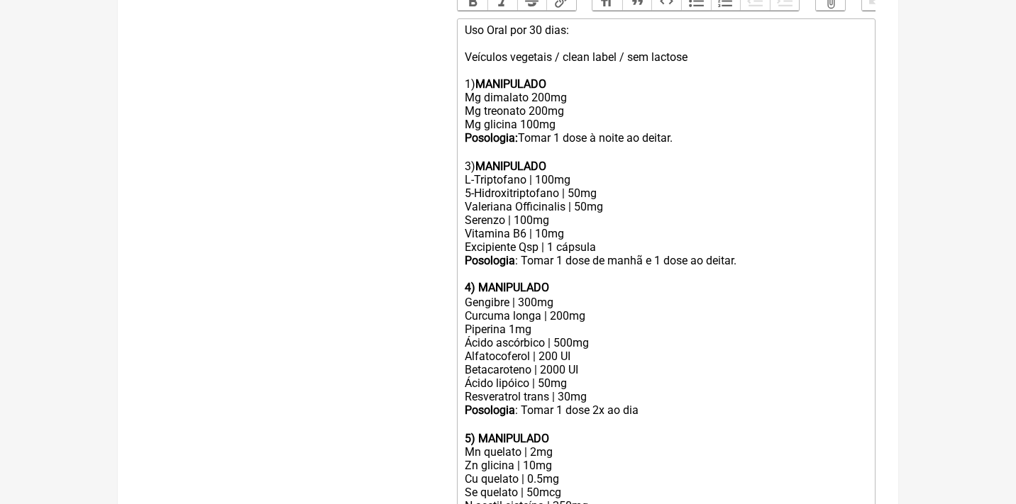
scroll to position [475, 0]
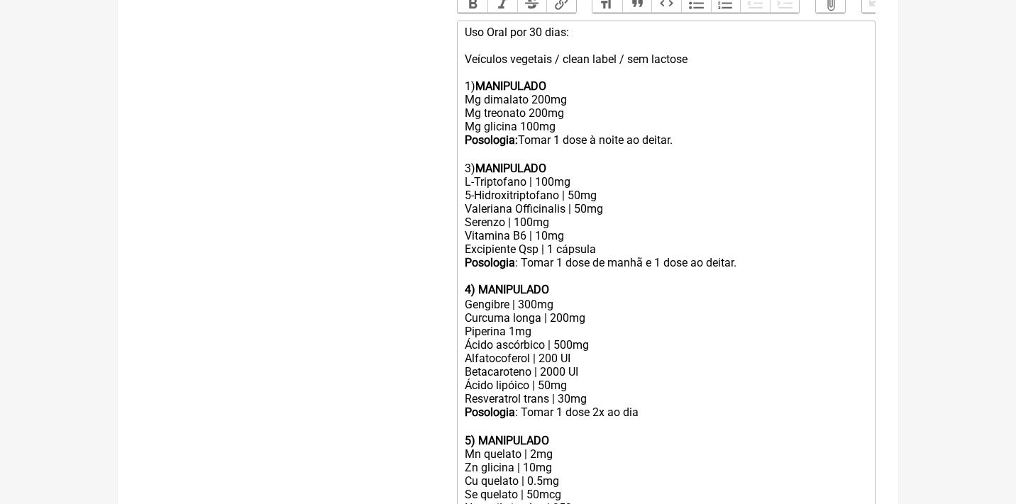
click at [470, 155] on div "Uso Oral por 30 dias: Veículos vegetais / clean label / sem lactose 1) MANIPULA…" at bounding box center [666, 101] width 403 height 150
click at [471, 283] on strong "4) MANIPULADO" at bounding box center [507, 289] width 84 height 13
click at [468, 434] on strong "5) MANIPULADO" at bounding box center [507, 440] width 84 height 13
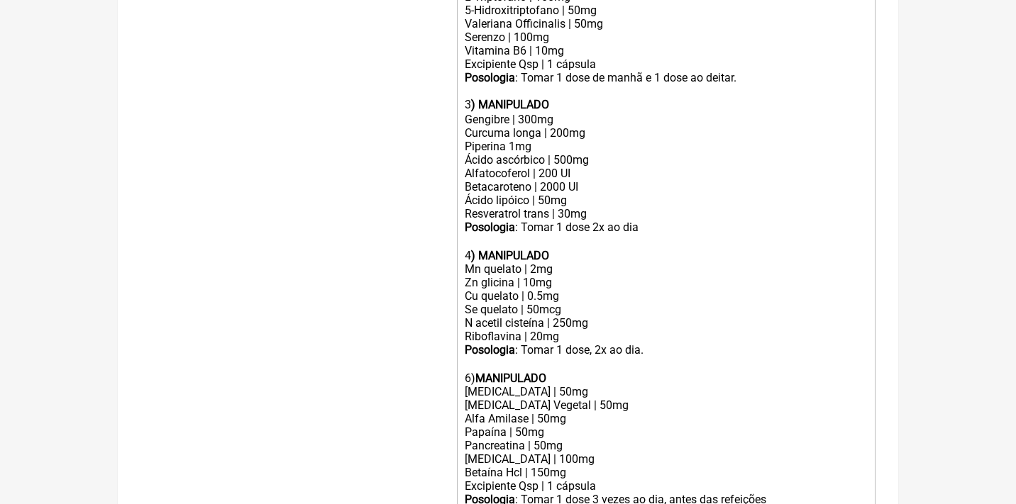
scroll to position [670, 0]
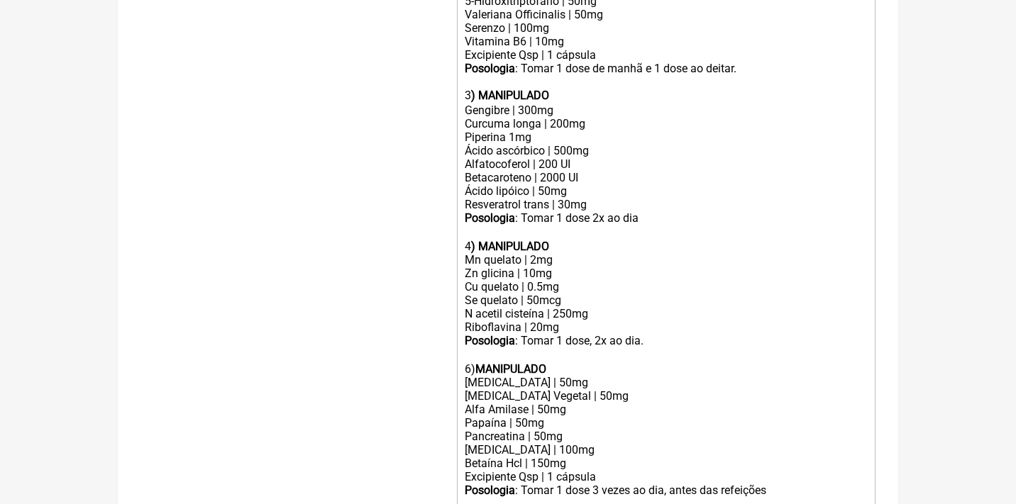
click at [469, 362] on div "6) MANIPULADO" at bounding box center [666, 368] width 403 height 13
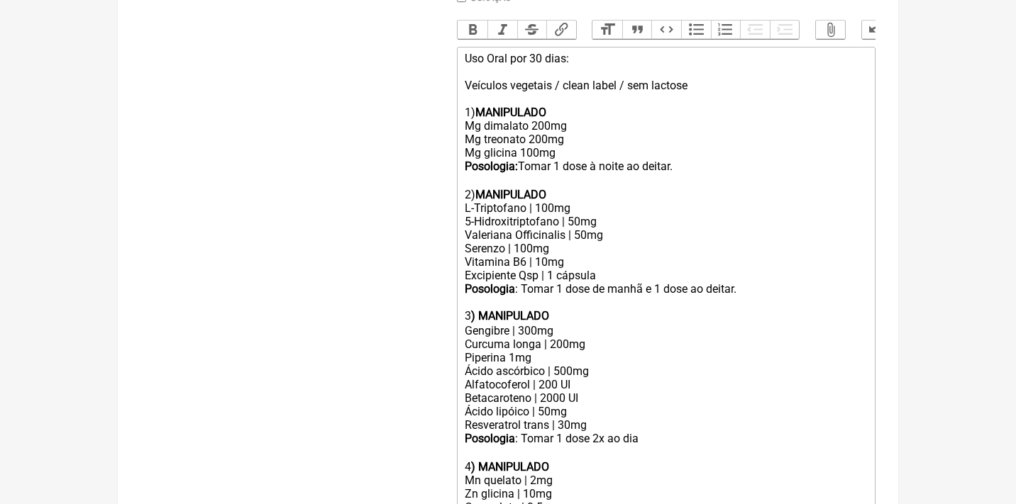
scroll to position [450, 0]
click at [535, 52] on div "Uso Oral por 30 dias: Veículos vegetais / clean label / sem lactose 1) MANIPULA…" at bounding box center [666, 125] width 403 height 150
type trix-editor "<div>Uso Oral por 90 dias:<br><br>Veículos vegetais / clean label / sem lactose…"
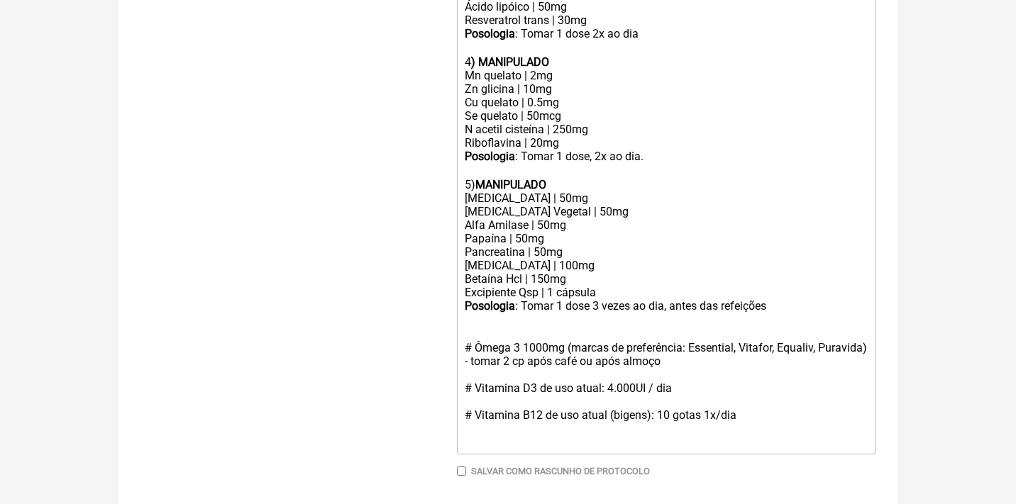
scroll to position [853, 0]
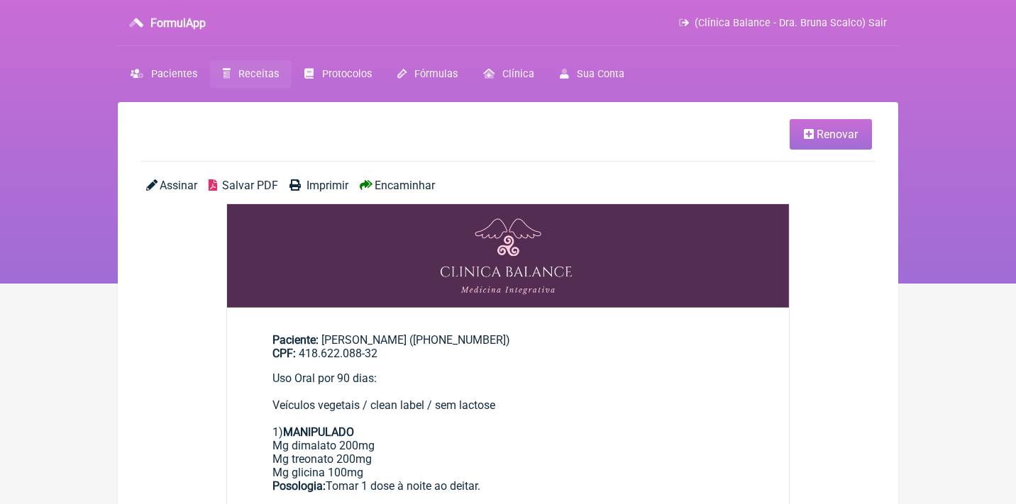
click at [239, 184] on span "Salvar PDF" at bounding box center [250, 185] width 56 height 13
click at [823, 133] on span "Renovar" at bounding box center [836, 134] width 41 height 13
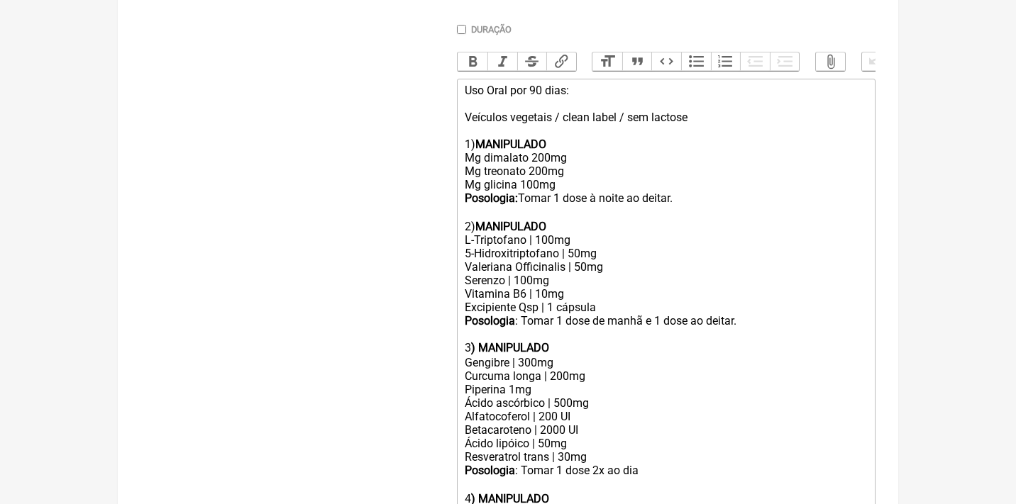
scroll to position [418, 0]
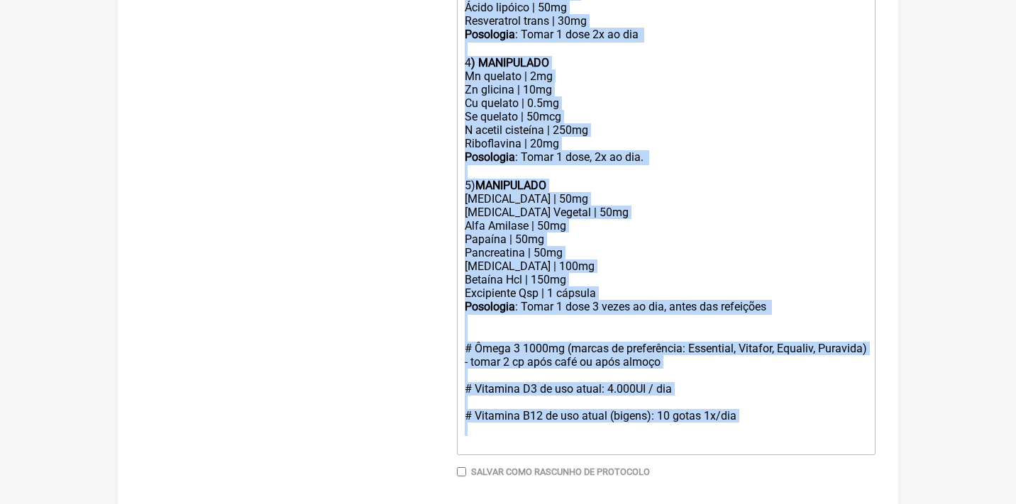
drag, startPoint x: 460, startPoint y: 84, endPoint x: 563, endPoint y: 560, distance: 486.4
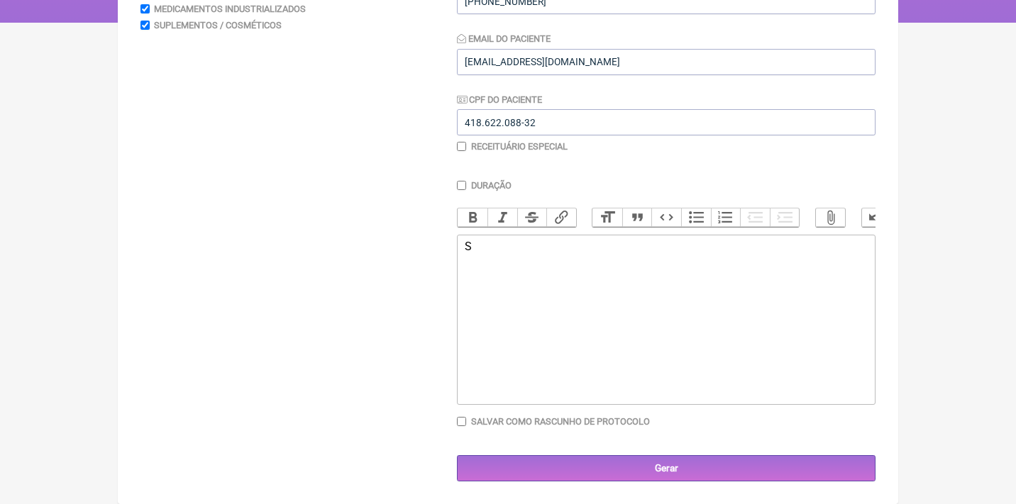
scroll to position [253, 0]
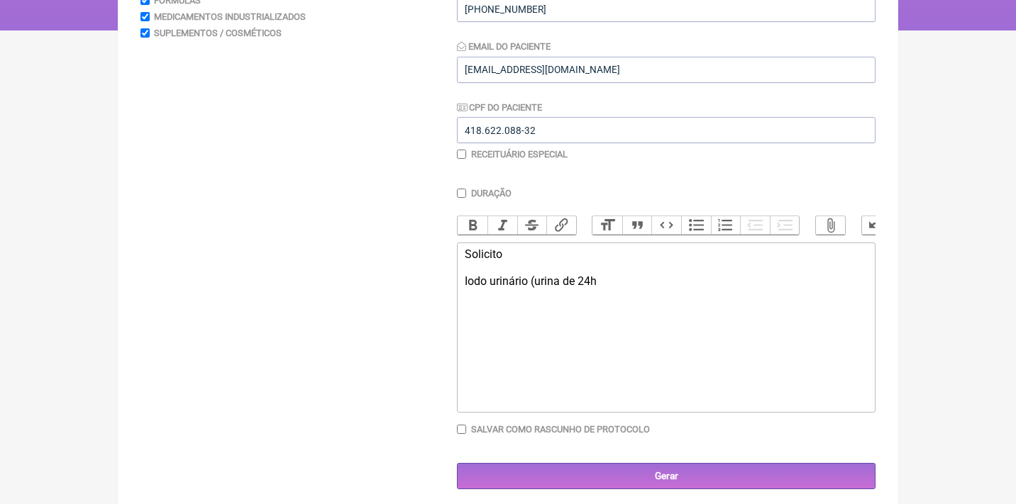
type trix-editor "<div>Solicito<br><br>Iodo urinário (urina de 24h)</div>"
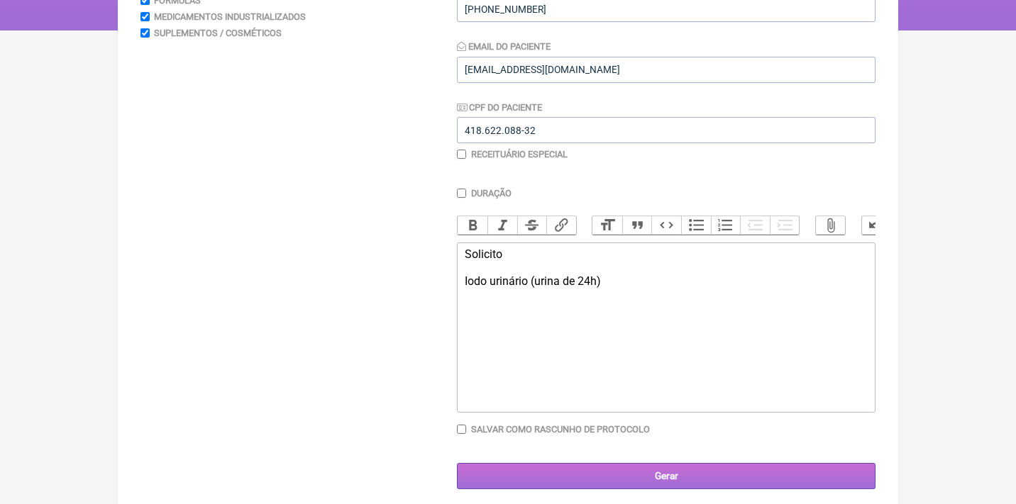
click at [609, 480] on input "Gerar" at bounding box center [666, 476] width 418 height 26
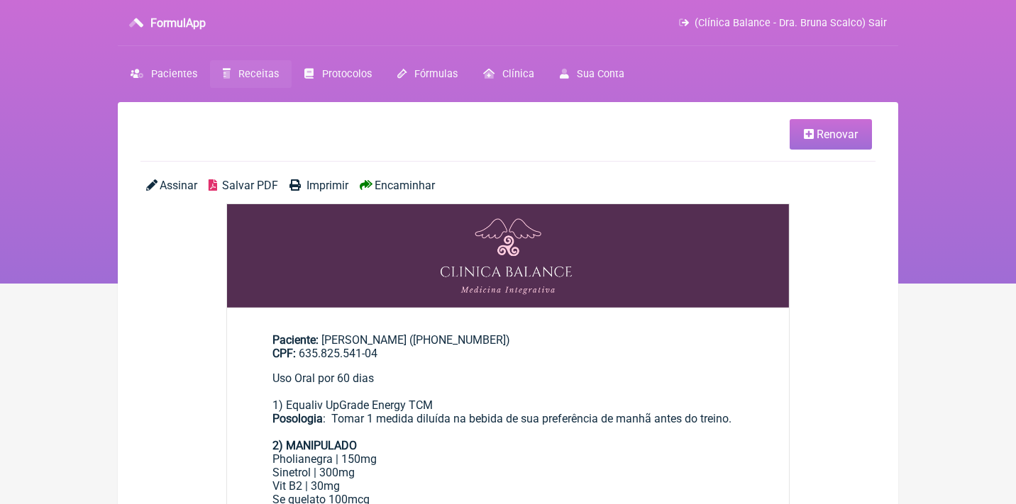
click at [248, 70] on span "Receitas" at bounding box center [258, 74] width 40 height 12
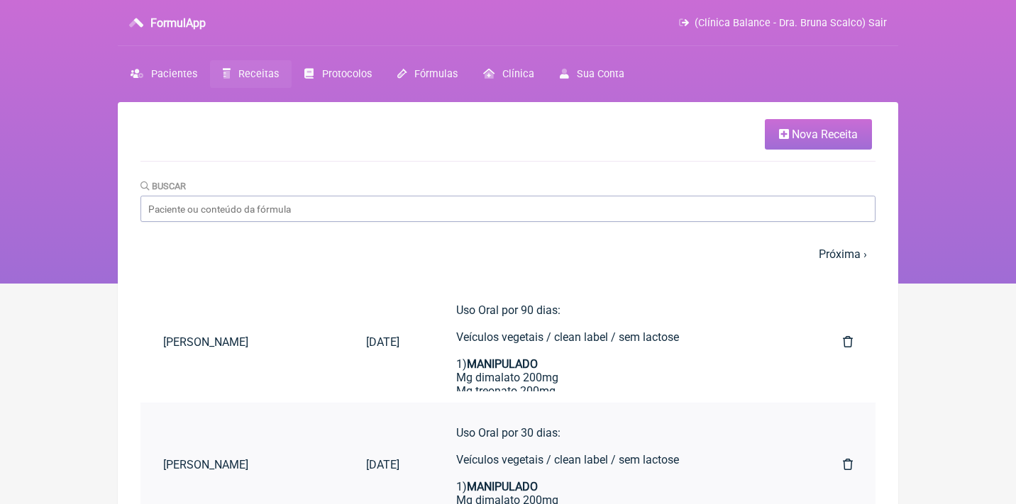
click at [846, 464] on icon at bounding box center [848, 464] width 10 height 11
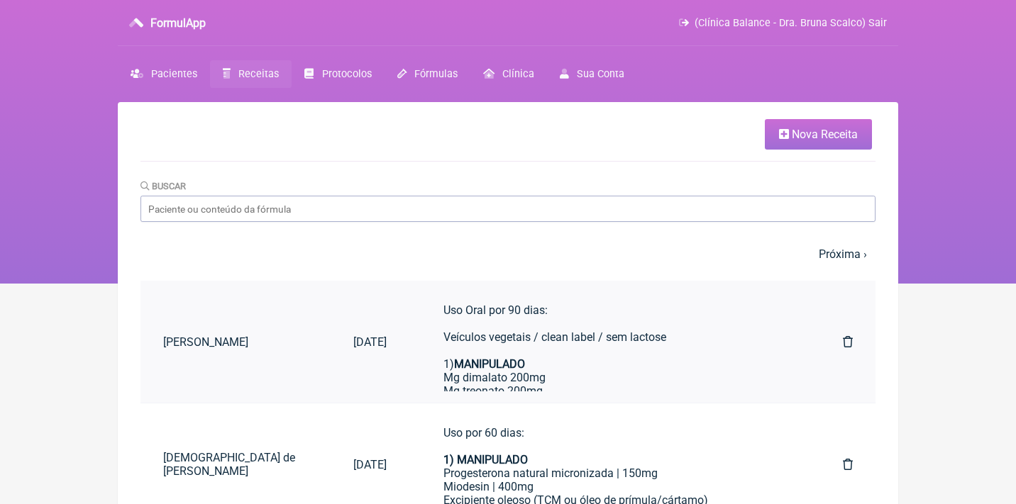
click at [574, 358] on div "Uso Oral por 90 dias: Veículos vegetais / clean label / sem lactose 1) MANIPULA…" at bounding box center [614, 379] width 343 height 150
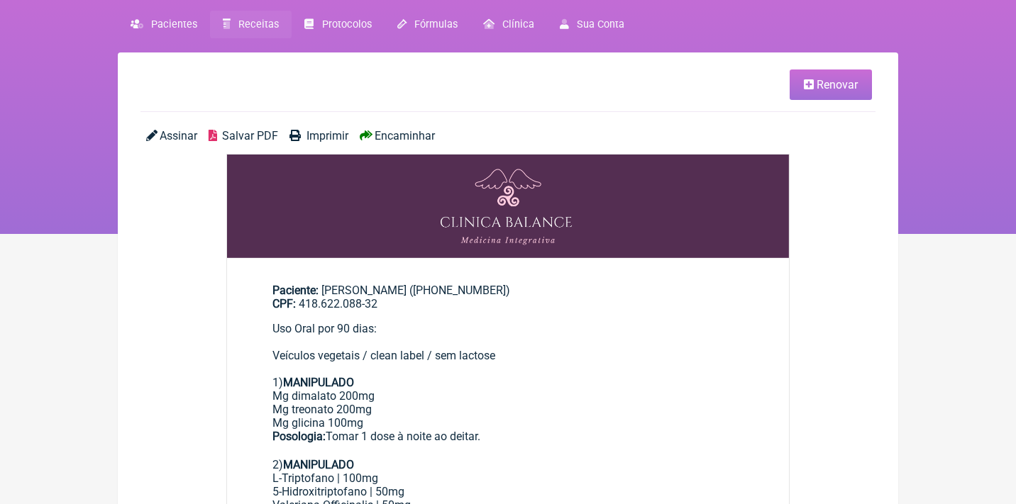
scroll to position [82, 0]
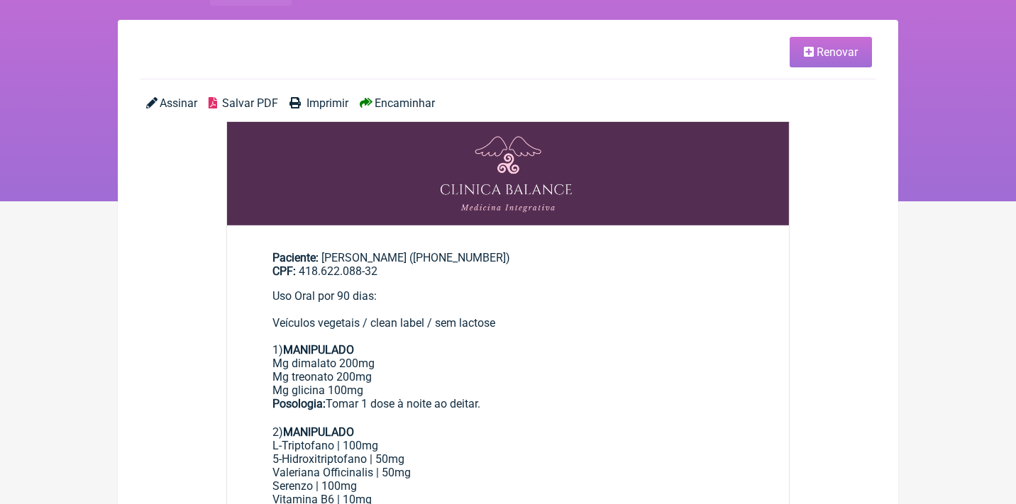
click at [823, 49] on span "Renovar" at bounding box center [836, 51] width 41 height 13
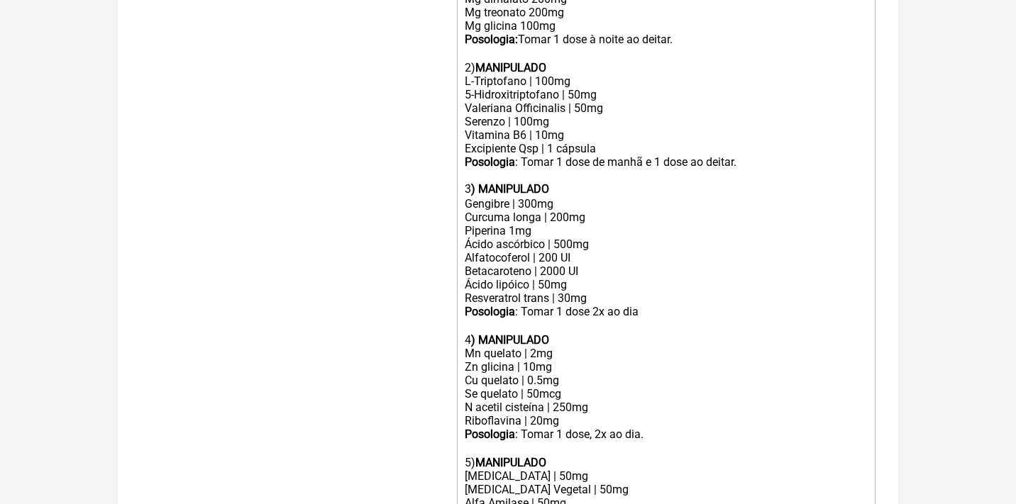
scroll to position [603, 0]
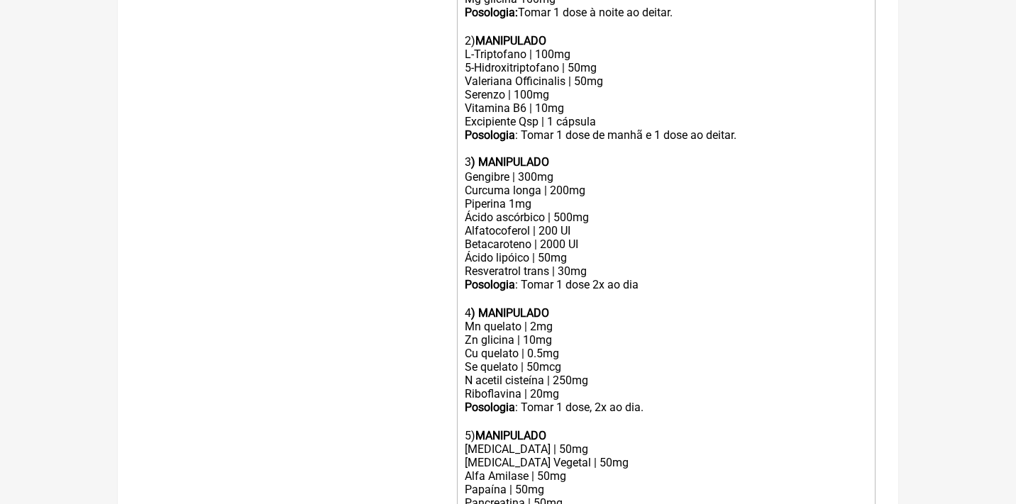
click at [565, 333] on div "Zn glicina | 10mg" at bounding box center [666, 339] width 403 height 13
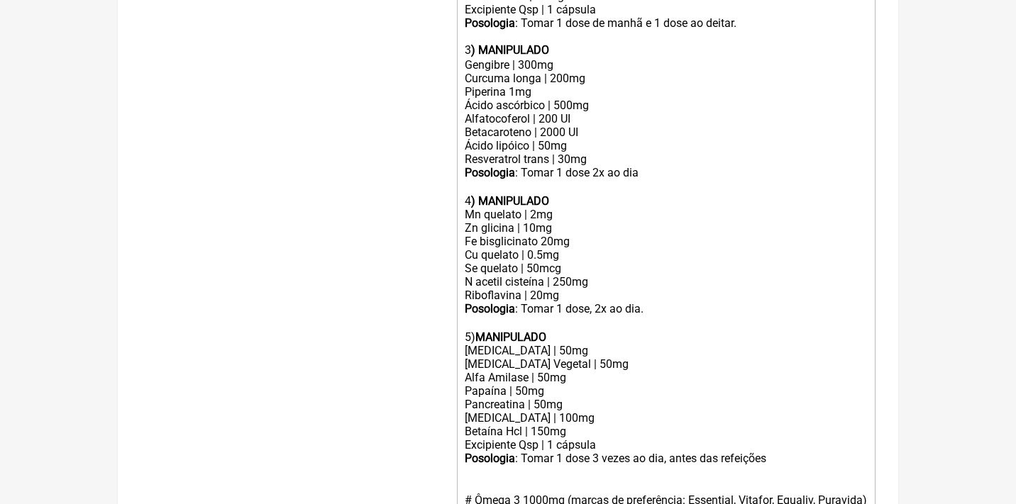
scroll to position [716, 0]
click at [545, 220] on div "Zn glicina | 10mg Fe bisglicinato 20mg" at bounding box center [666, 233] width 403 height 27
type trix-editor "<div>Uso Oral por 90 dias:<br><br>Veículos vegetais / clean label / sem lactose…"
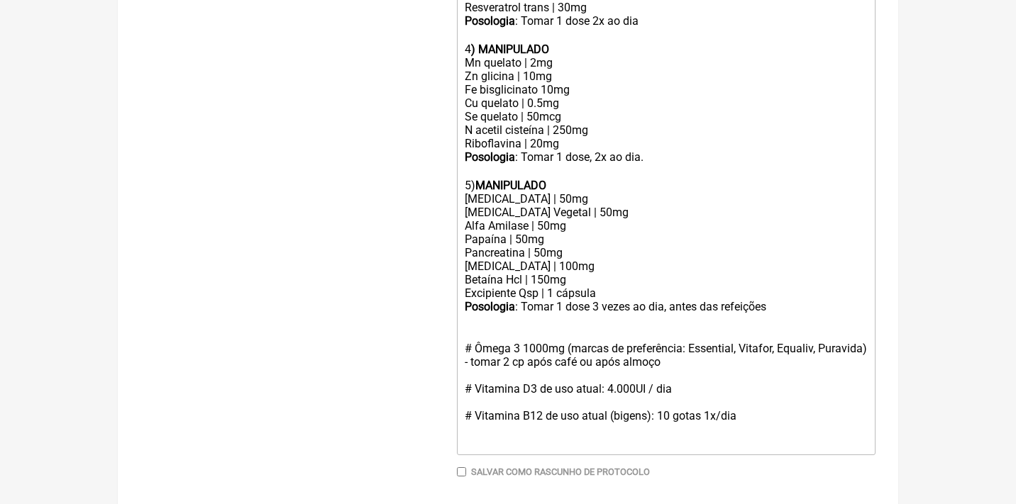
scroll to position [866, 0]
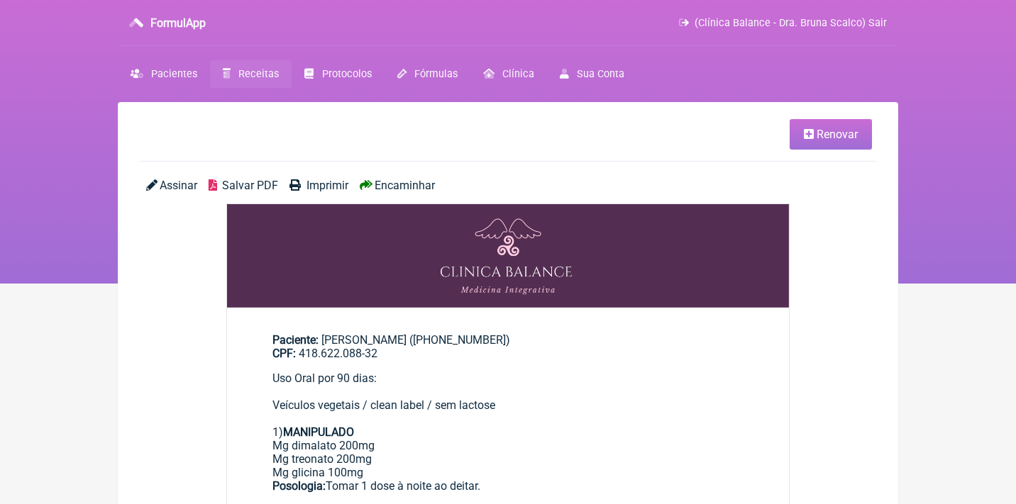
click at [245, 185] on span "Salvar PDF" at bounding box center [250, 185] width 56 height 13
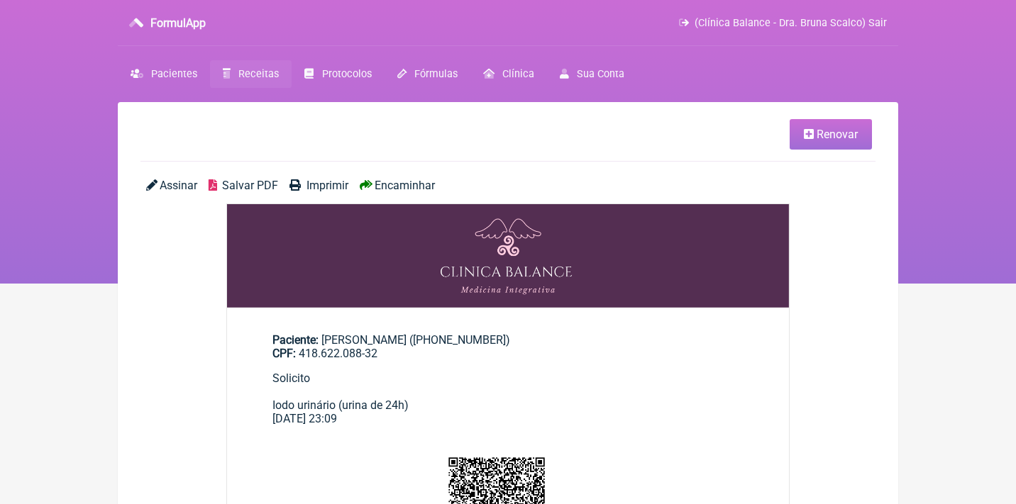
click at [173, 191] on div "Assinar Salvar PDF Imprimir Encaminhar" at bounding box center [507, 191] width 735 height 25
click at [171, 181] on span "Assinar" at bounding box center [179, 185] width 38 height 13
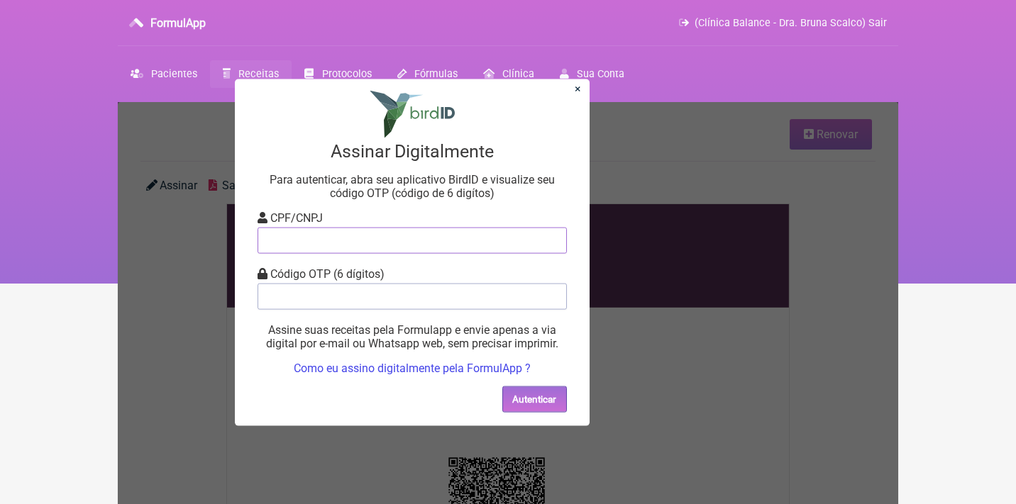
click at [343, 238] on input "tel" at bounding box center [411, 240] width 309 height 26
type input "12805451783"
click at [351, 296] on input "tel" at bounding box center [411, 296] width 309 height 26
type input "508671"
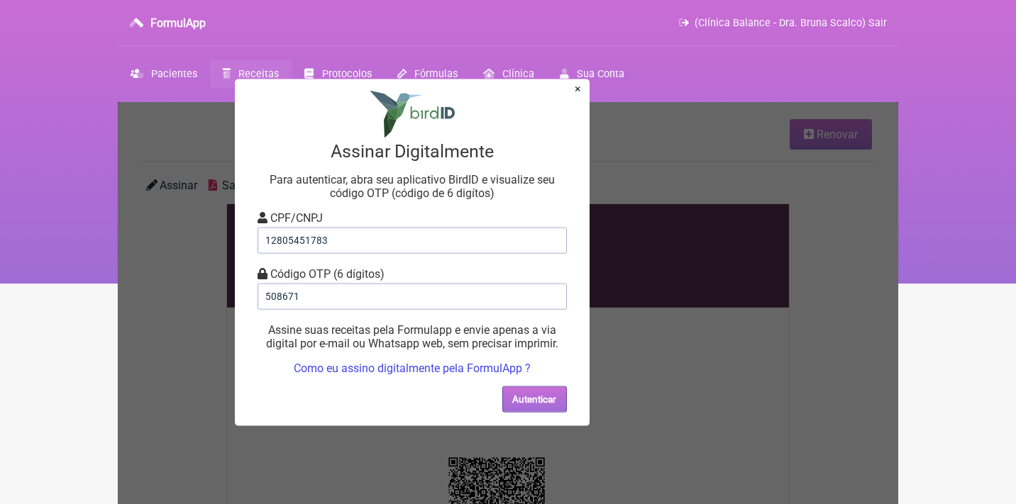
click at [529, 398] on button "Autenticar" at bounding box center [534, 399] width 65 height 26
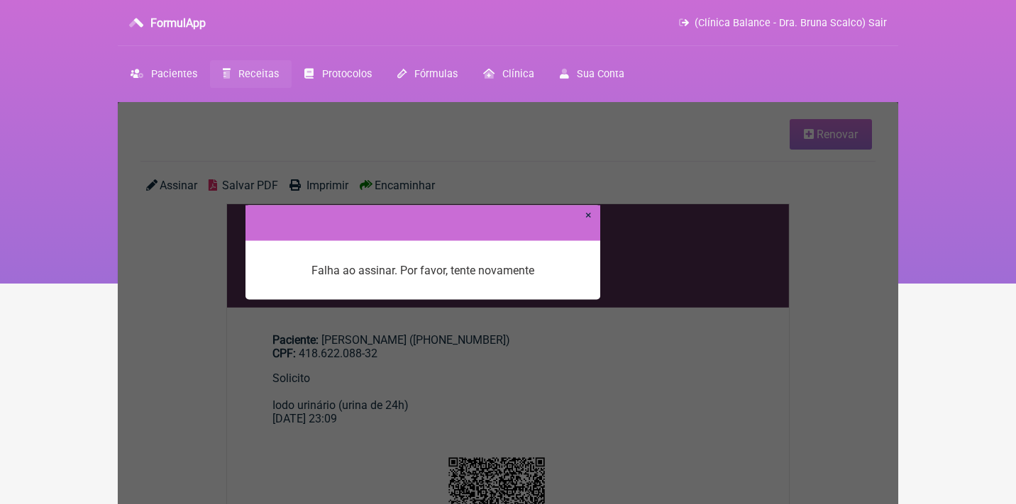
click at [591, 215] on link "×" at bounding box center [588, 214] width 6 height 13
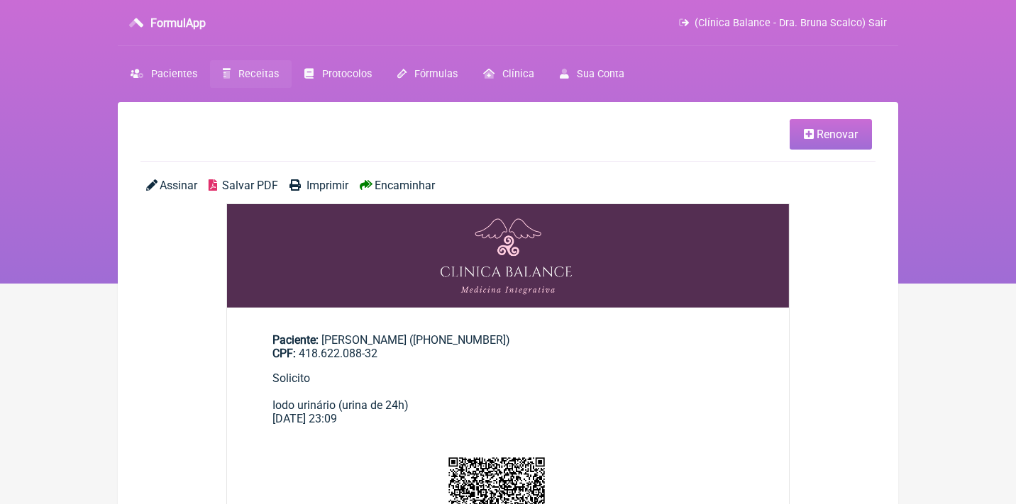
click at [170, 182] on span "Assinar" at bounding box center [179, 185] width 38 height 13
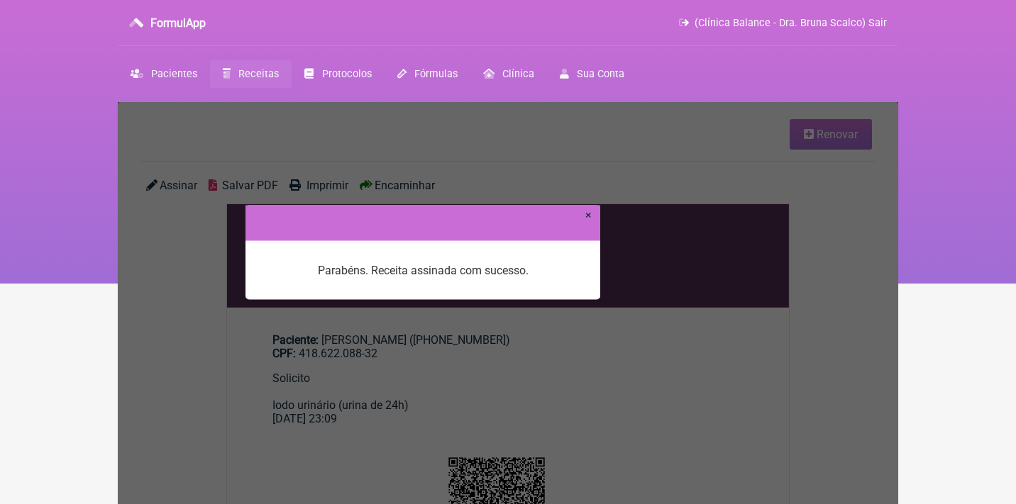
click at [587, 212] on link "×" at bounding box center [588, 214] width 6 height 13
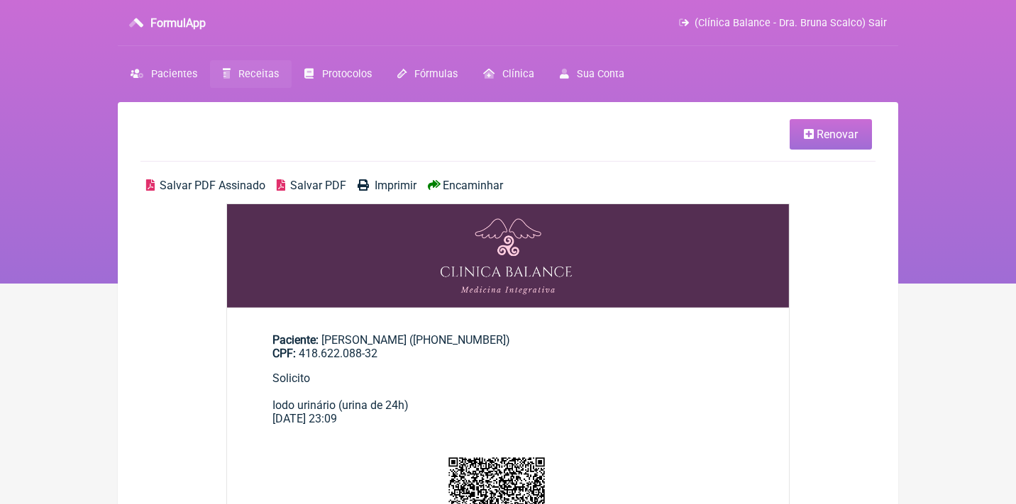
click at [206, 182] on span "Salvar PDF Assinado" at bounding box center [213, 185] width 106 height 13
click at [246, 74] on span "Receitas" at bounding box center [258, 74] width 40 height 12
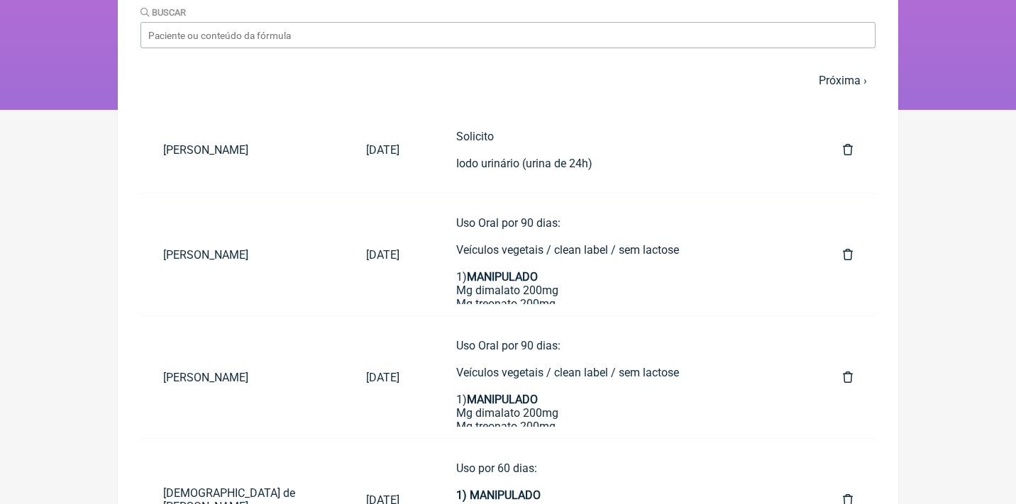
scroll to position [176, 0]
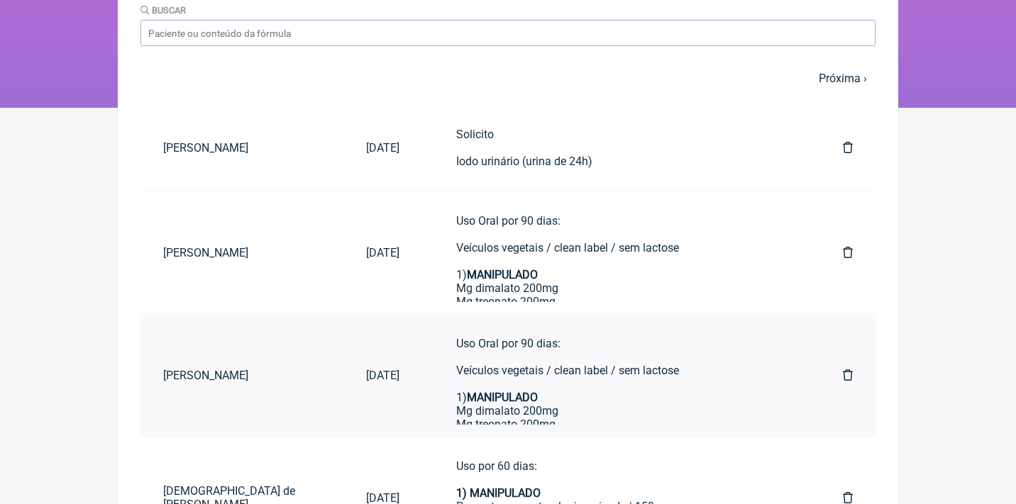
click at [840, 374] on link at bounding box center [847, 375] width 55 height 36
